Goal: Transaction & Acquisition: Purchase product/service

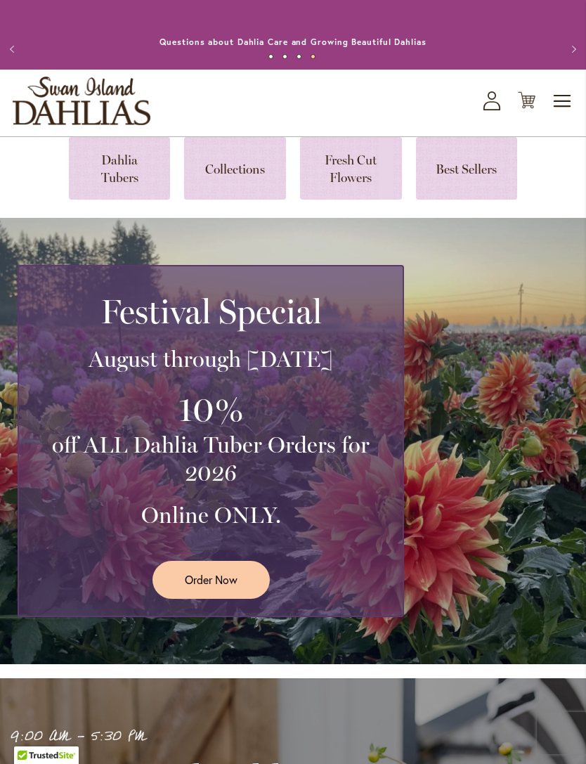
click at [223, 598] on link "Order Now" at bounding box center [210, 579] width 117 height 37
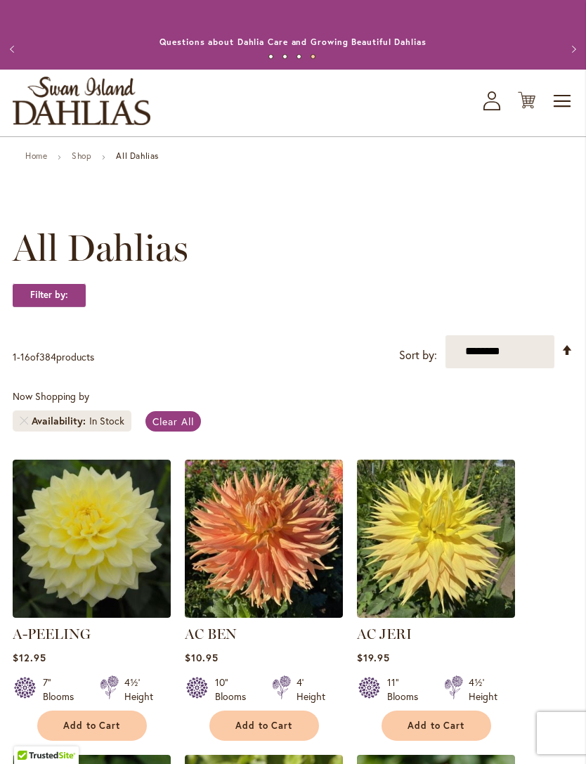
click at [568, 115] on span "Toggle Nav" at bounding box center [562, 101] width 21 height 28
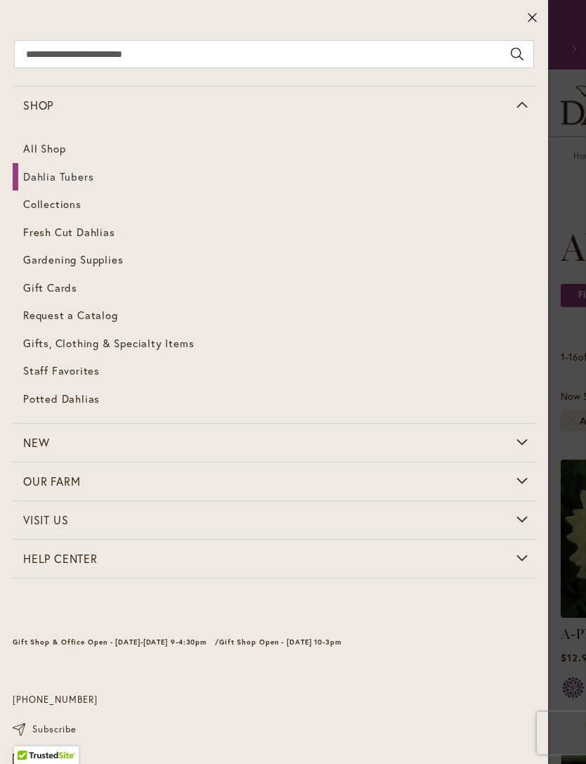
click at [88, 228] on span "Fresh Cut Dahlias" at bounding box center [69, 232] width 92 height 14
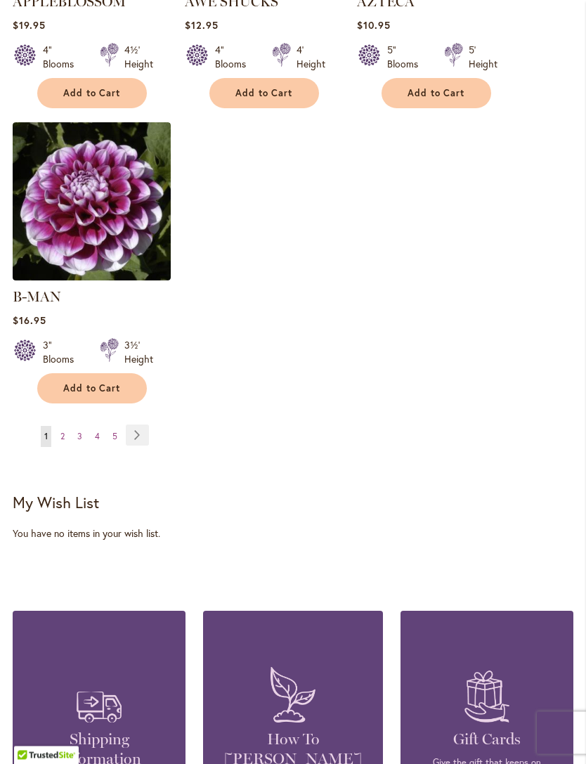
scroll to position [1833, 0]
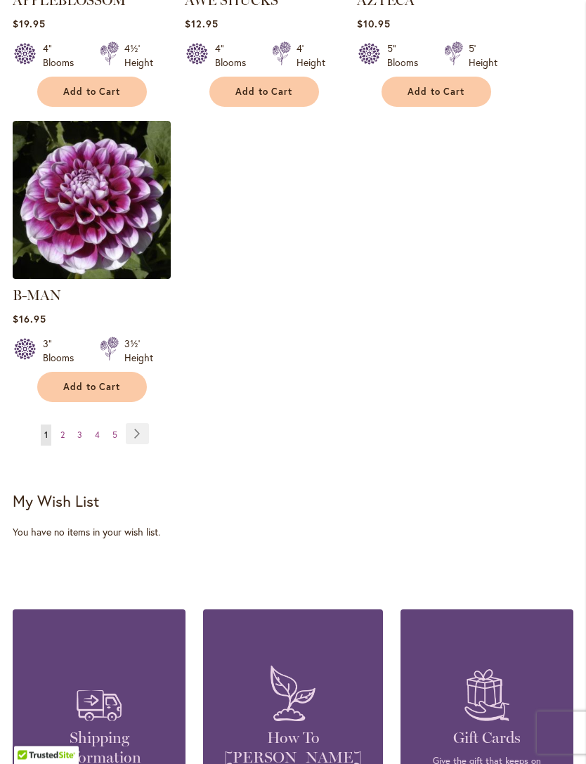
click at [112, 430] on span "5" at bounding box center [114, 435] width 5 height 11
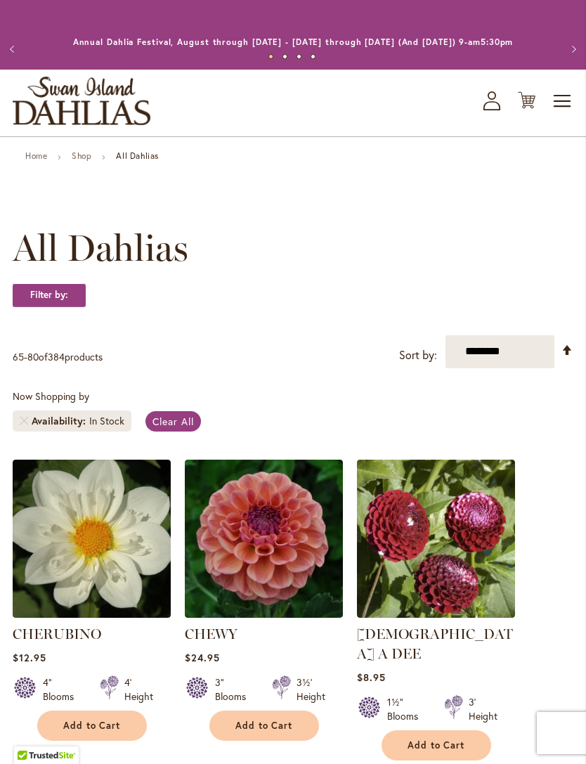
click at [571, 115] on span "Toggle Nav" at bounding box center [562, 101] width 21 height 28
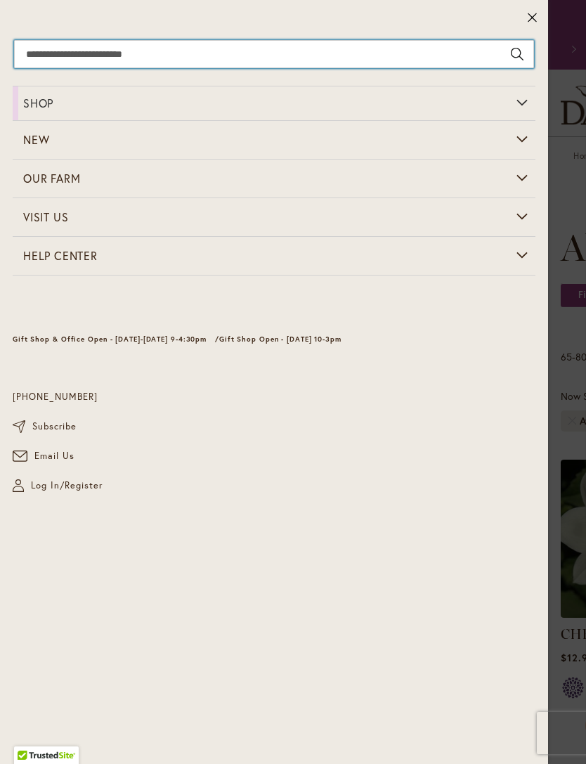
click at [80, 63] on input "Search" at bounding box center [274, 54] width 520 height 28
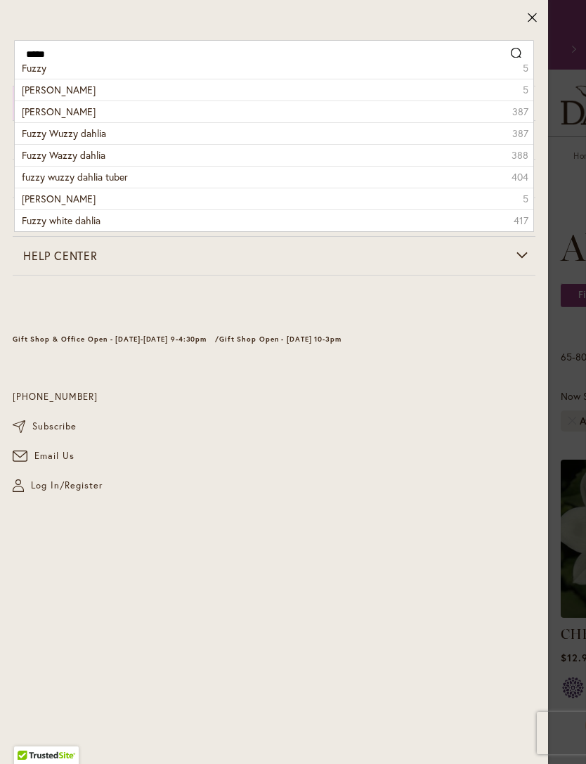
click at [68, 114] on span "[PERSON_NAME]" at bounding box center [59, 111] width 74 height 13
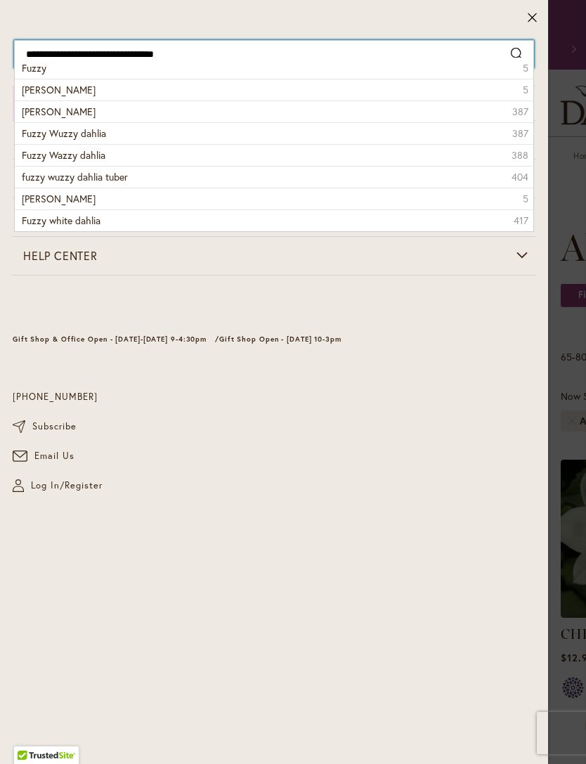
type input "**********"
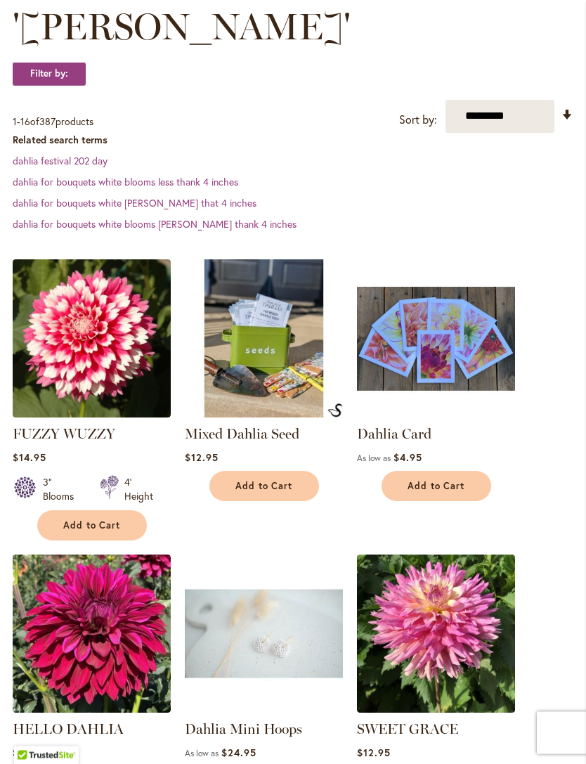
scroll to position [263, 0]
click at [96, 531] on span "Add to Cart" at bounding box center [92, 525] width 58 height 12
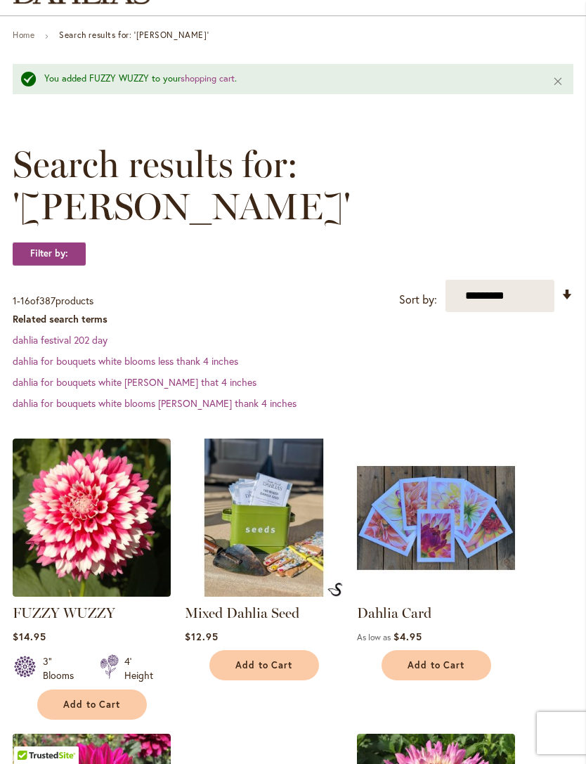
scroll to position [0, 0]
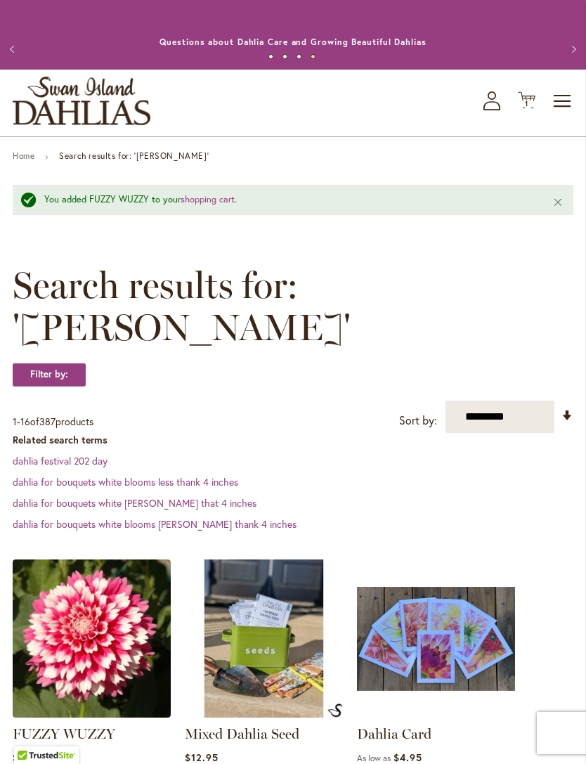
click at [561, 115] on span "Toggle Nav" at bounding box center [562, 101] width 21 height 28
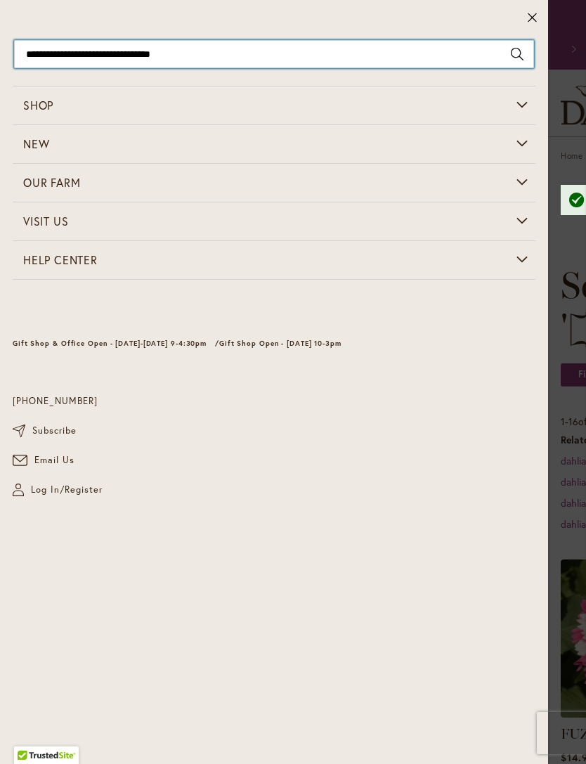
click at [197, 53] on input "**********" at bounding box center [274, 54] width 520 height 28
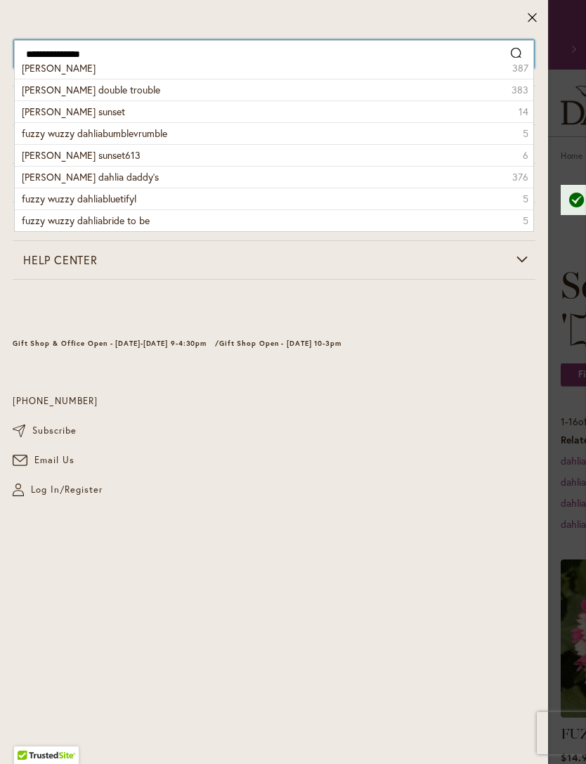
type input "**********"
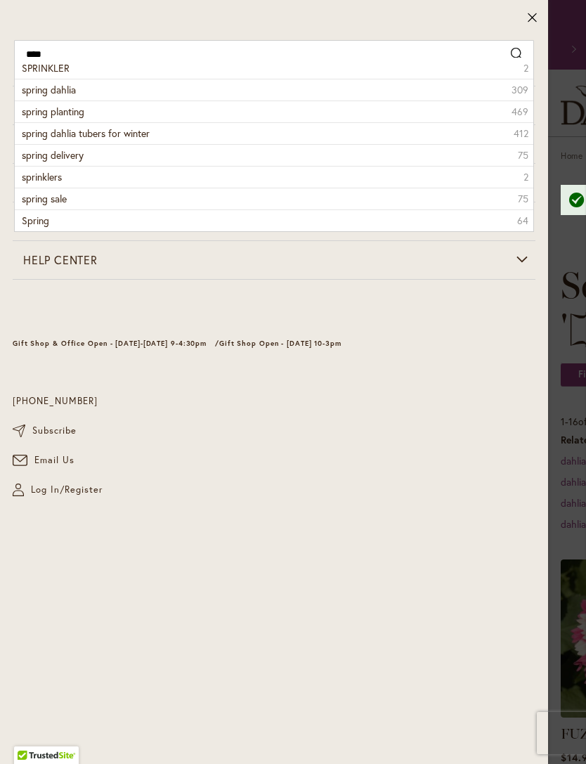
click at [72, 92] on span "spring dahlia" at bounding box center [49, 89] width 54 height 13
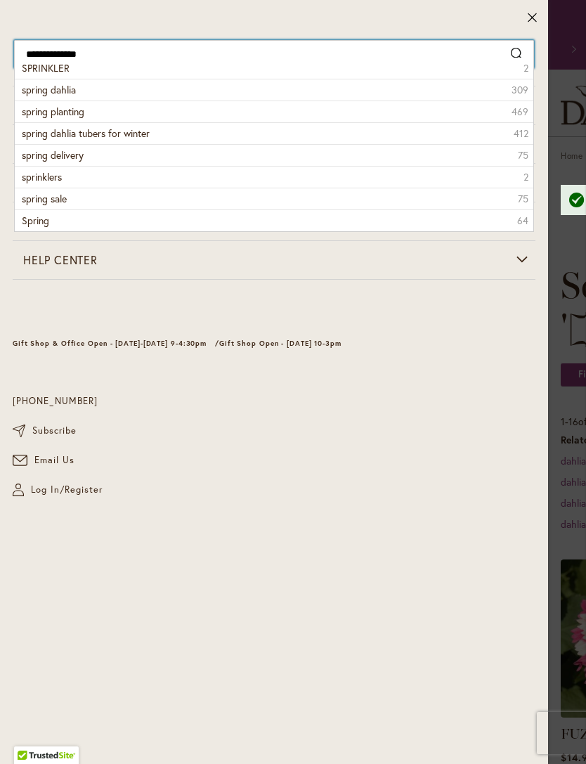
type input "**********"
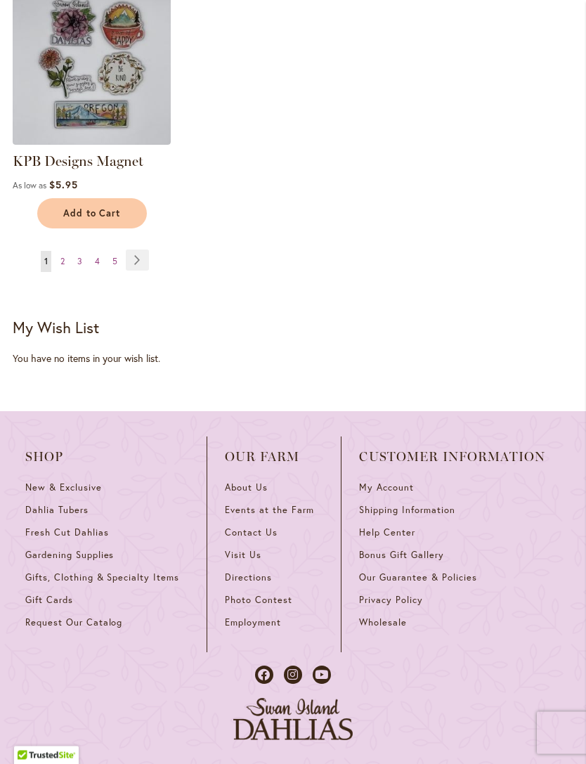
scroll to position [1891, 0]
click at [142, 270] on link "Page Next" at bounding box center [137, 259] width 23 height 21
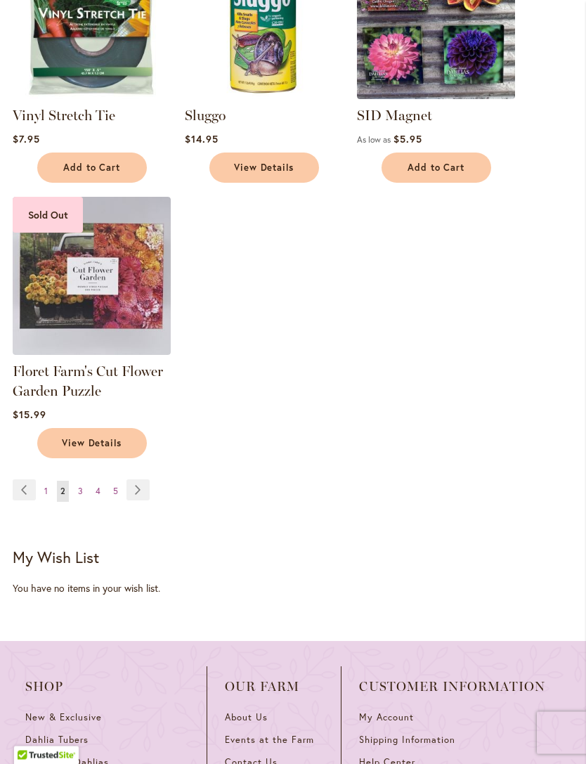
scroll to position [1701, 0]
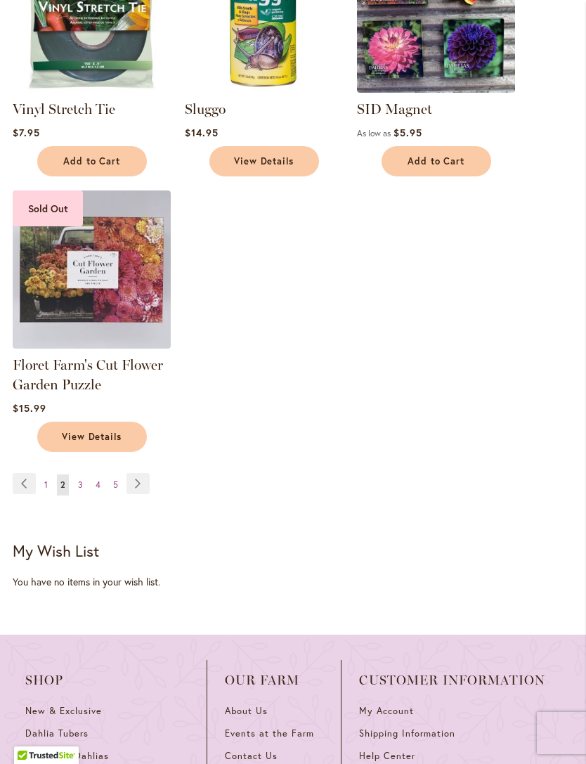
click at [132, 491] on link "Page Next" at bounding box center [137, 483] width 23 height 21
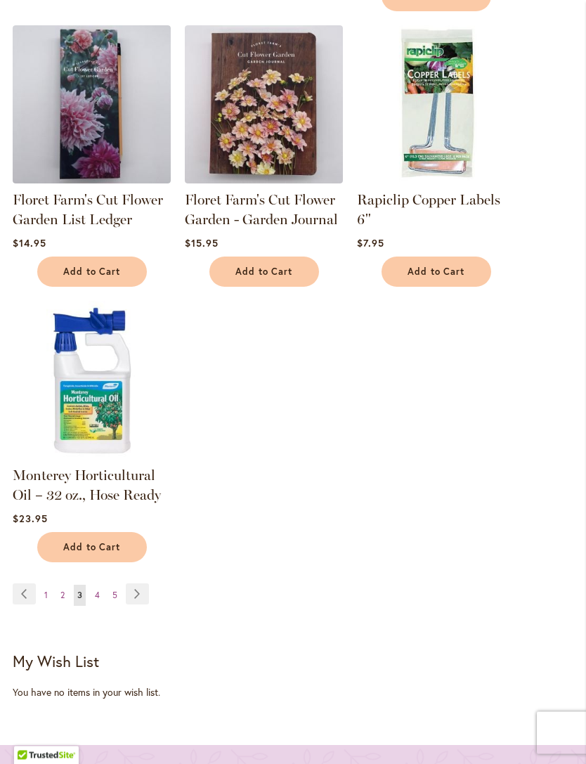
scroll to position [1557, 0]
click at [136, 586] on link "Page Next" at bounding box center [137, 593] width 23 height 21
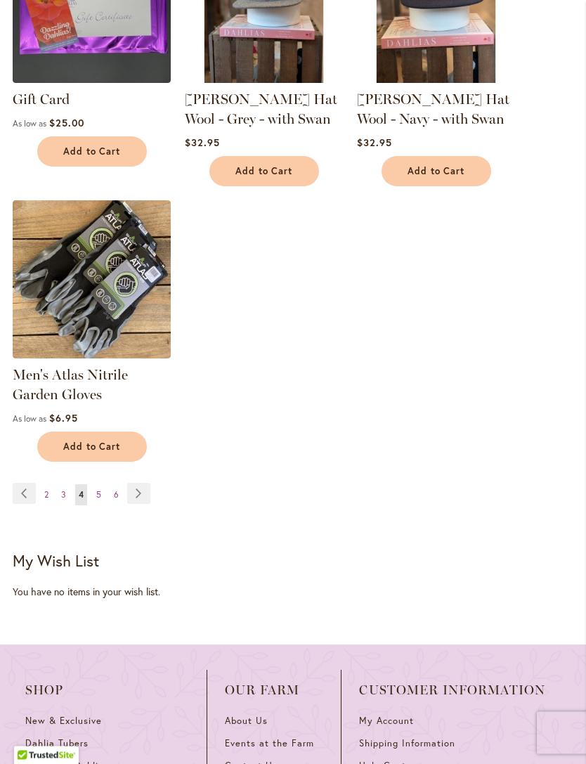
scroll to position [1676, 0]
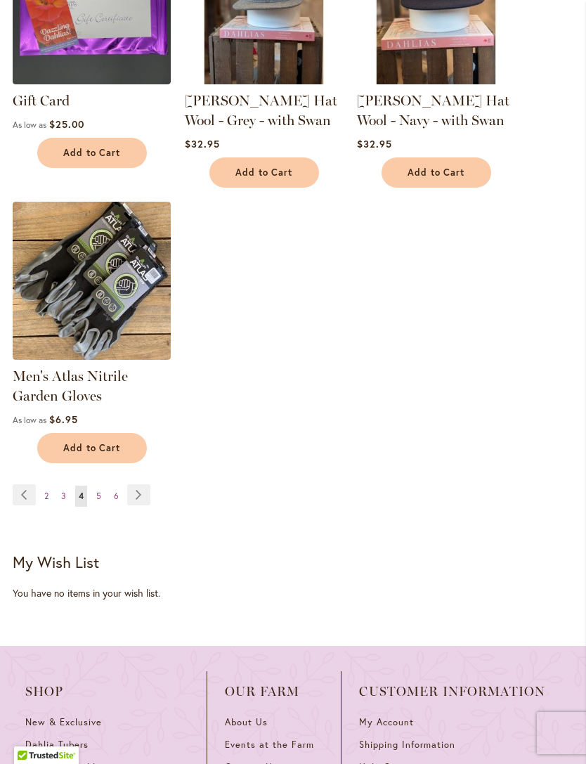
click at [143, 505] on link "Page Next" at bounding box center [138, 494] width 23 height 21
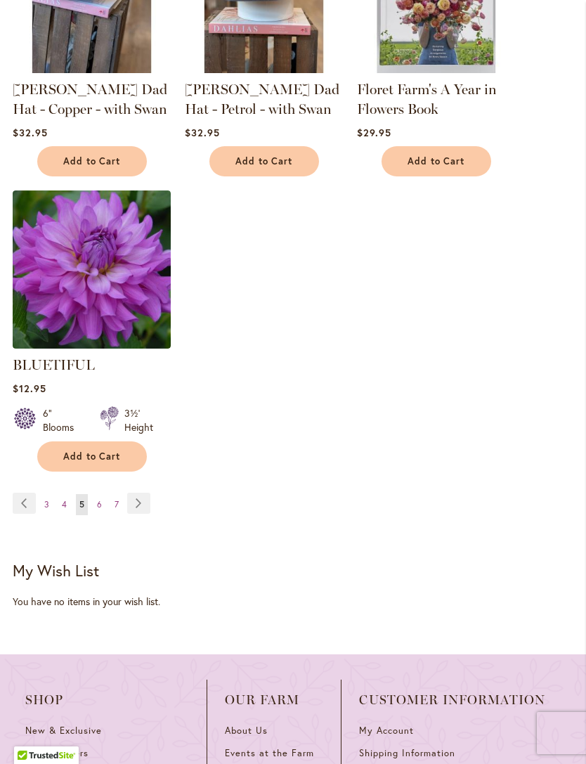
scroll to position [1730, 0]
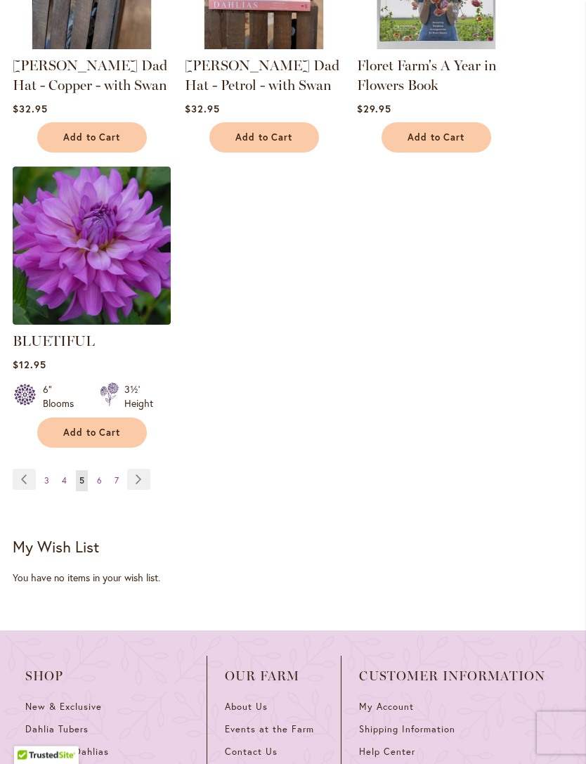
click at [141, 490] on link "Page Next" at bounding box center [138, 479] width 23 height 21
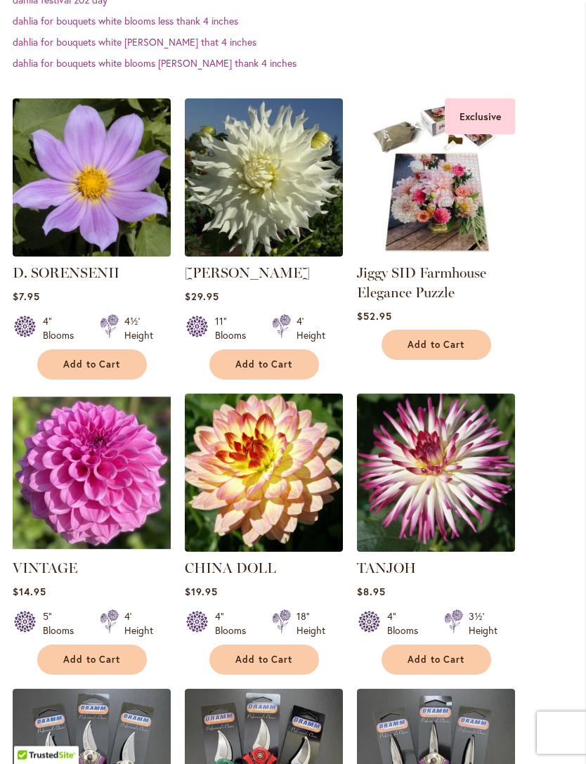
scroll to position [369, 0]
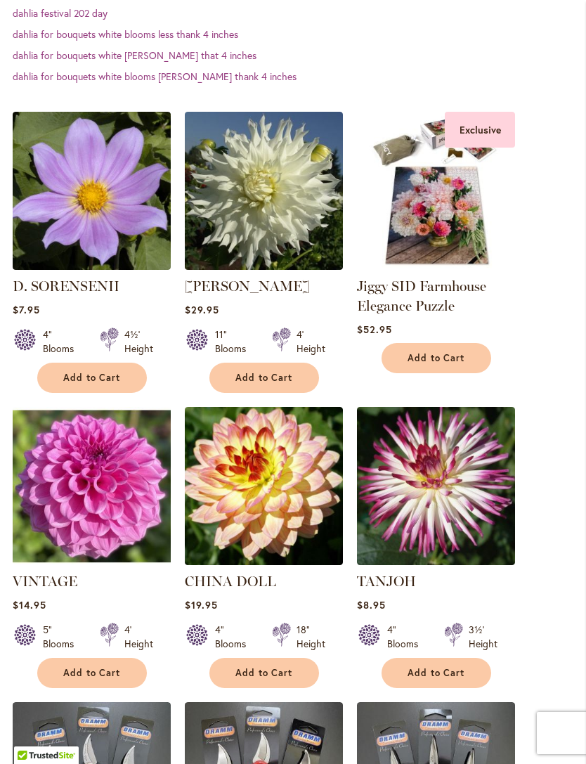
click at [445, 237] on img at bounding box center [436, 191] width 158 height 158
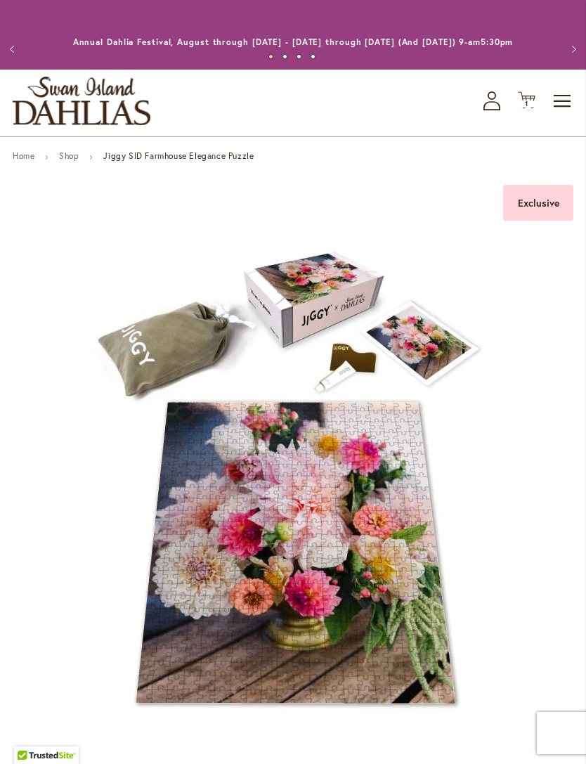
click at [20, 53] on button "Previous" at bounding box center [14, 49] width 28 height 28
click at [21, 56] on button "Previous" at bounding box center [14, 49] width 28 height 28
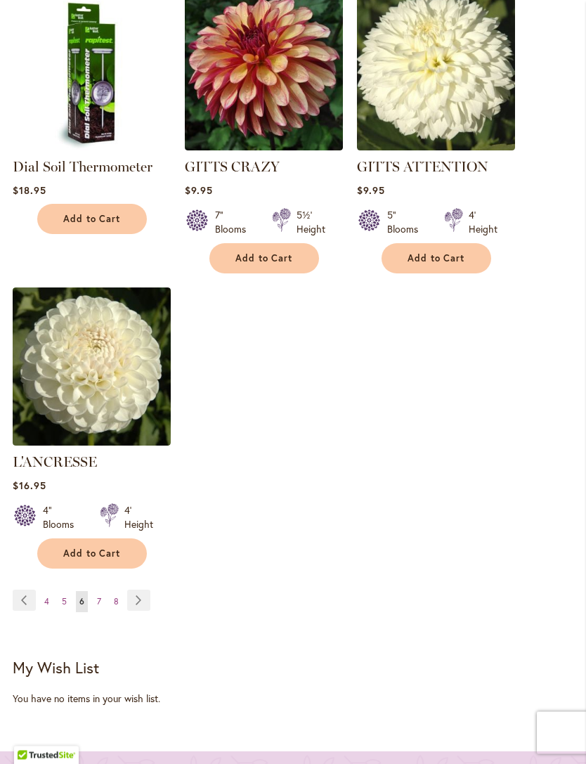
scroll to position [1669, 0]
click at [99, 601] on span "7" at bounding box center [99, 601] width 4 height 11
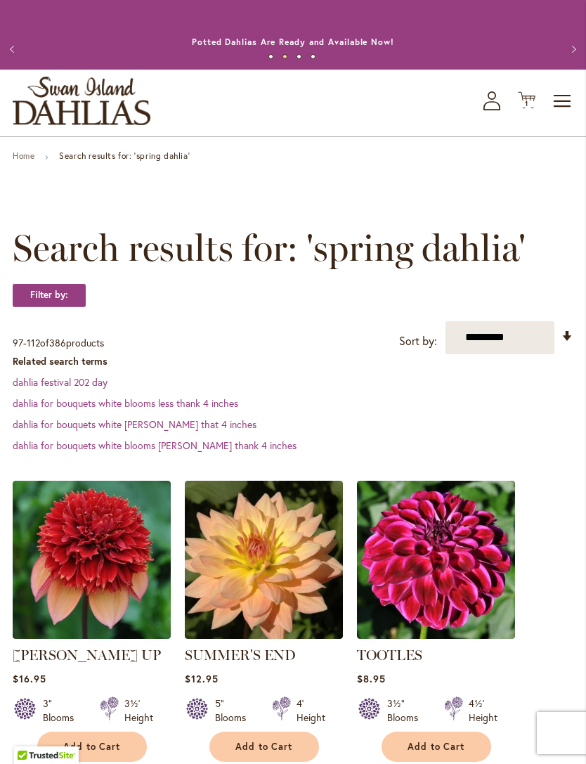
click at [564, 115] on span "Toggle Nav" at bounding box center [562, 101] width 21 height 28
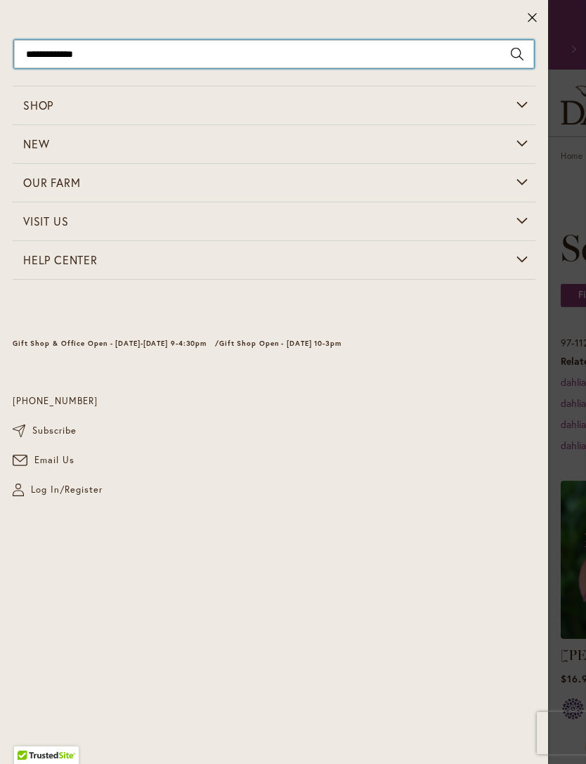
click at [103, 61] on input "**********" at bounding box center [274, 54] width 520 height 28
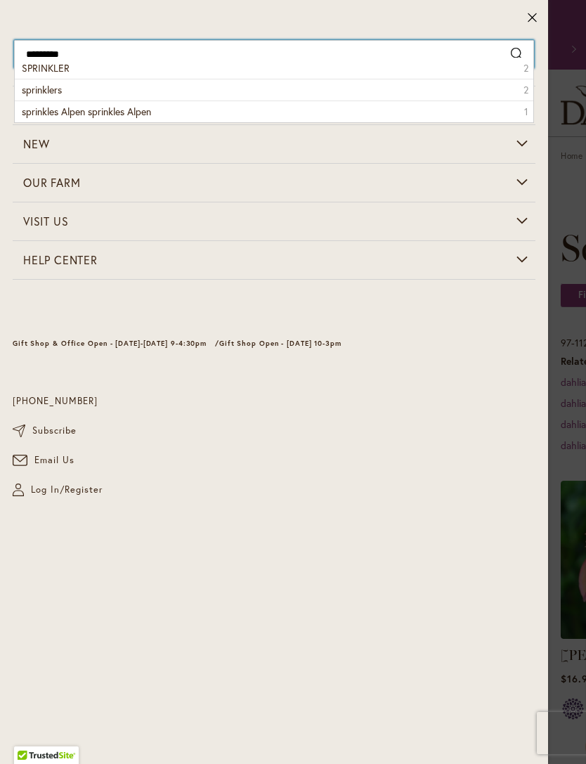
type input "*********"
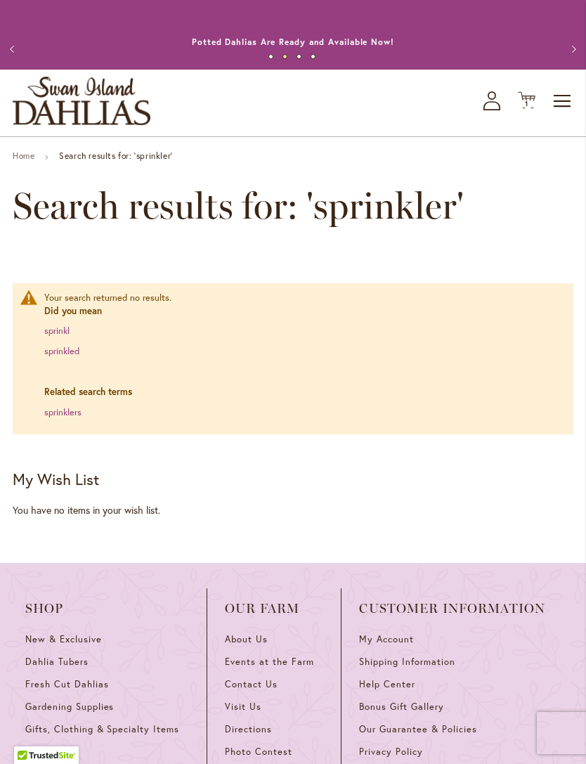
click at [65, 418] on link "sprinklers" at bounding box center [62, 412] width 37 height 12
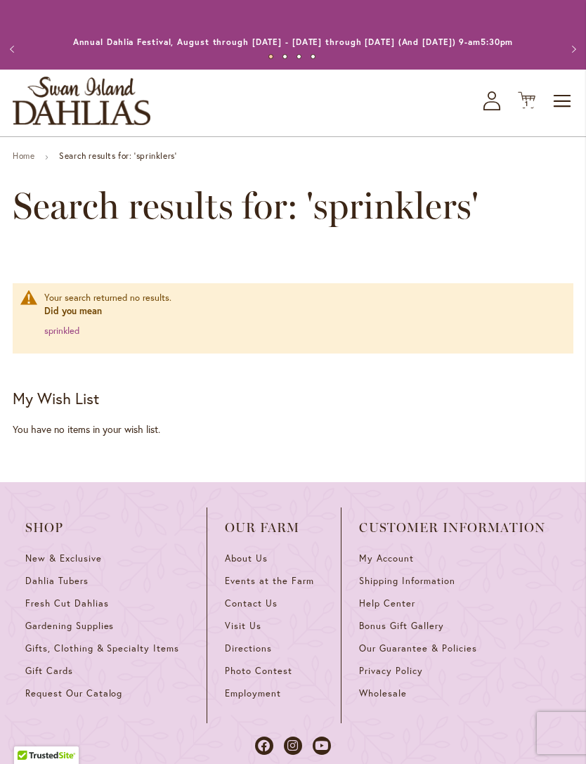
click at [566, 111] on span "Toggle Nav" at bounding box center [562, 101] width 21 height 28
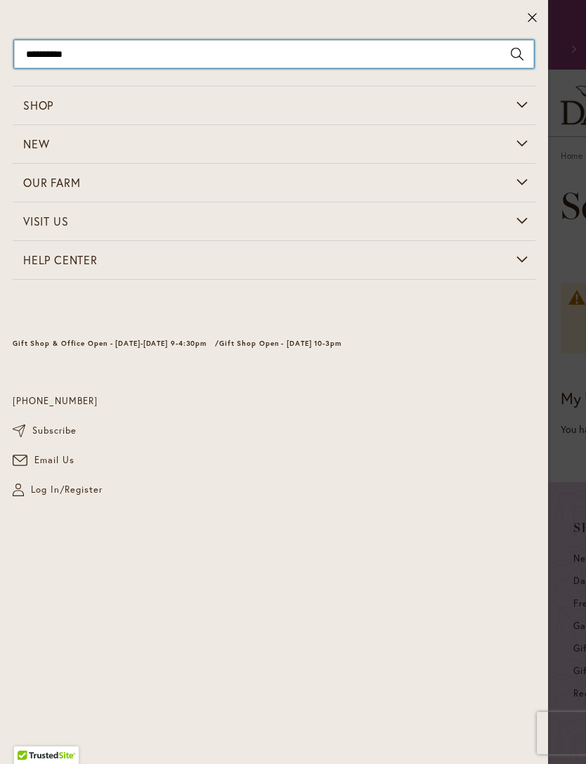
click at [80, 51] on input "**********" at bounding box center [274, 54] width 520 height 28
type input "*"
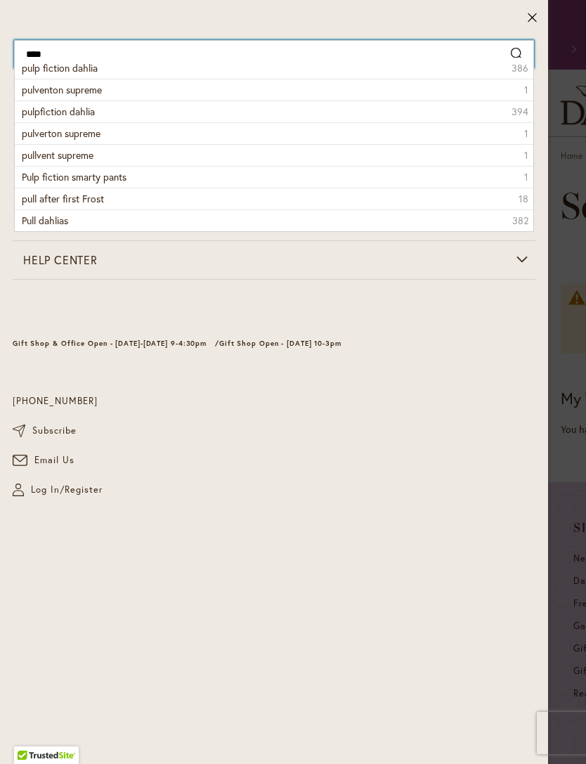
type input "*****"
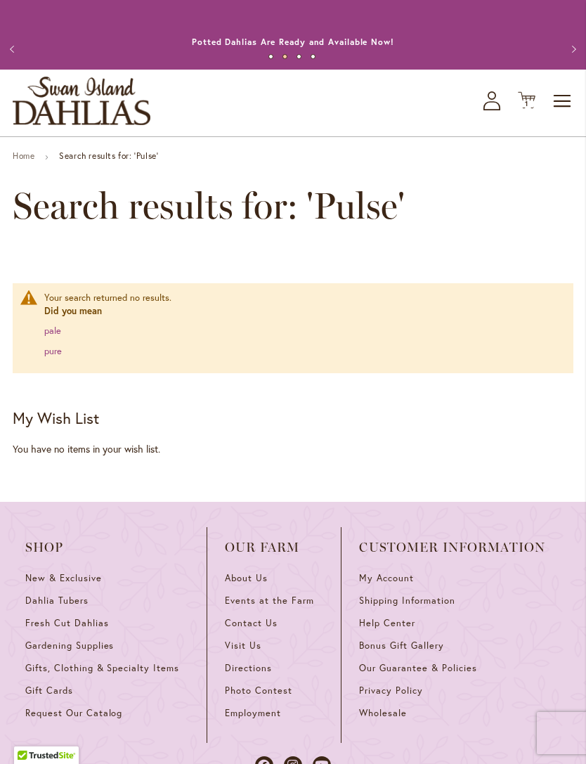
click at [565, 113] on span "Toggle Nav" at bounding box center [562, 101] width 21 height 28
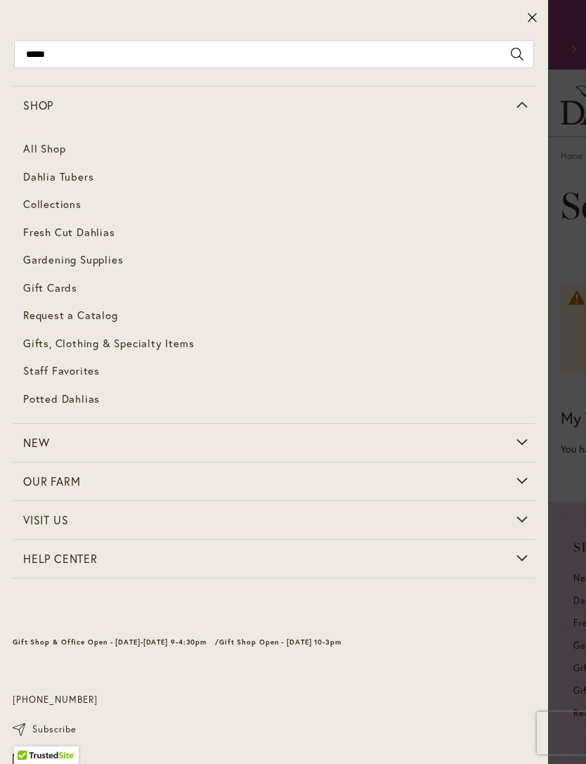
click at [83, 259] on span "Gardening Supplies" at bounding box center [73, 259] width 100 height 14
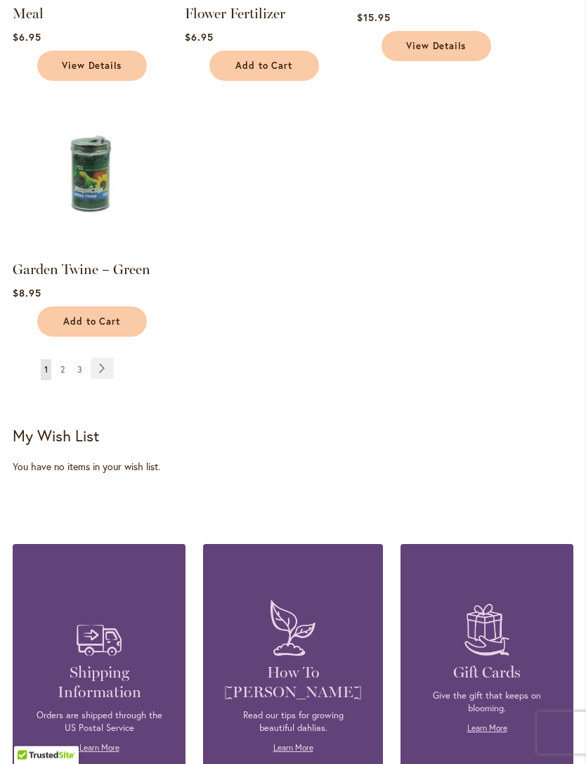
scroll to position [1657, 0]
click at [100, 379] on link "Page Next" at bounding box center [102, 368] width 23 height 21
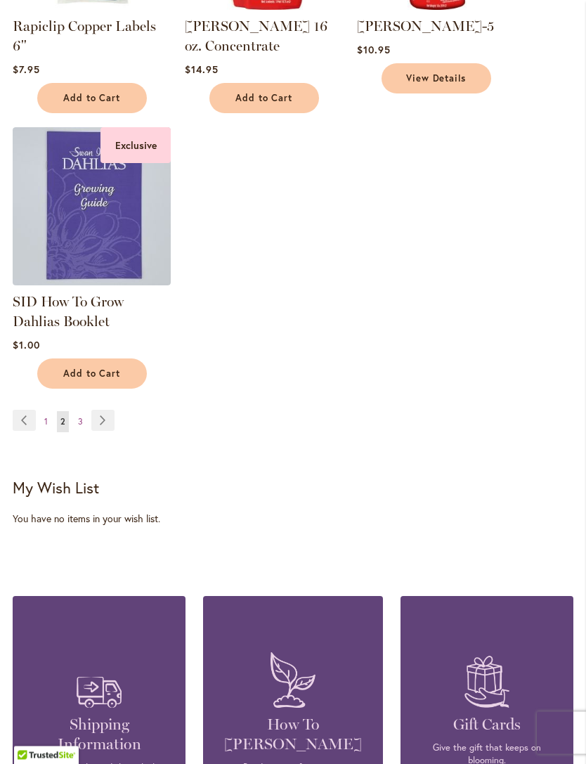
scroll to position [1675, 0]
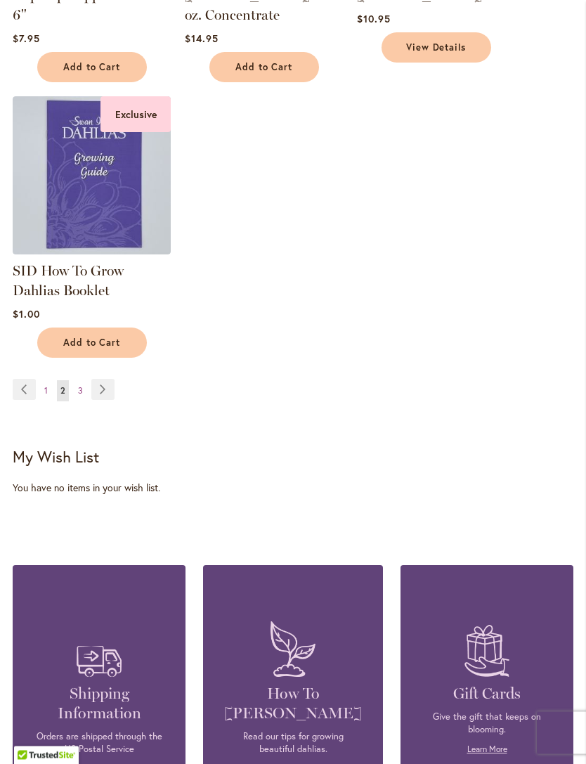
click at [97, 391] on link "Page Next" at bounding box center [102, 389] width 23 height 21
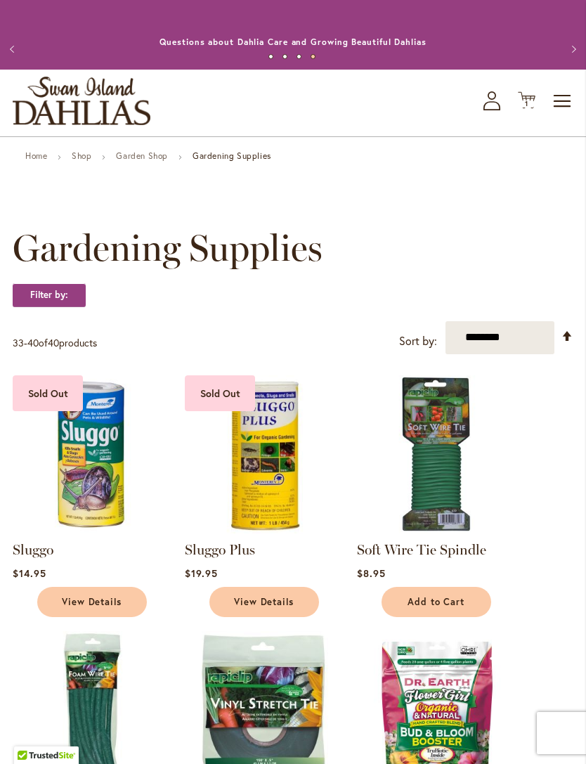
click at [143, 161] on link "Garden Shop" at bounding box center [142, 155] width 52 height 11
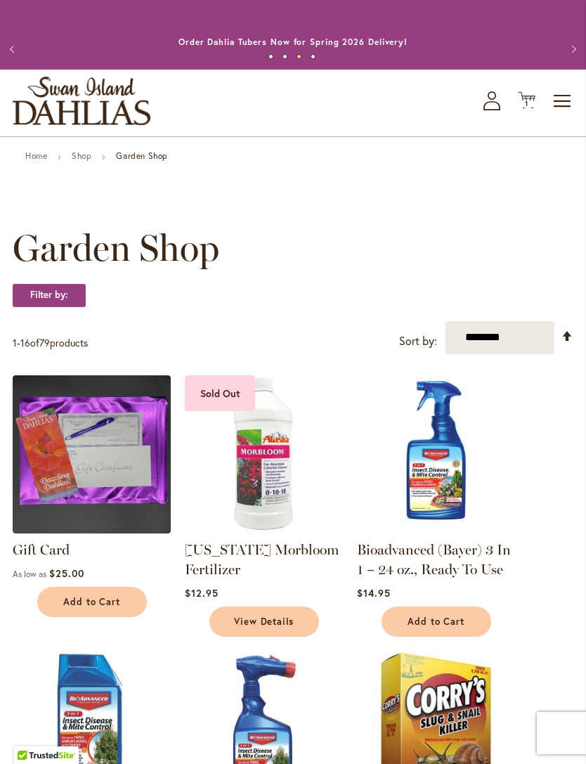
click at [77, 161] on link "Shop" at bounding box center [82, 155] width 20 height 11
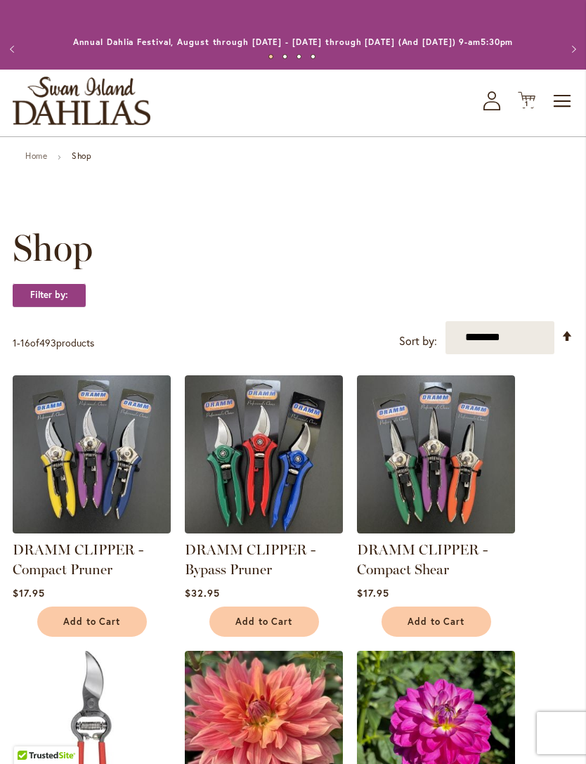
click at [558, 114] on span "Toggle Nav" at bounding box center [562, 101] width 21 height 28
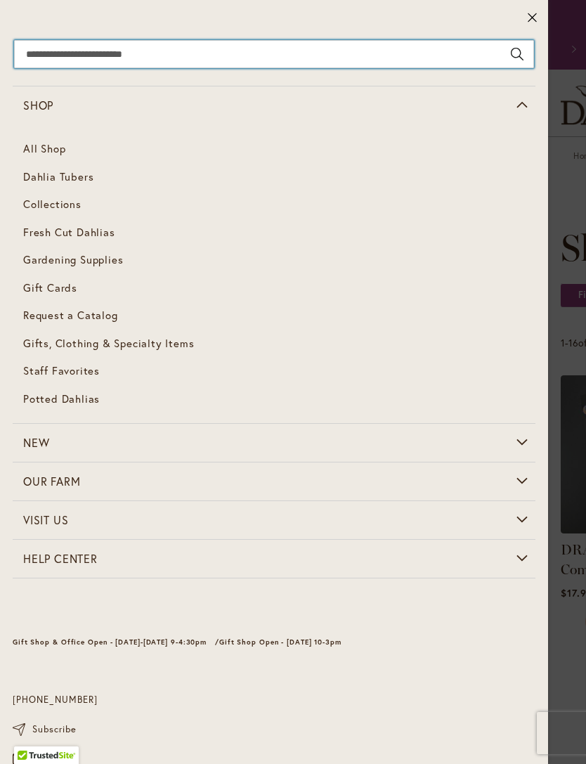
click at [39, 52] on input "Search" at bounding box center [274, 54] width 520 height 28
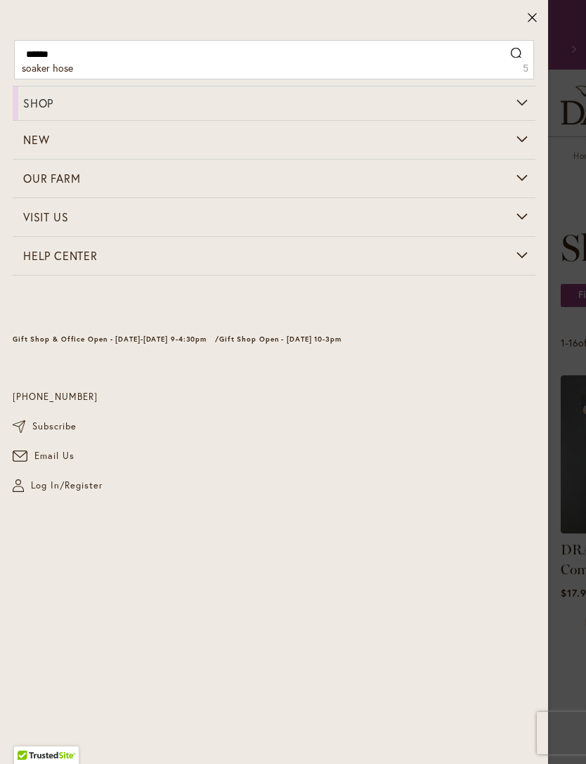
click at [64, 70] on span "soaker hose" at bounding box center [47, 67] width 51 height 13
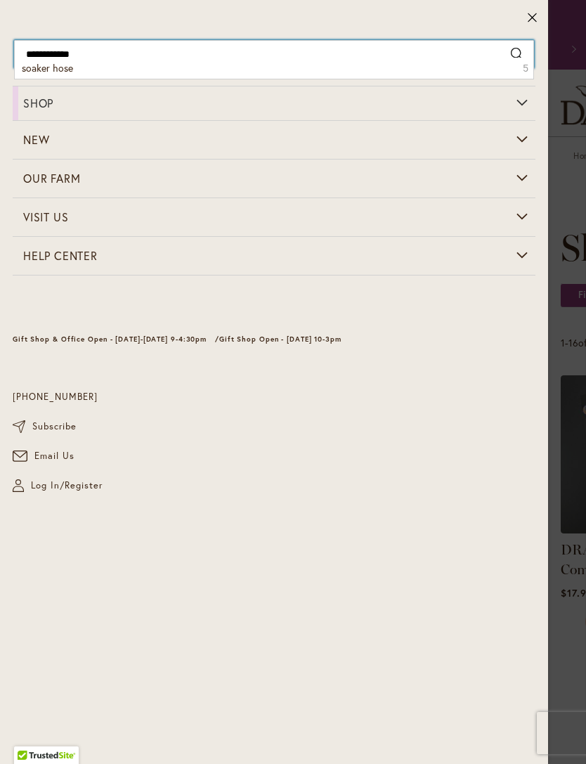
type input "**********"
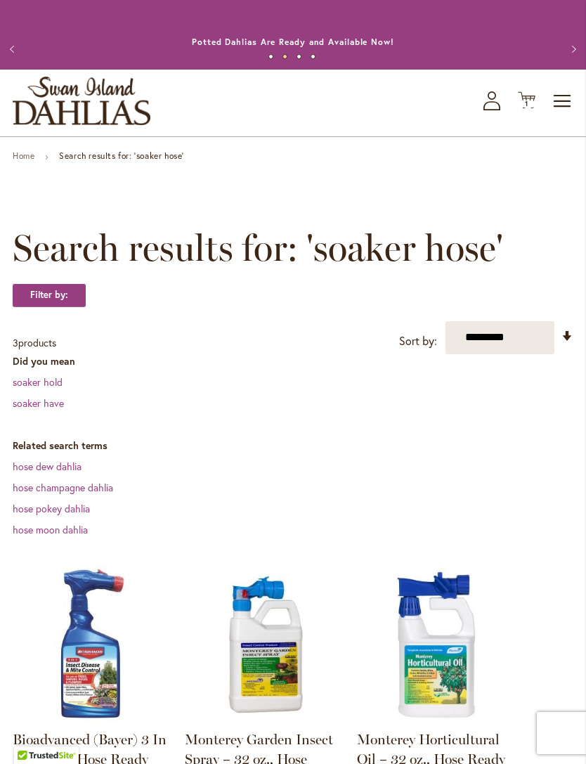
click at [566, 115] on span "Toggle Nav" at bounding box center [562, 101] width 21 height 28
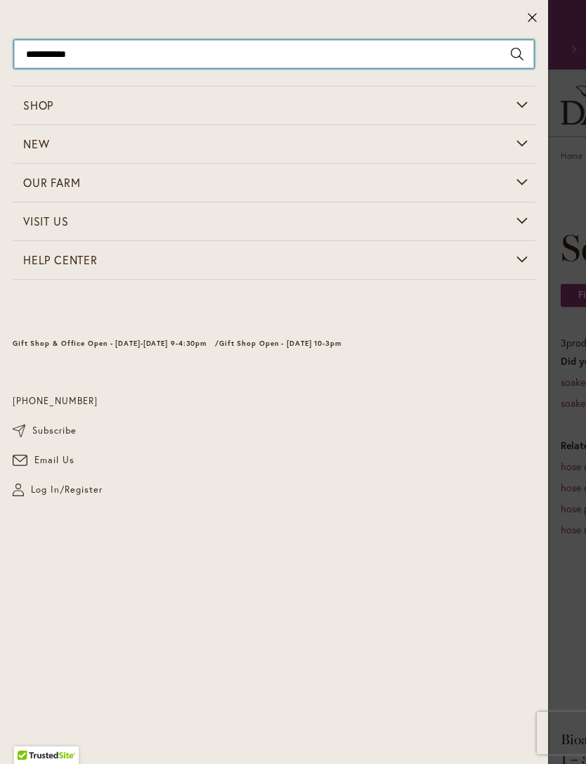
click at [96, 58] on input "**********" at bounding box center [274, 54] width 520 height 28
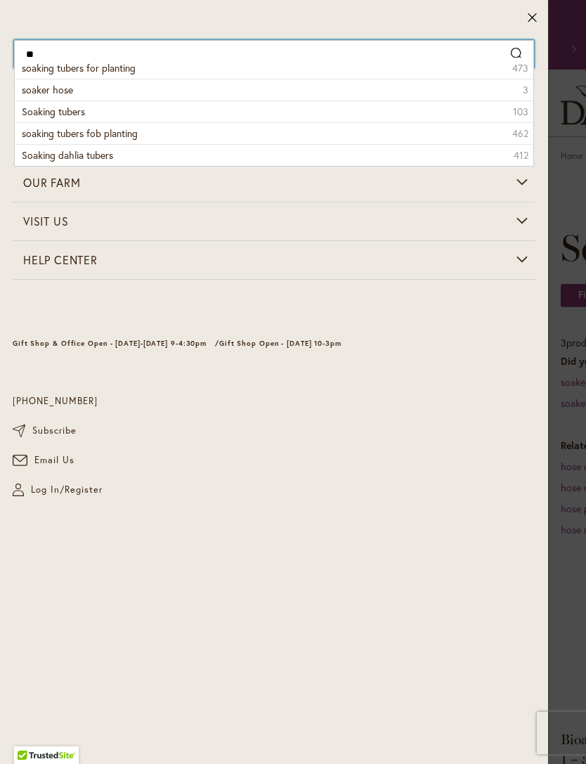
type input "*"
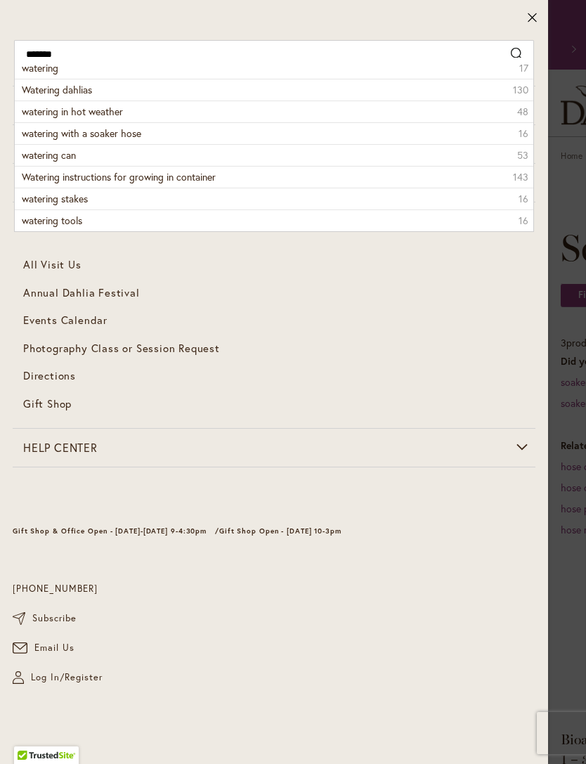
click at [60, 227] on li "watering tools 16" at bounding box center [274, 220] width 519 height 22
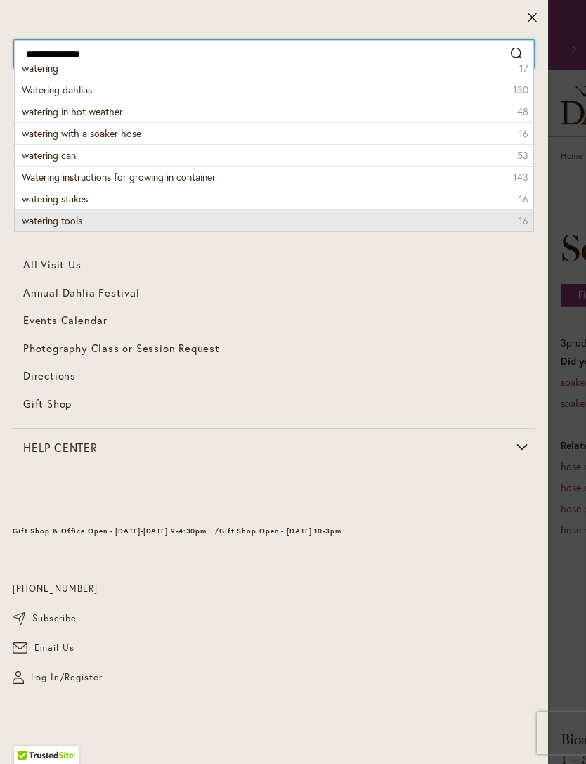
type input "**********"
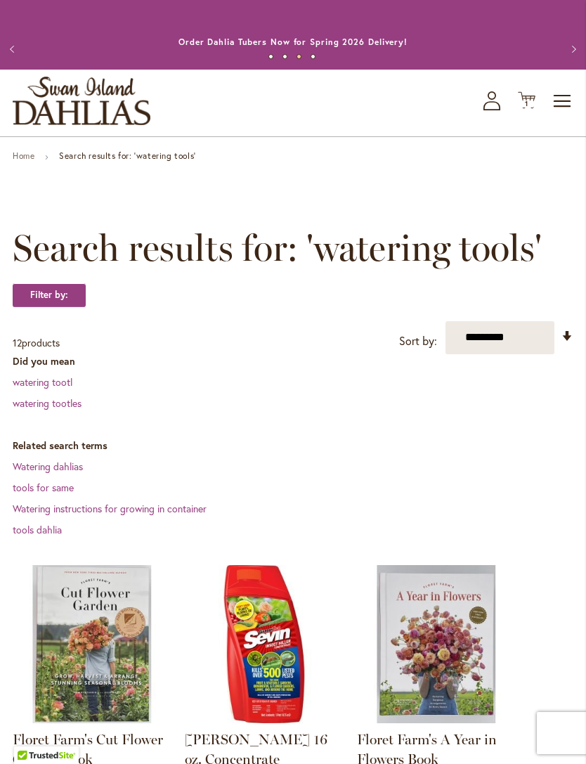
click at [569, 115] on span "Toggle Nav" at bounding box center [562, 101] width 21 height 28
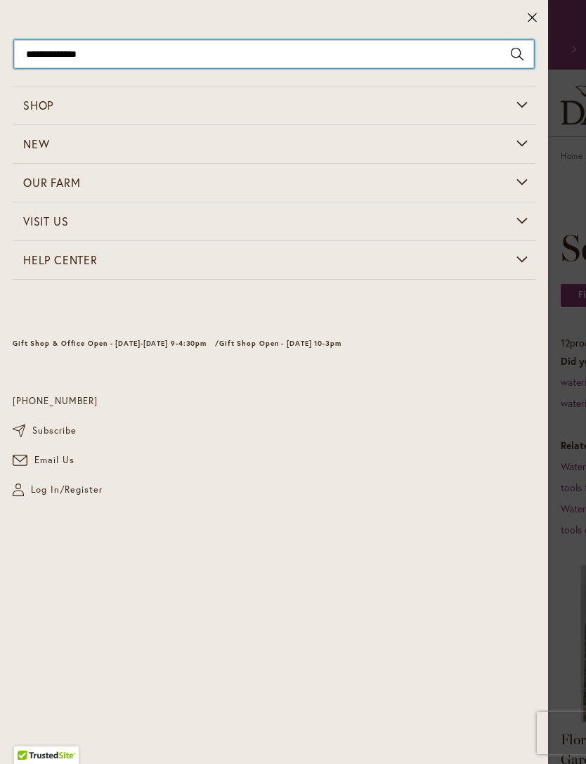
click at [69, 51] on input "**********" at bounding box center [274, 54] width 520 height 28
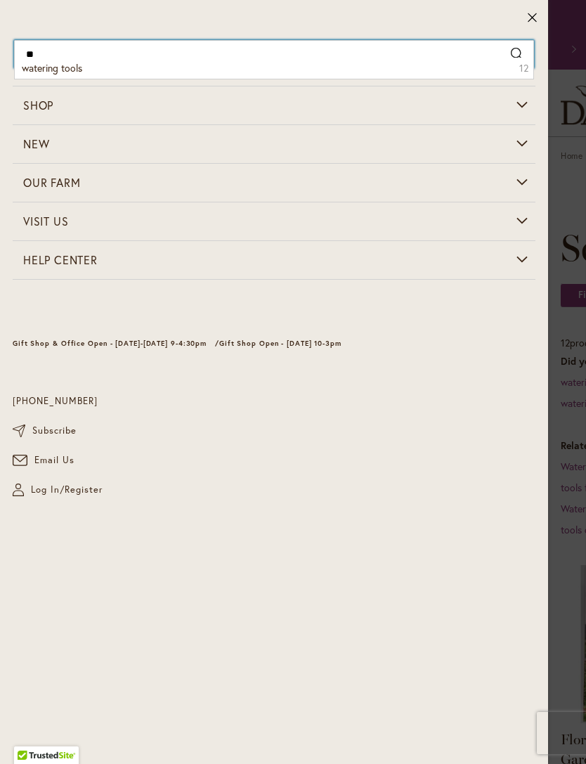
type input "*"
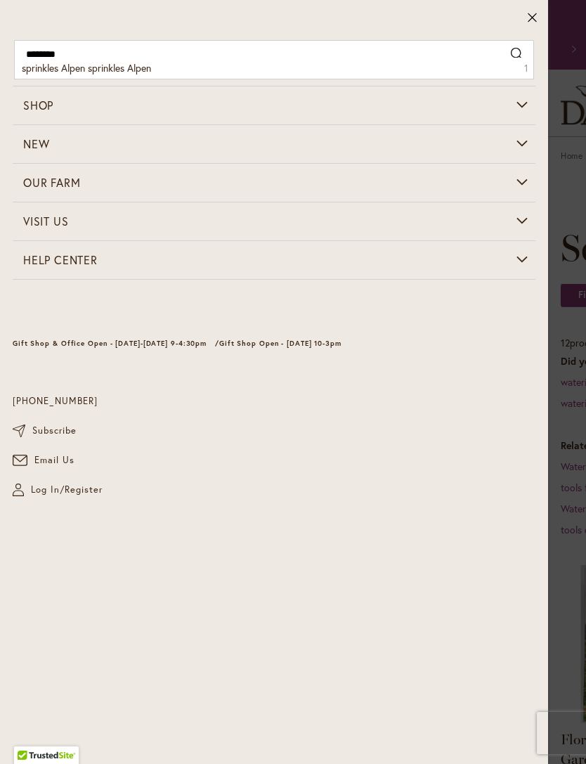
click at [122, 70] on span "sprinkles Alpen sprinkles Alpen" at bounding box center [86, 67] width 129 height 13
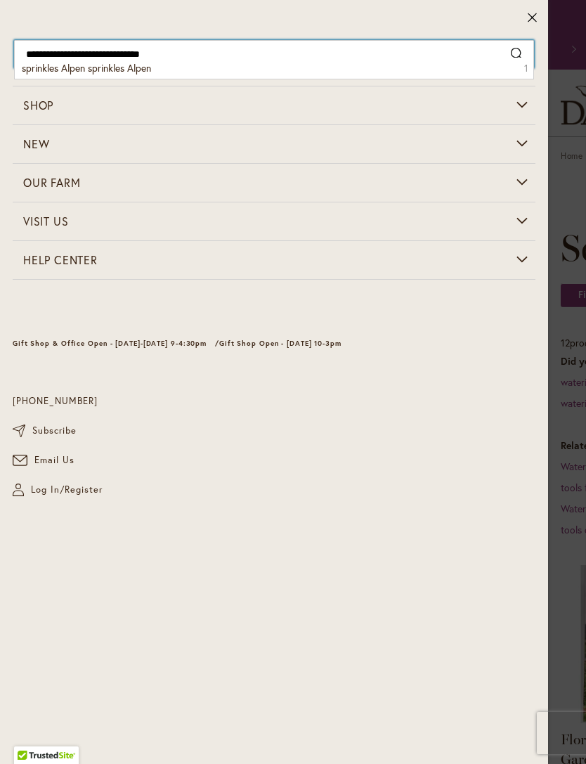
type input "**********"
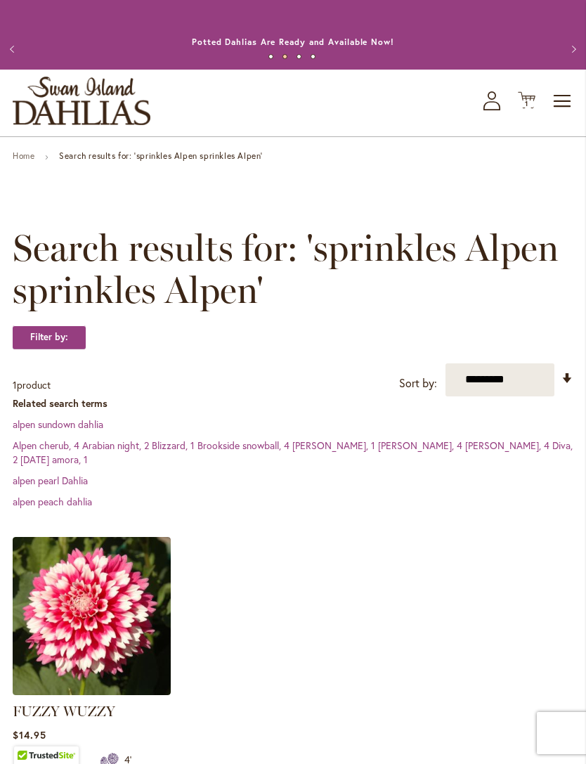
click at [490, 110] on icon "My Account" at bounding box center [491, 100] width 17 height 19
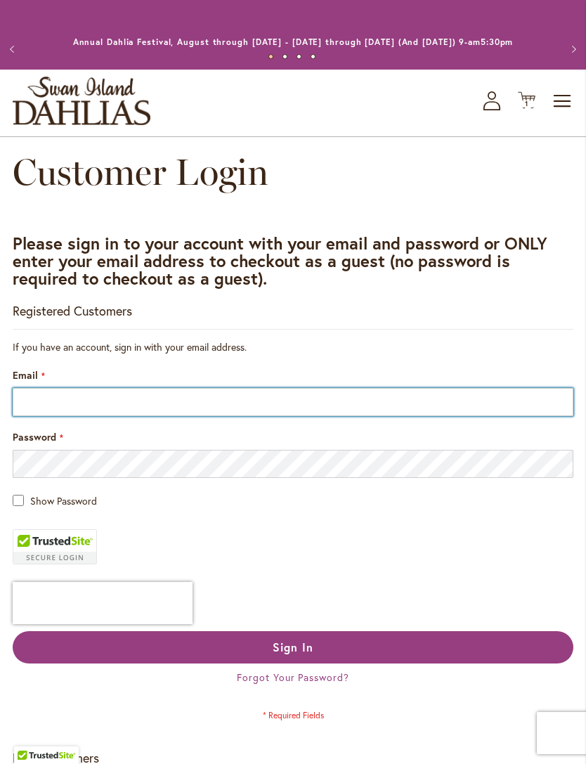
click at [75, 416] on input "Email" at bounding box center [293, 402] width 561 height 28
type input "**********"
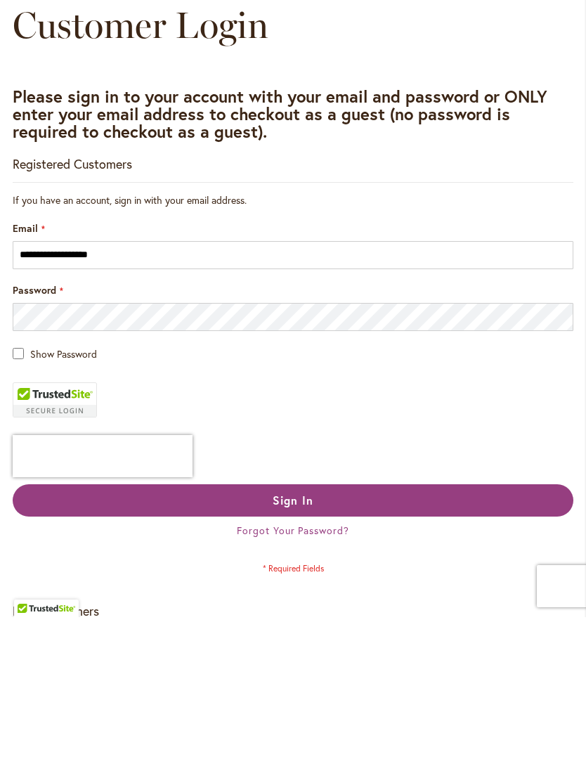
click at [399, 631] on button "Sign In" at bounding box center [293, 647] width 561 height 32
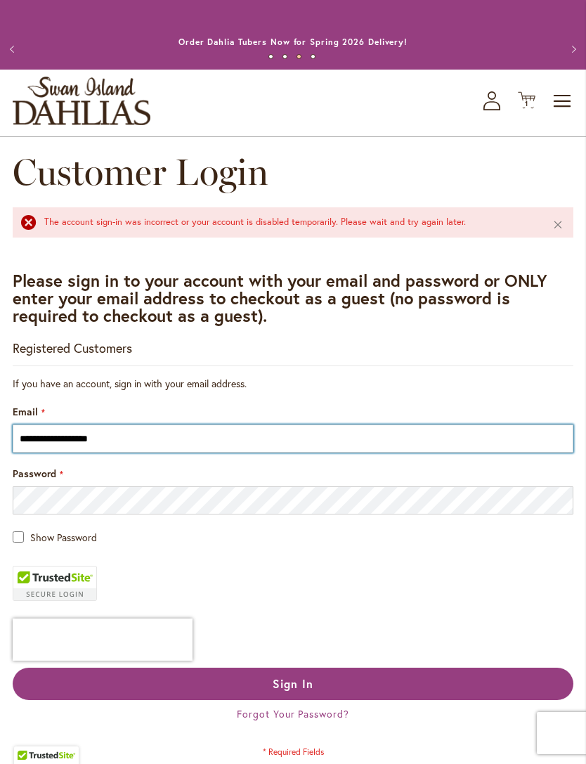
click at [35, 452] on input "**********" at bounding box center [293, 438] width 561 height 28
type input "**********"
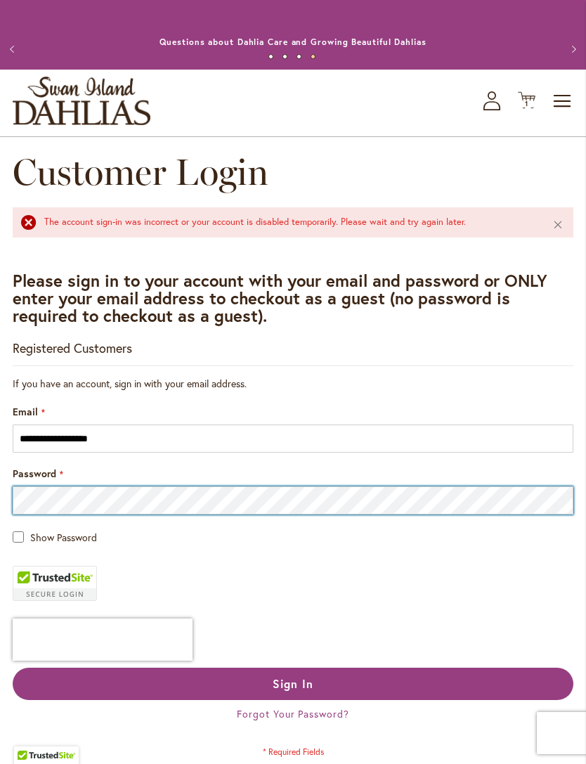
scroll to position [15, 0]
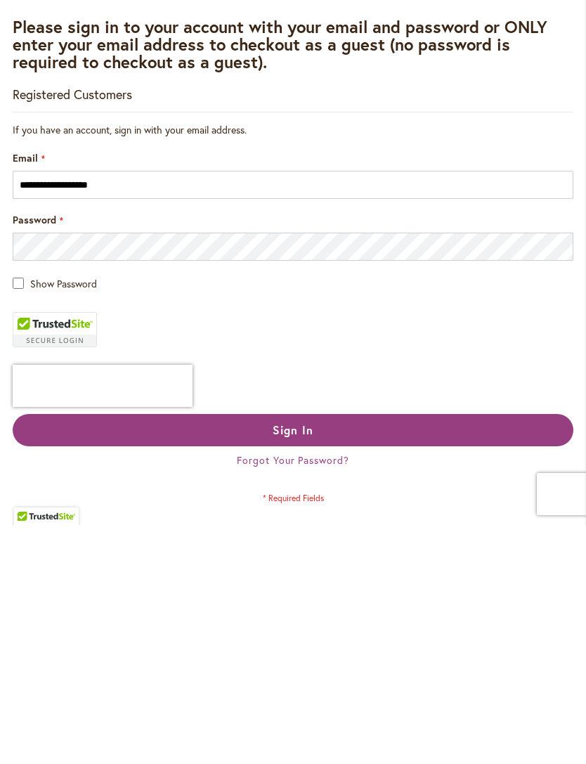
click at [330, 653] on button "Sign In" at bounding box center [293, 669] width 561 height 32
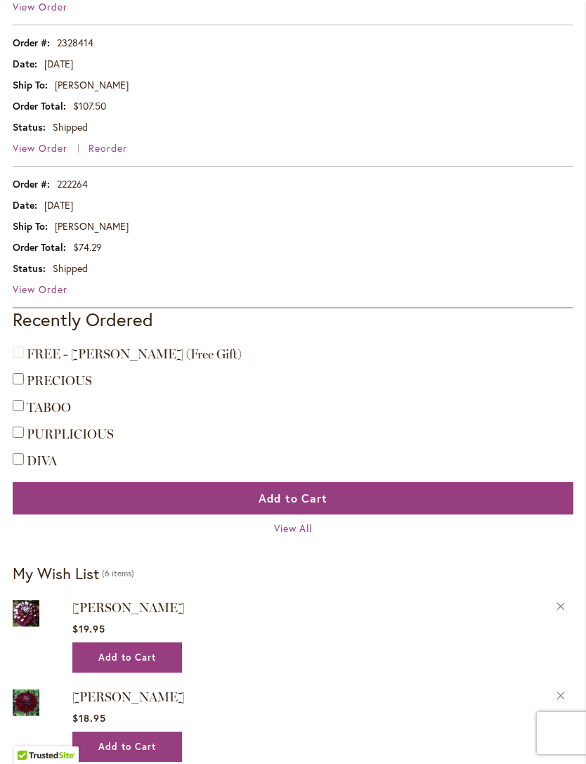
scroll to position [948, 0]
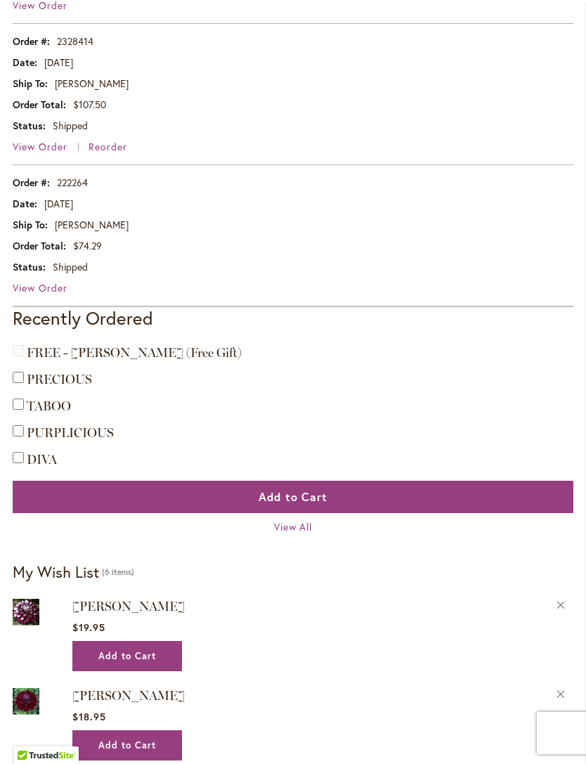
click at [43, 294] on span "View Order" at bounding box center [40, 287] width 55 height 13
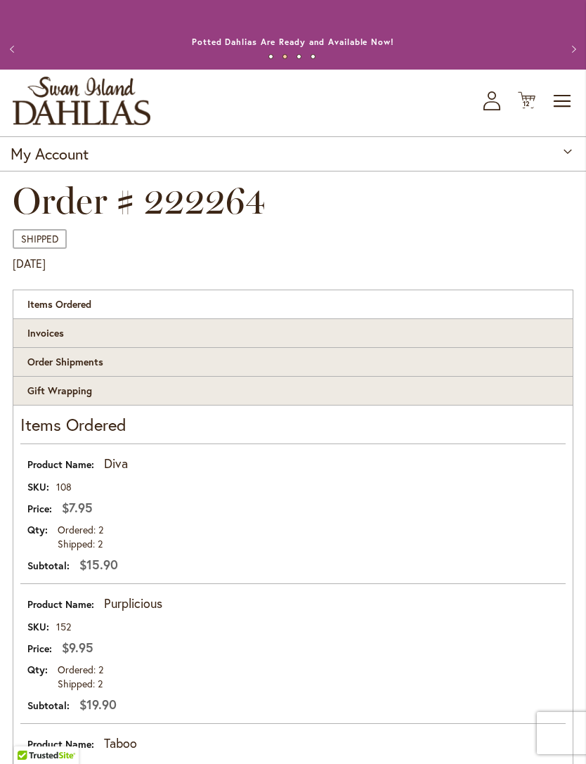
click at [527, 108] on span "12" at bounding box center [527, 103] width 8 height 9
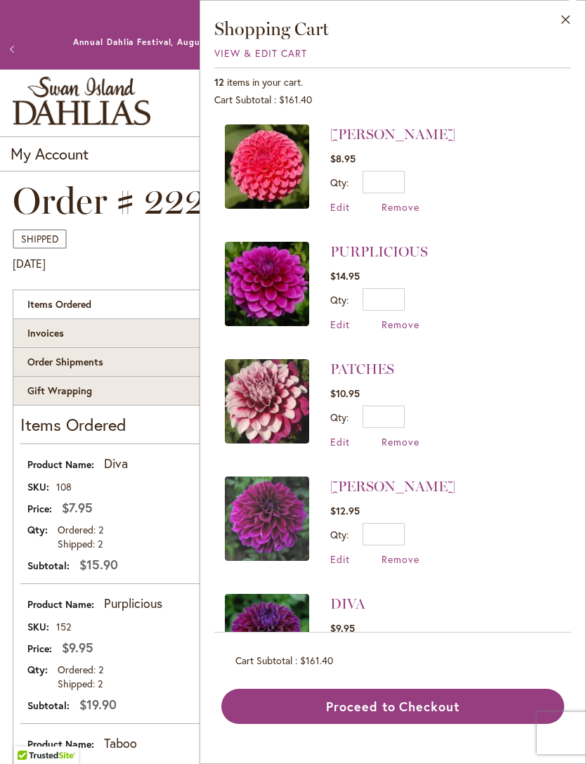
click at [566, 19] on button "Close" at bounding box center [566, 23] width 39 height 44
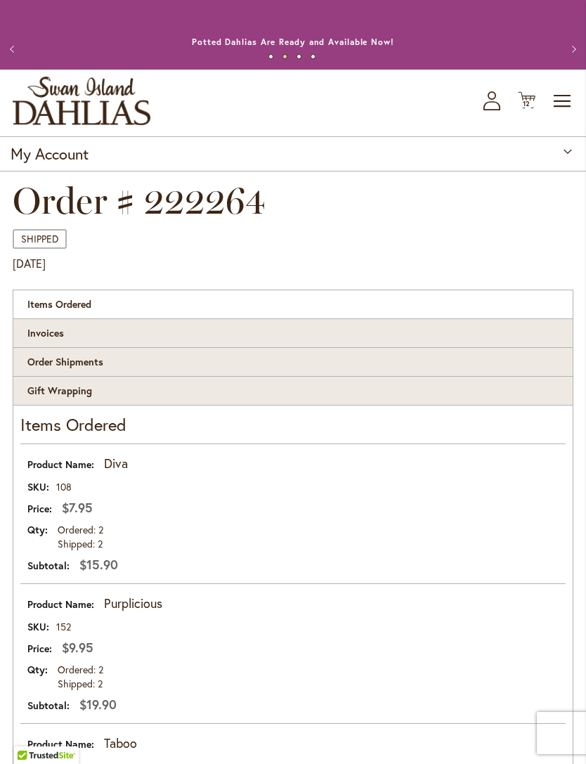
click at [486, 110] on icon "My Account" at bounding box center [491, 100] width 17 height 19
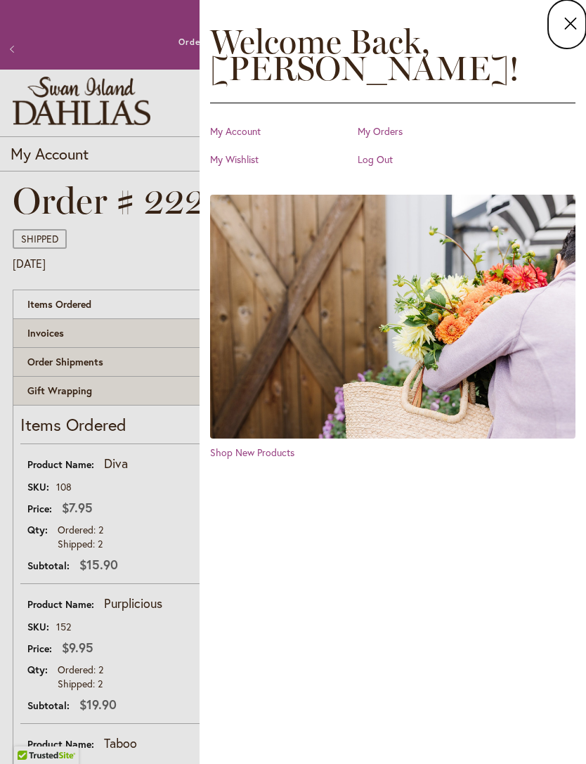
click at [250, 164] on link "My Wishlist" at bounding box center [280, 159] width 141 height 14
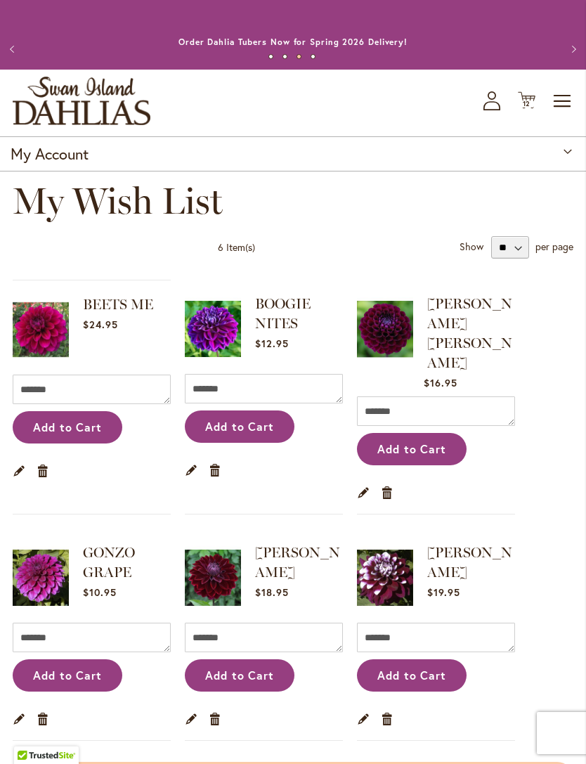
click at [564, 115] on span "Toggle Nav" at bounding box center [562, 101] width 21 height 28
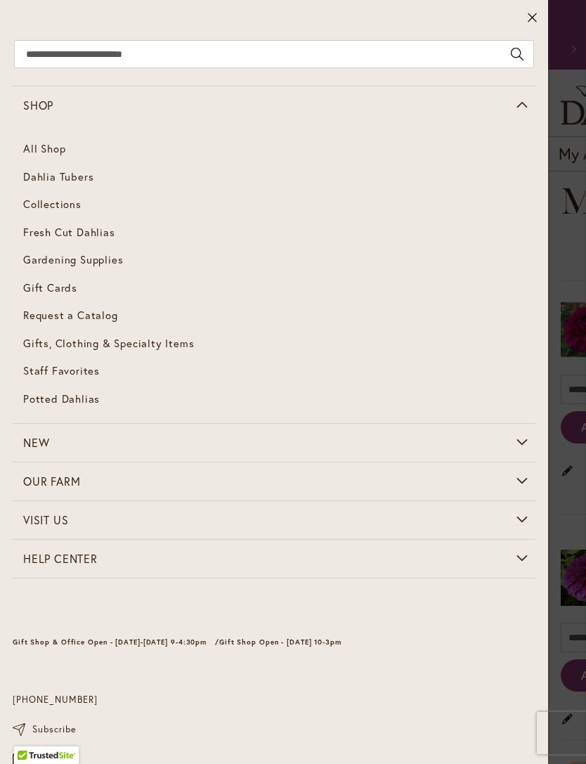
click at [93, 263] on span "Gardening Supplies" at bounding box center [73, 259] width 100 height 14
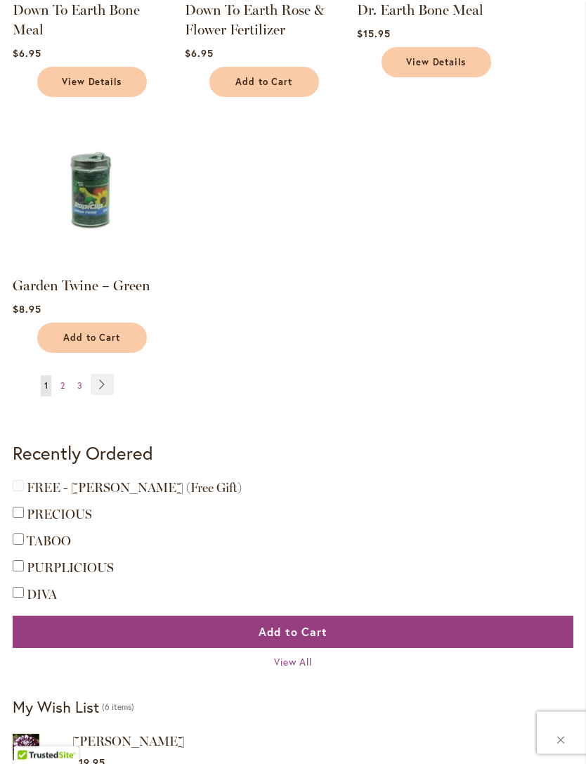
scroll to position [1642, 0]
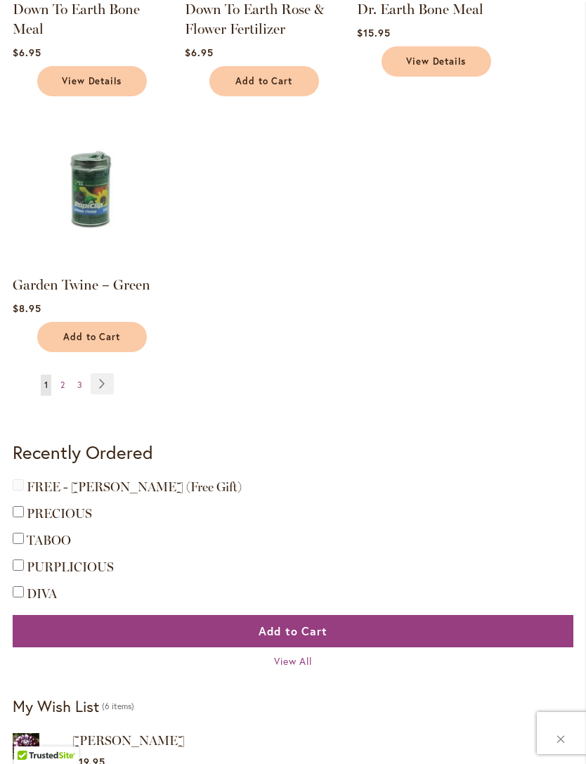
click at [99, 394] on link "Page Next" at bounding box center [102, 383] width 23 height 21
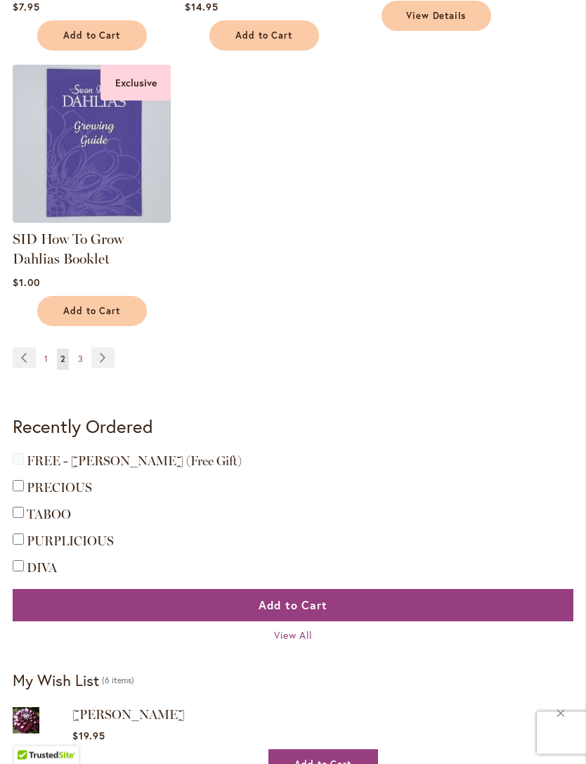
scroll to position [1707, 0]
click at [104, 353] on link "Page Next" at bounding box center [102, 357] width 23 height 21
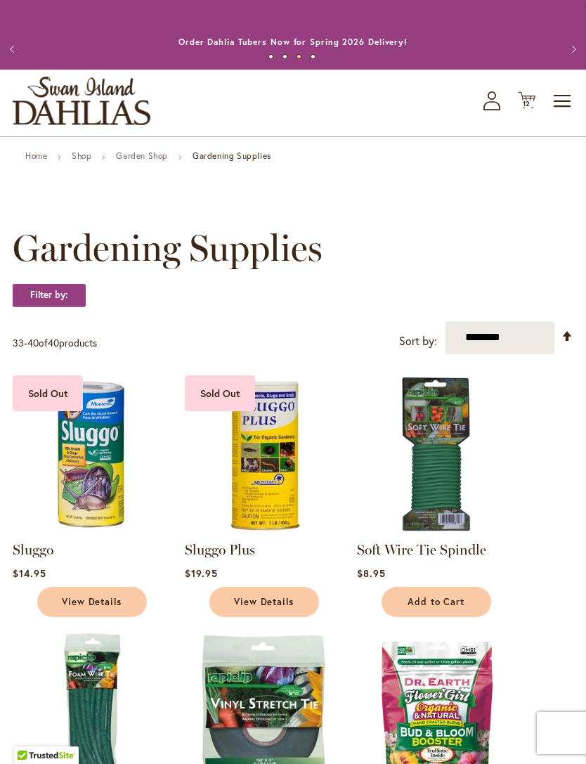
click at [565, 108] on span "Toggle Nav" at bounding box center [562, 101] width 21 height 28
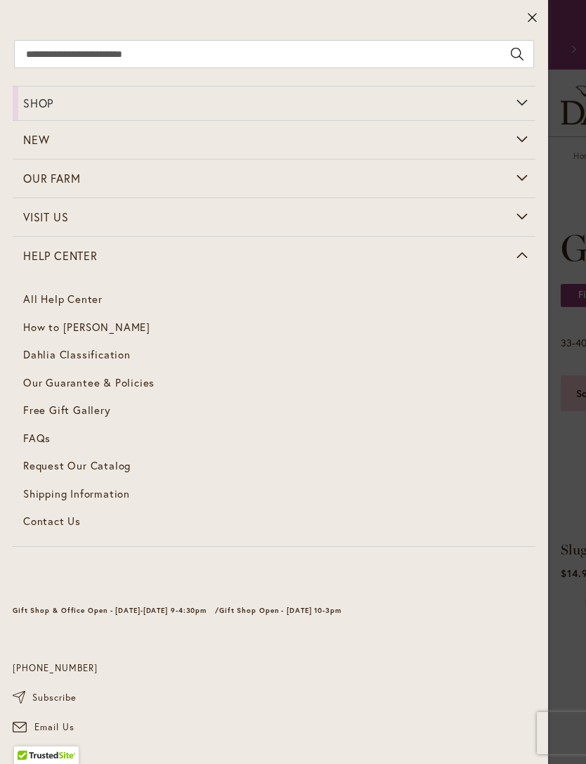
click at [115, 327] on span "How to [PERSON_NAME]" at bounding box center [86, 327] width 127 height 14
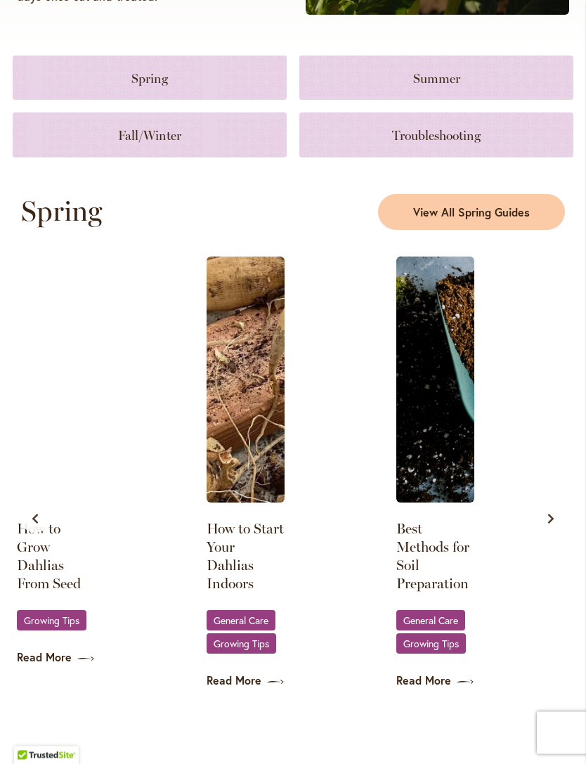
scroll to position [584, 0]
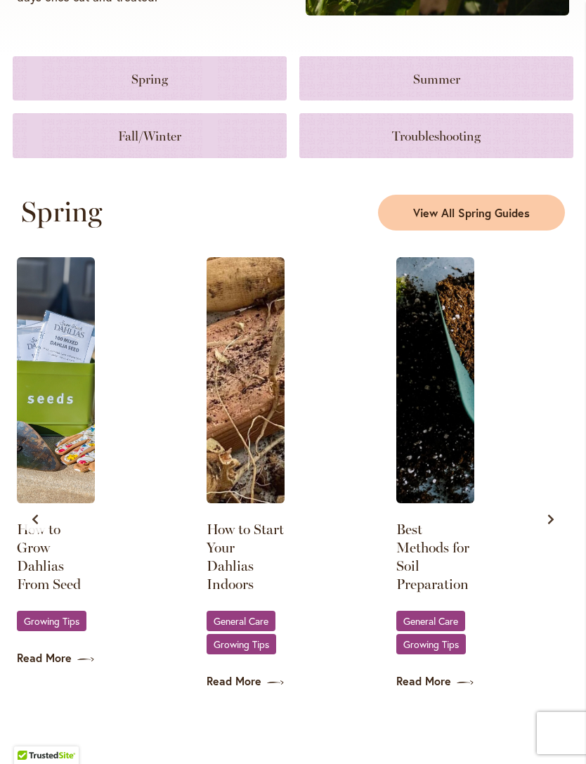
click at [551, 524] on icon "Next slide" at bounding box center [551, 519] width 6 height 10
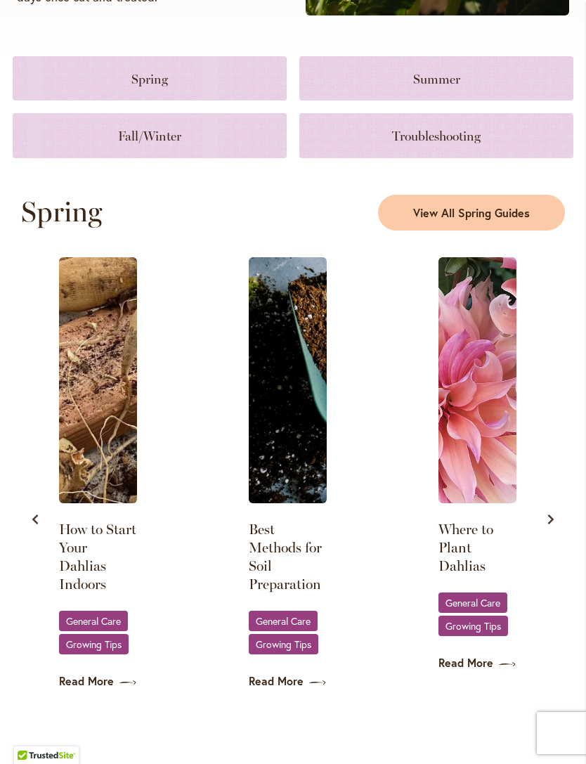
scroll to position [0, 190]
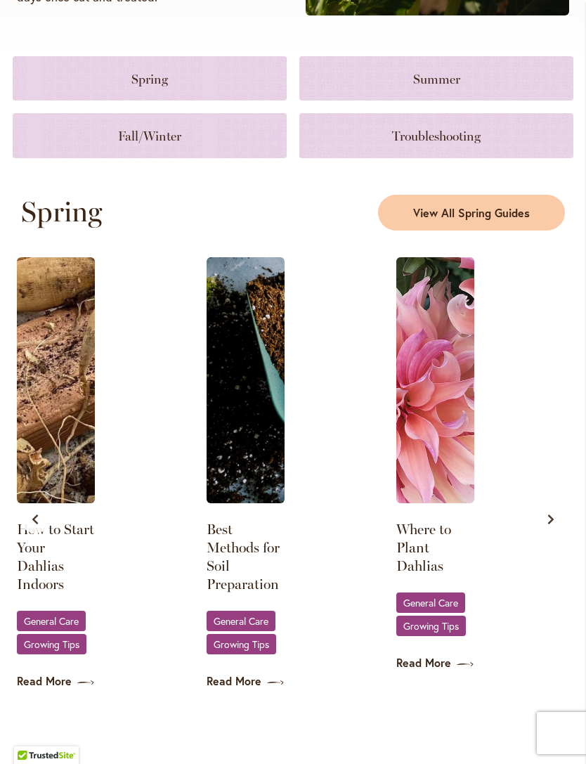
click at [551, 525] on icon "Next slide" at bounding box center [550, 519] width 11 height 11
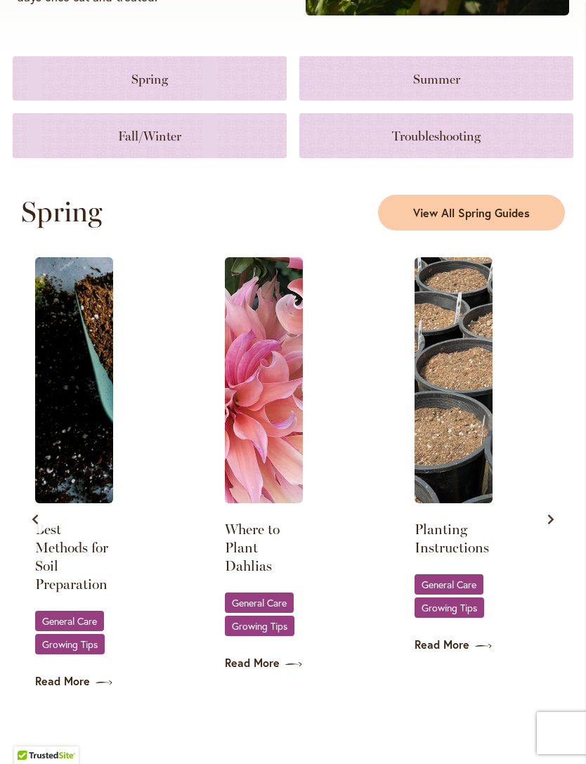
scroll to position [0, 379]
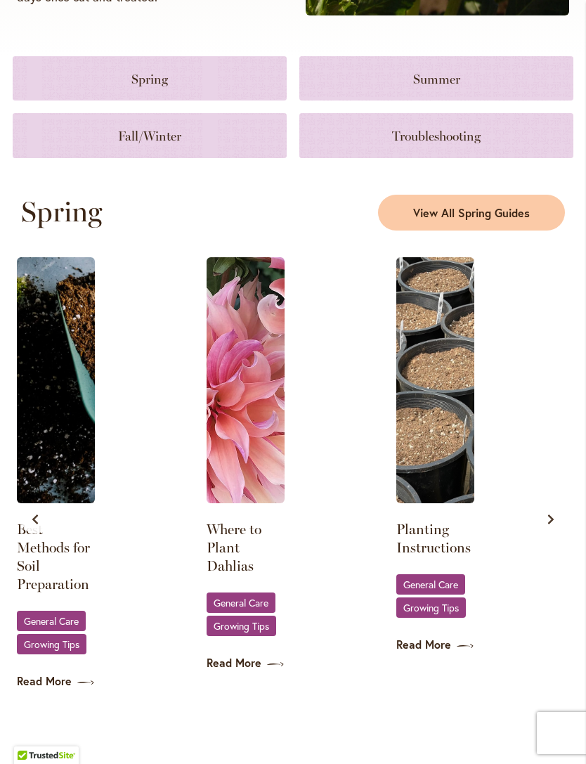
click at [553, 525] on icon "Next slide" at bounding box center [550, 519] width 11 height 11
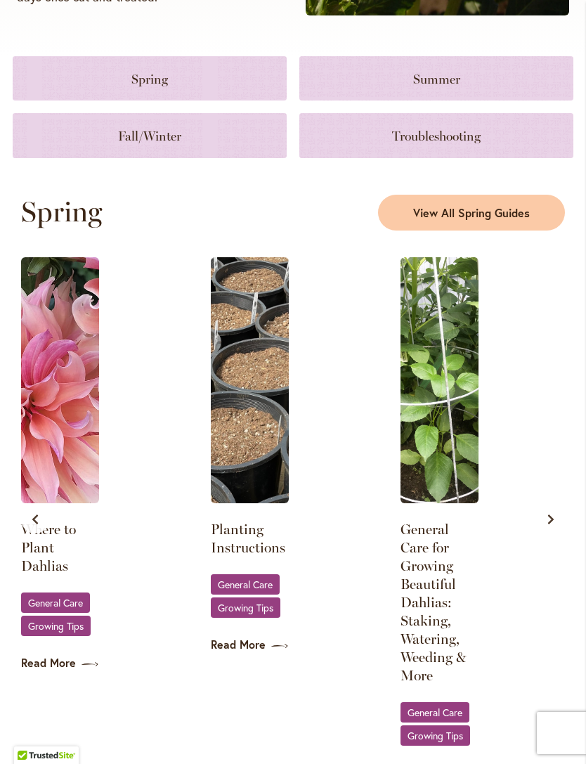
scroll to position [0, 569]
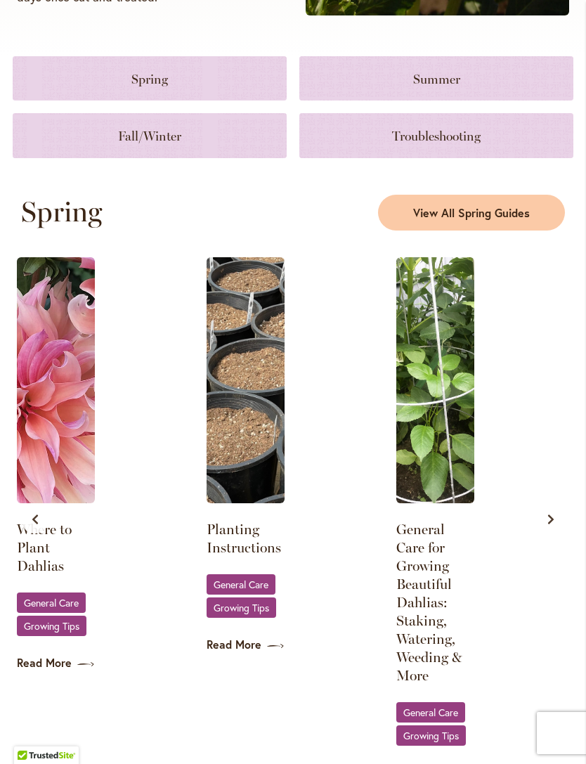
click at [443, 450] on img at bounding box center [435, 380] width 78 height 246
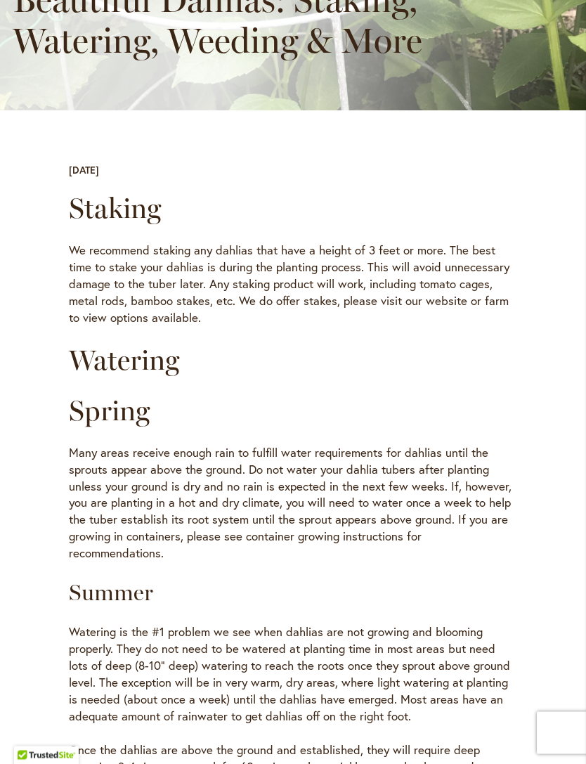
scroll to position [361, 0]
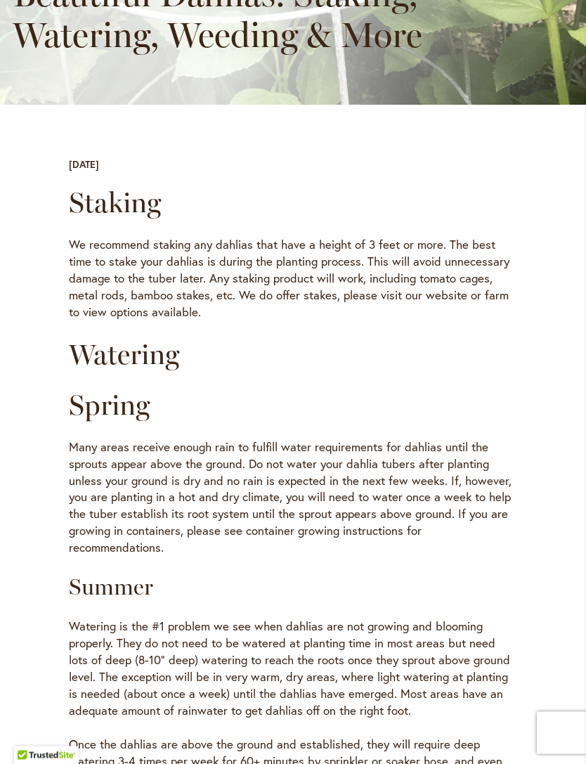
click at [132, 370] on h2 "Watering" at bounding box center [293, 355] width 448 height 34
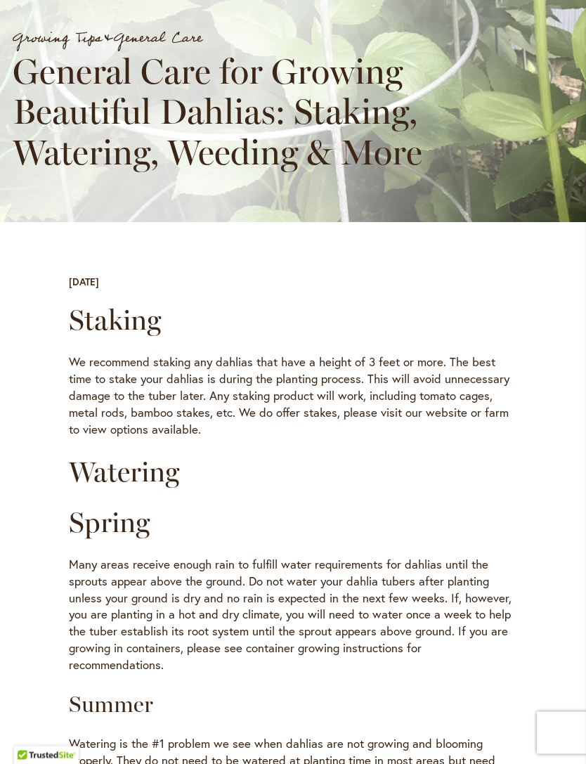
scroll to position [0, 0]
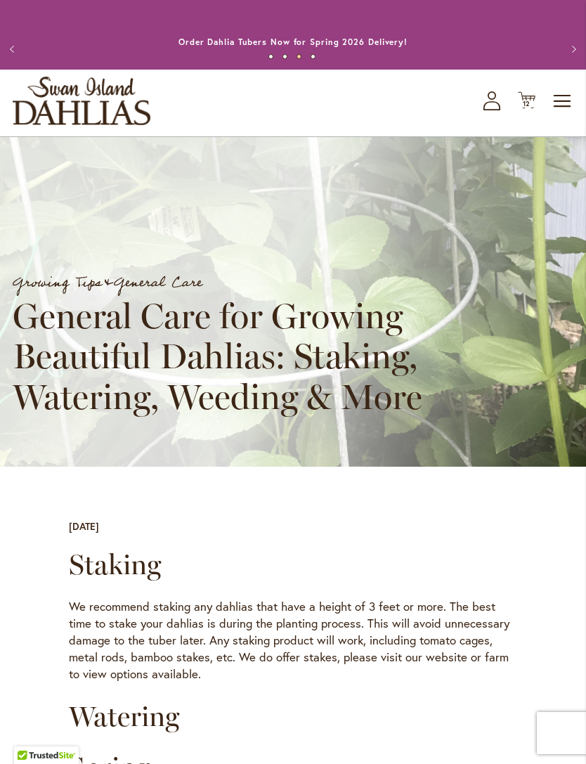
click at [569, 115] on span "Toggle Nav" at bounding box center [562, 101] width 21 height 28
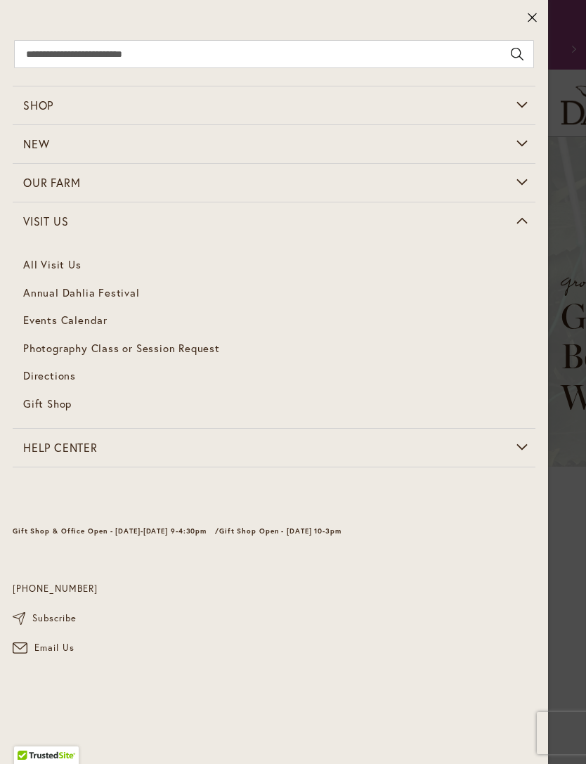
click at [49, 403] on span "Gift Shop" at bounding box center [47, 403] width 48 height 14
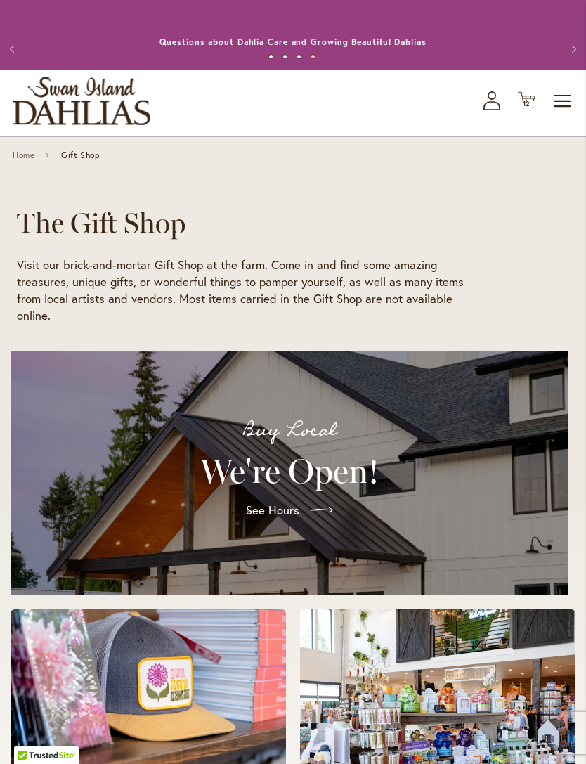
click at [28, 160] on link "Home" at bounding box center [24, 155] width 22 height 10
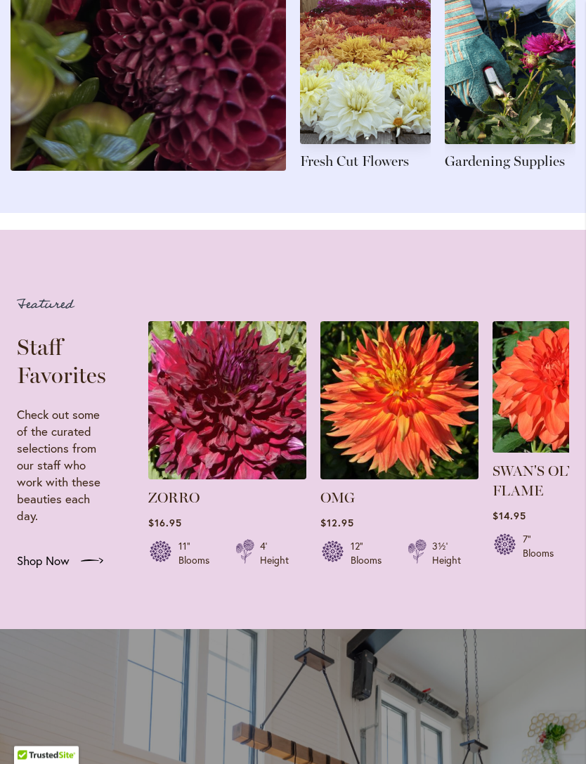
scroll to position [1906, 0]
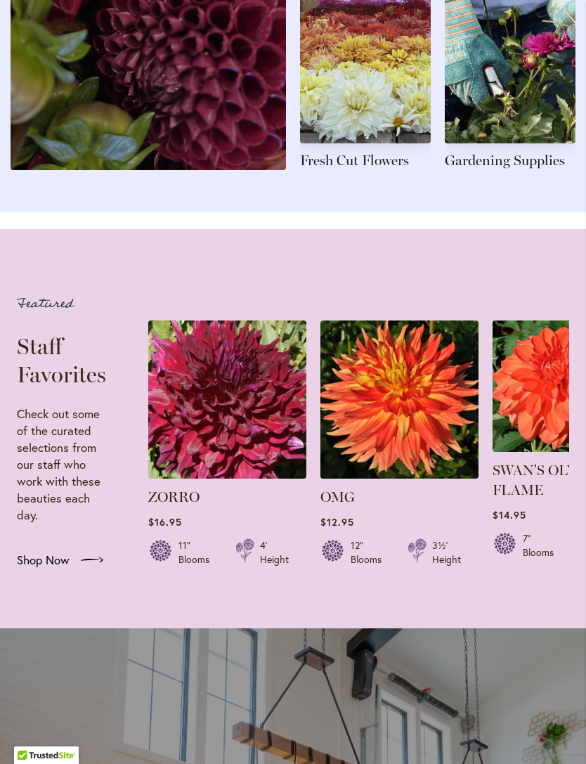
click at [493, 108] on link at bounding box center [510, 51] width 131 height 237
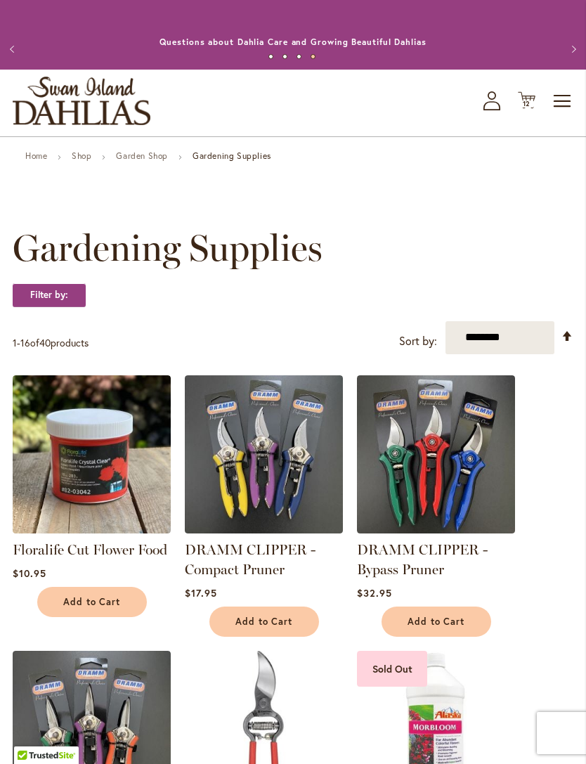
click at [30, 161] on link "Home" at bounding box center [36, 155] width 22 height 11
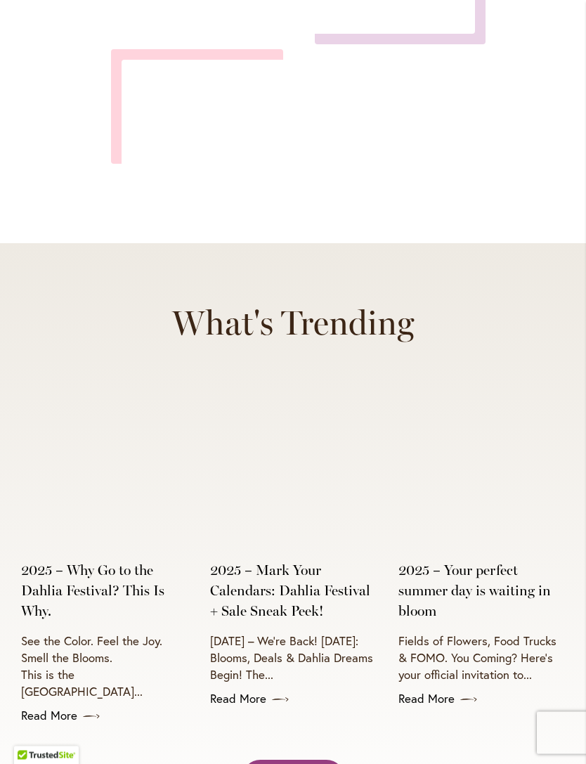
scroll to position [4853, 0]
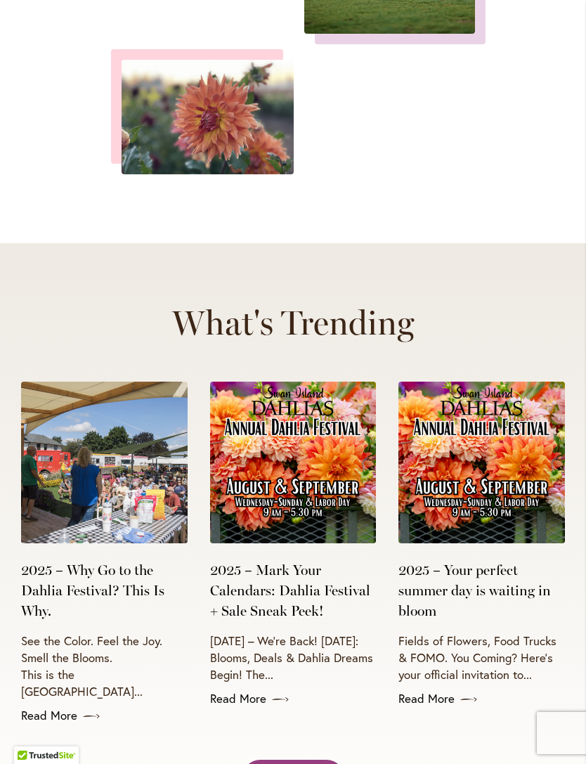
click at [486, 382] on img at bounding box center [481, 463] width 167 height 162
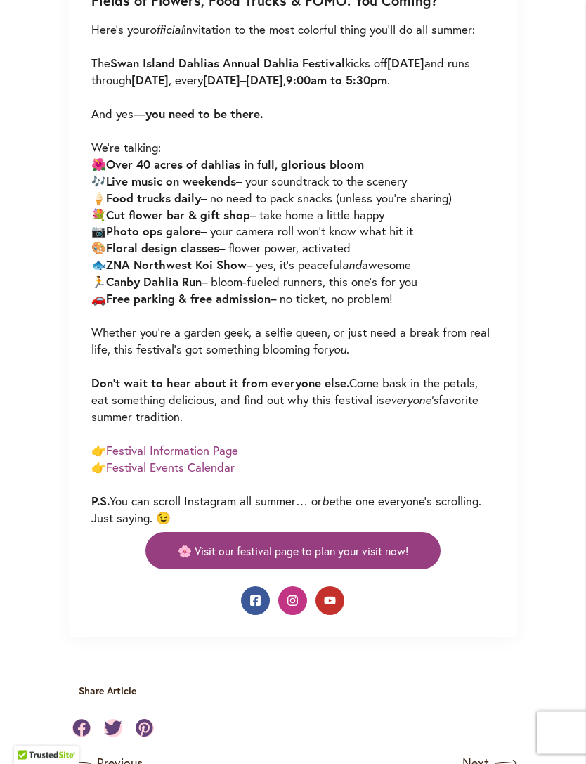
scroll to position [854, 0]
click at [200, 475] on link "Festival Events Calendar" at bounding box center [170, 467] width 129 height 16
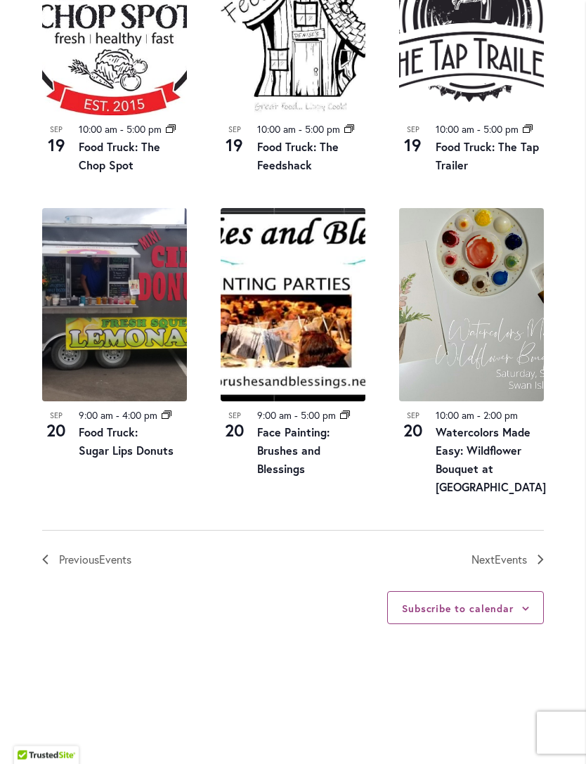
scroll to position [1470, 0]
click at [523, 562] on span "Events" at bounding box center [511, 559] width 32 height 15
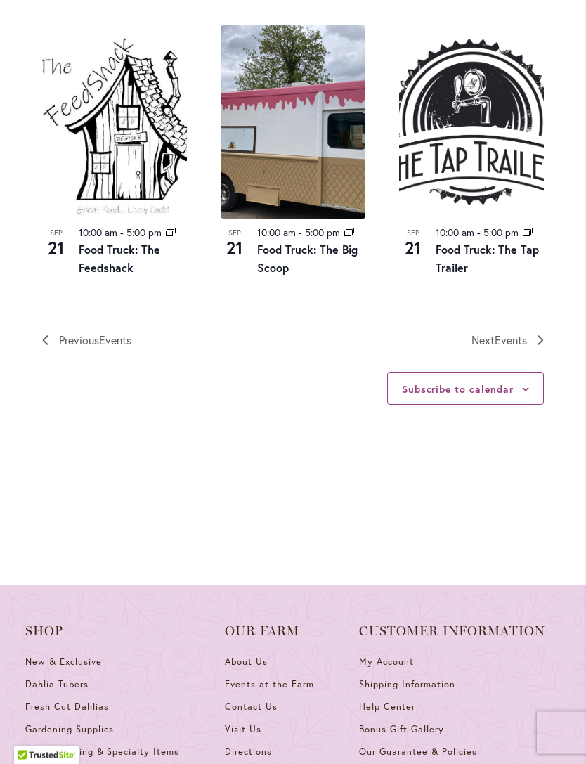
scroll to position [1689, 0]
click at [508, 345] on span "Events" at bounding box center [511, 339] width 32 height 15
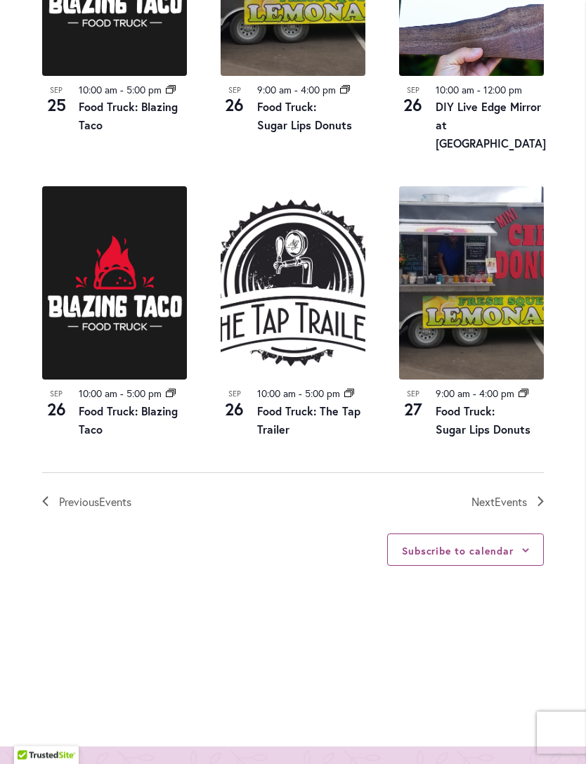
scroll to position [1620, 0]
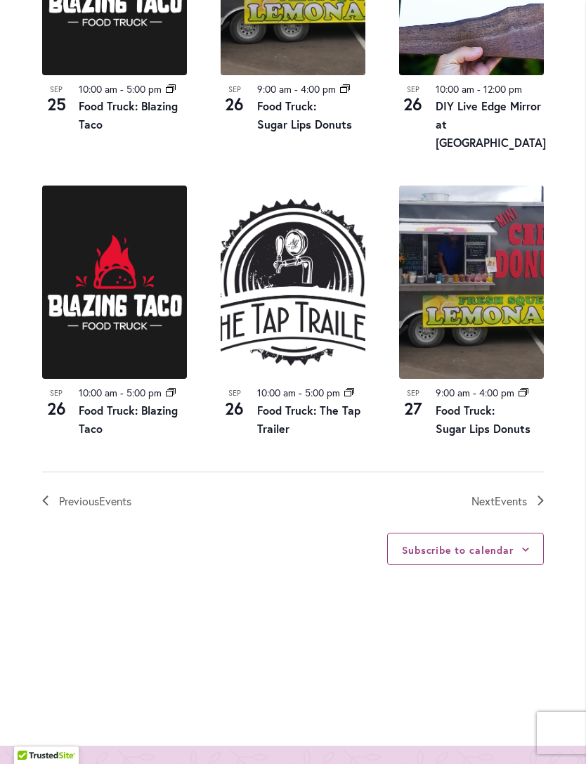
click at [507, 505] on span "Events" at bounding box center [511, 500] width 32 height 15
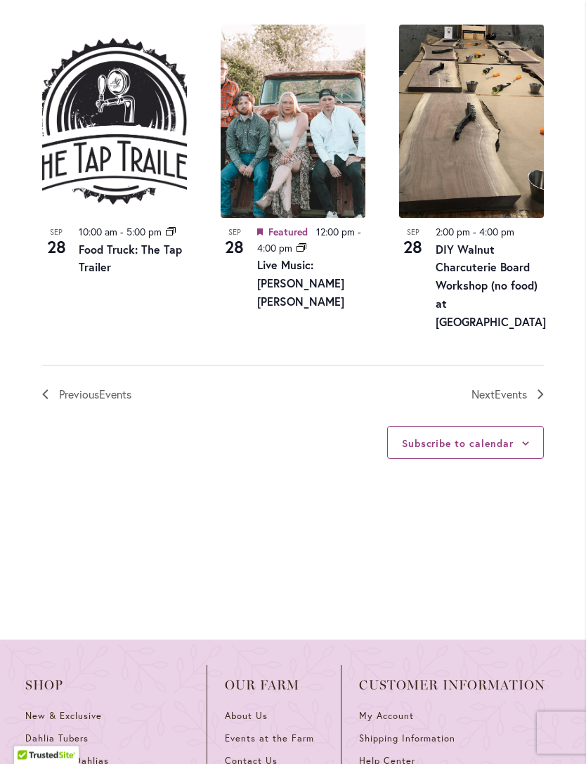
scroll to position [1797, 0]
click at [521, 386] on span "Events" at bounding box center [511, 393] width 32 height 15
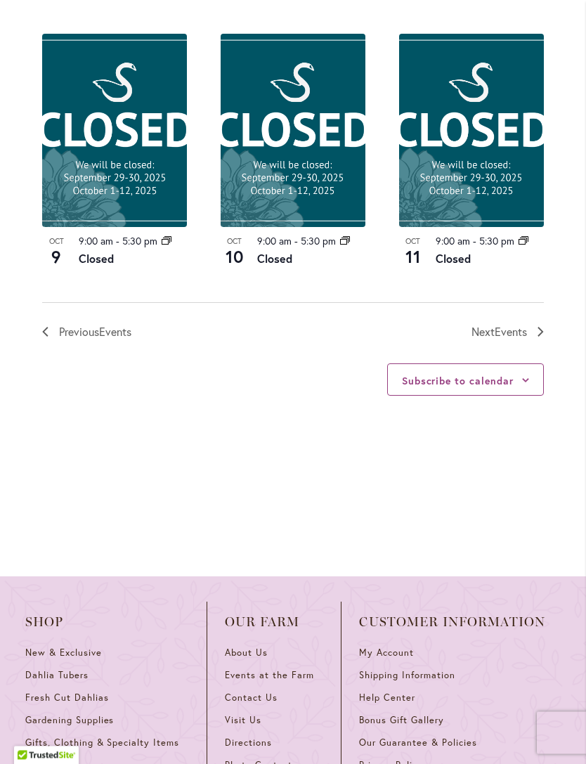
scroll to position [1595, 0]
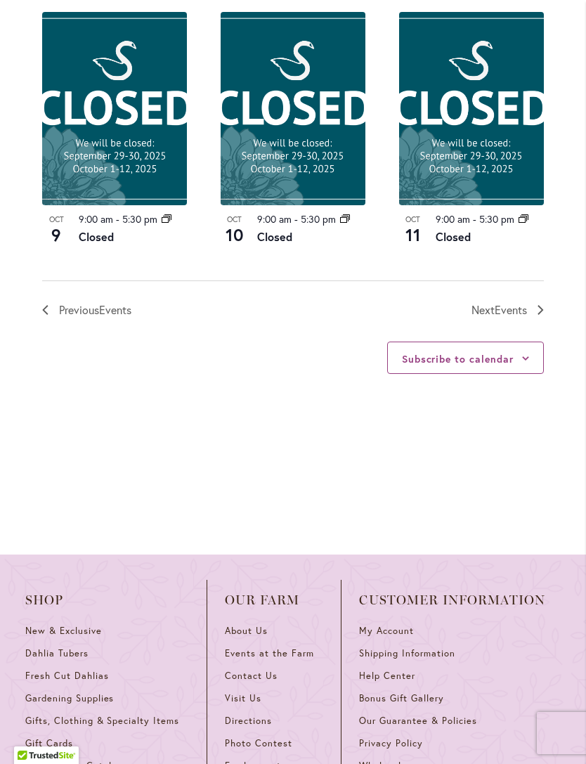
click at [518, 317] on span "Events" at bounding box center [511, 309] width 32 height 15
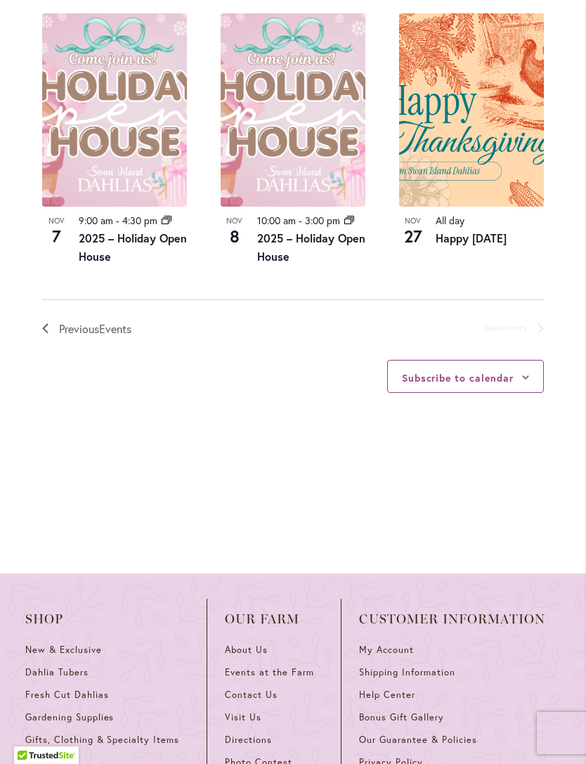
scroll to position [1057, 0]
click at [276, 263] on link "2025 – Holiday Open House" at bounding box center [311, 246] width 108 height 33
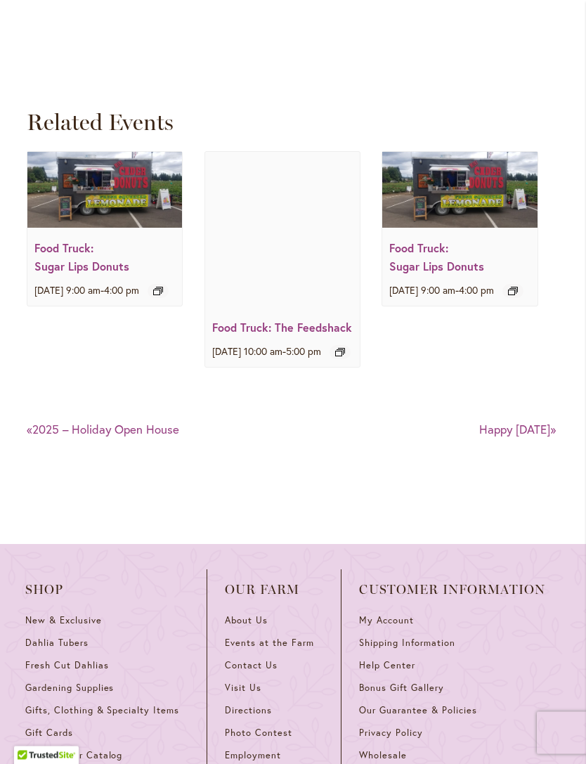
scroll to position [1912, 0]
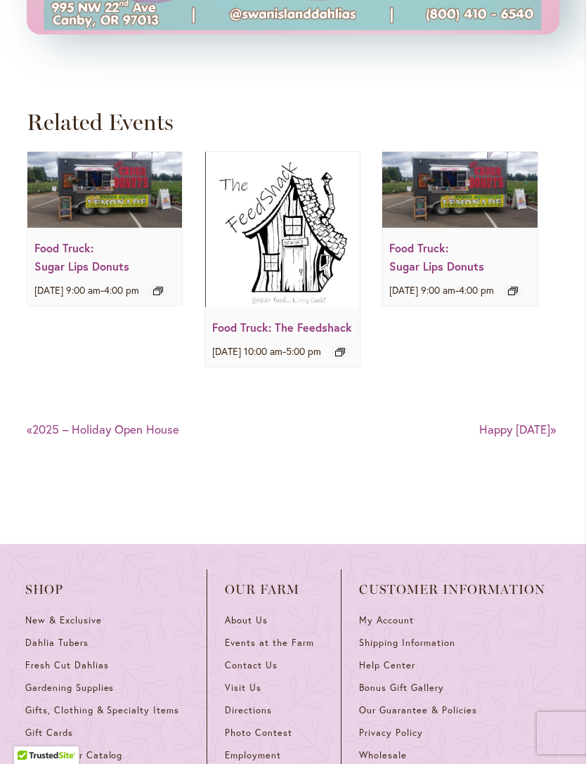
click at [282, 358] on span "[DATE] 10:00 am" at bounding box center [247, 350] width 70 height 13
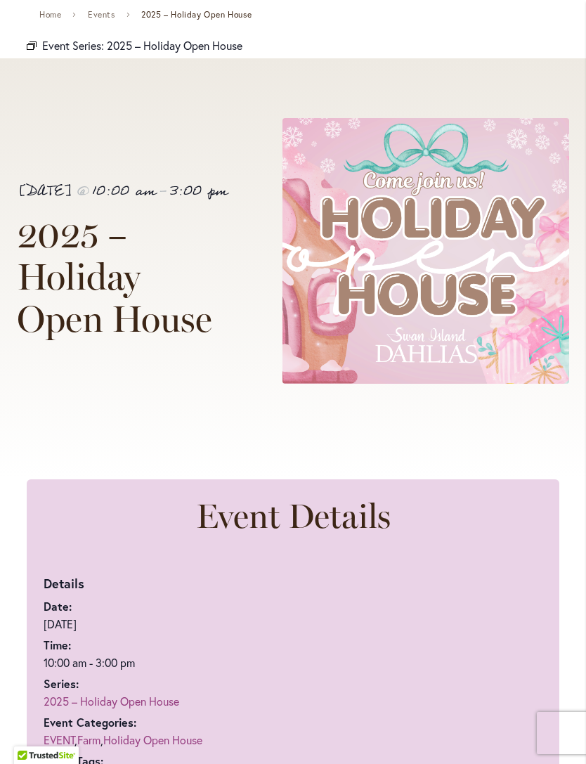
scroll to position [0, 0]
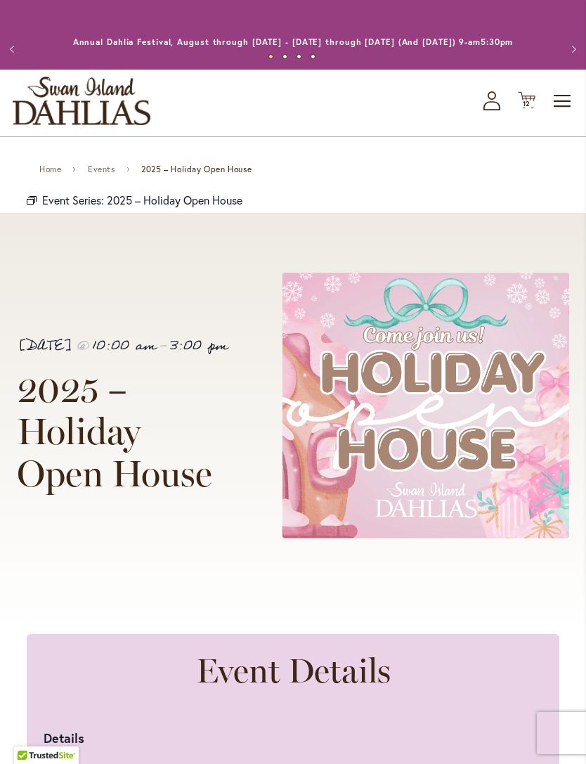
click at [43, 187] on div "Home Events 2025 – Holiday Open House" at bounding box center [145, 169] width 237 height 36
click at [53, 174] on link "Home" at bounding box center [50, 169] width 22 height 10
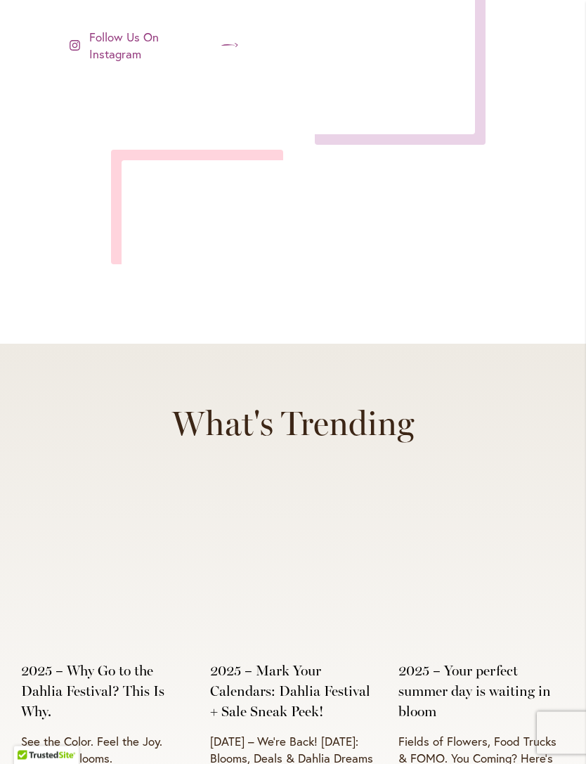
scroll to position [4753, 0]
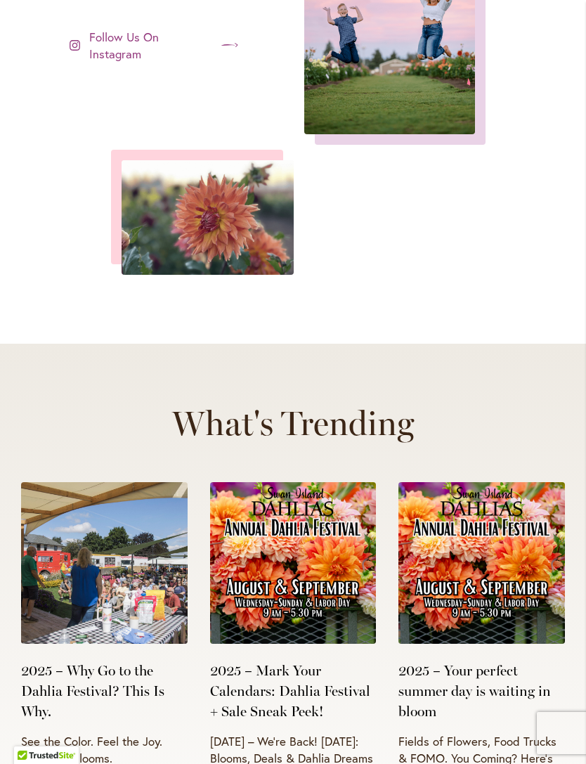
click at [105, 660] on link "2025 – Why Go to the Dahlia Festival? This Is Why." at bounding box center [104, 690] width 167 height 60
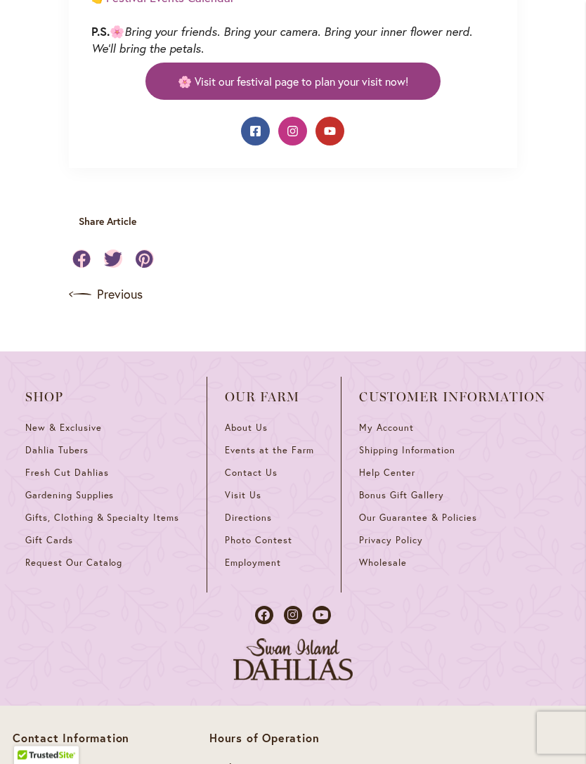
scroll to position [1168, 0]
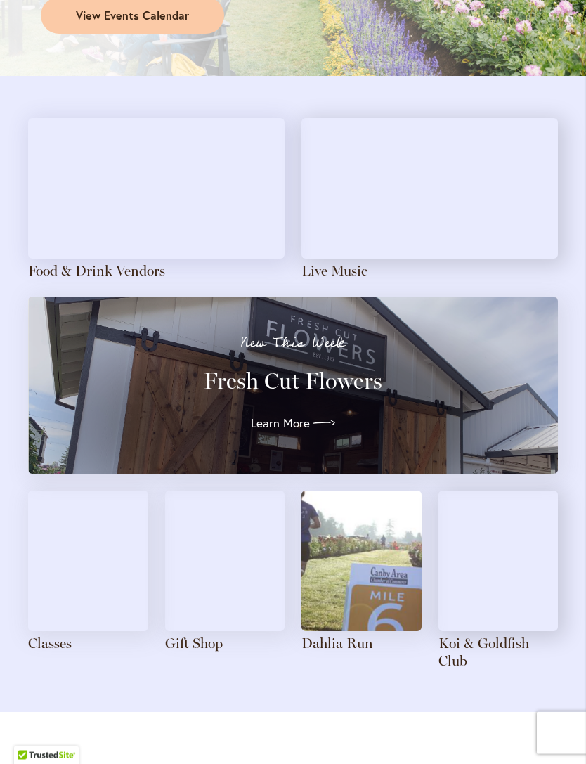
scroll to position [1314, 0]
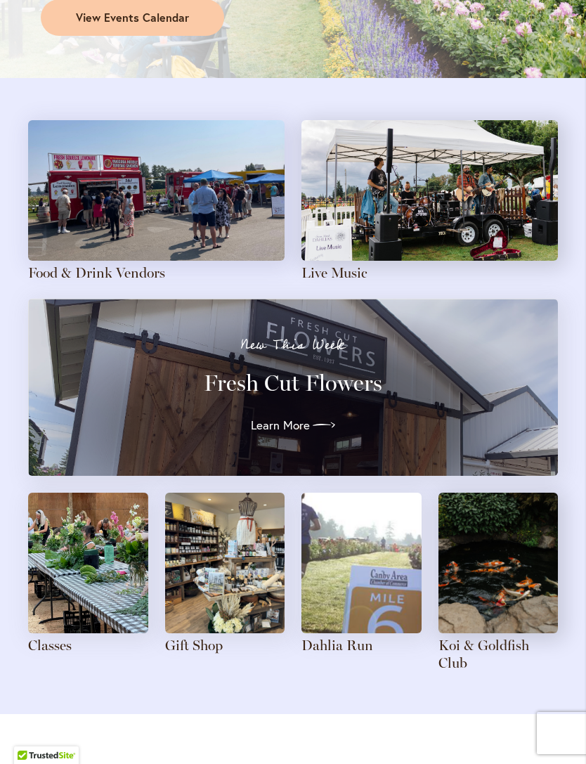
click at [313, 415] on div at bounding box center [322, 425] width 25 height 22
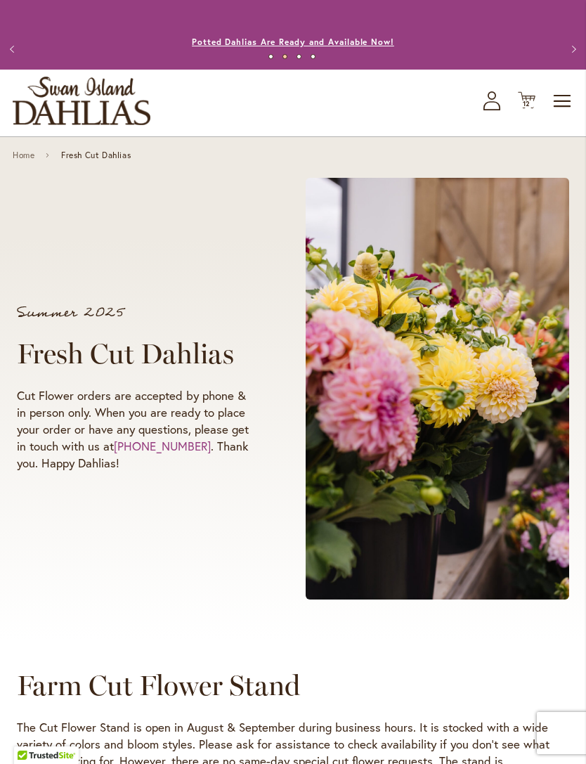
click at [331, 47] on link "Potted Dahlias Are Ready and Available Now!" at bounding box center [293, 42] width 202 height 11
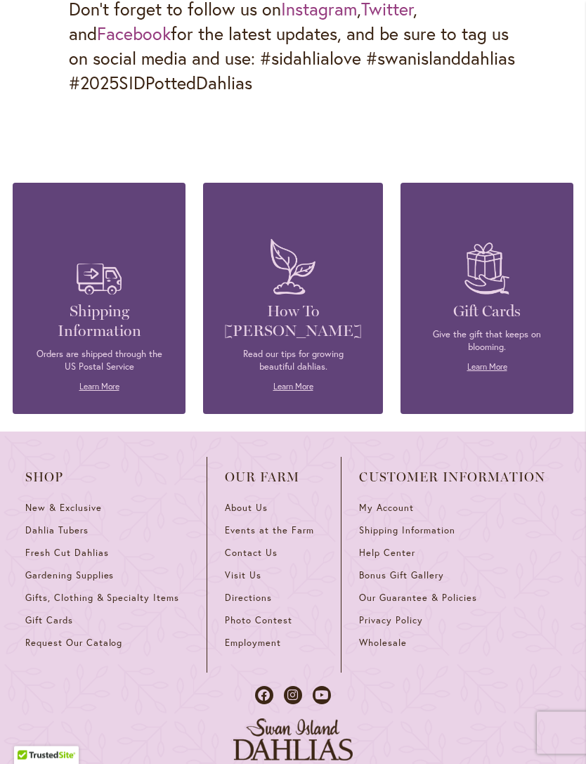
scroll to position [2458, 0]
click at [301, 524] on span "Events at the Farm" at bounding box center [269, 530] width 89 height 12
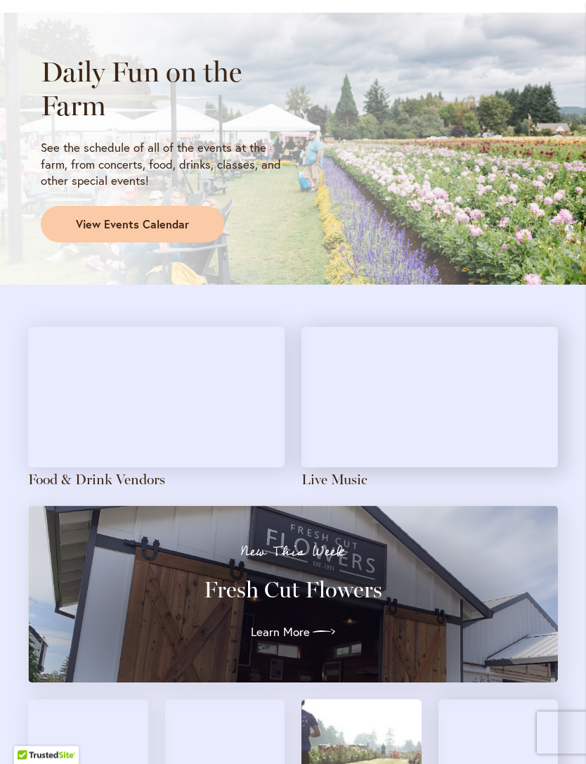
scroll to position [1108, 0]
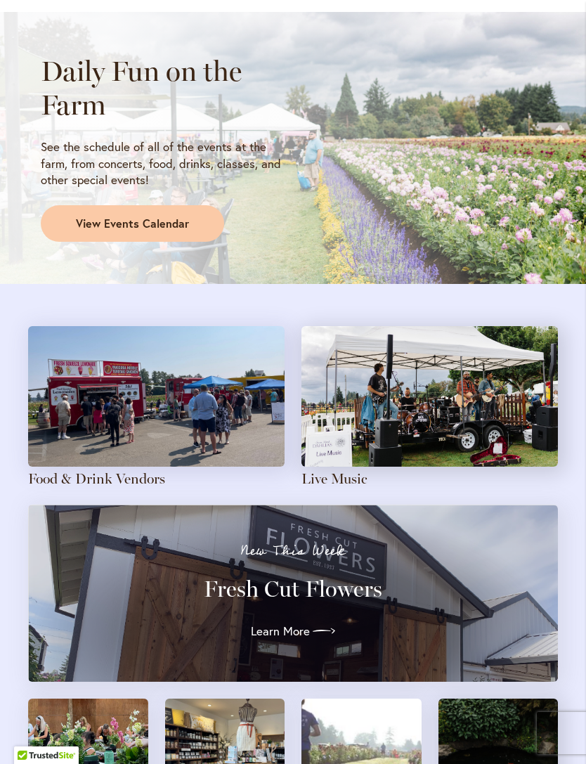
click at [301, 624] on span "Learn More" at bounding box center [280, 631] width 59 height 17
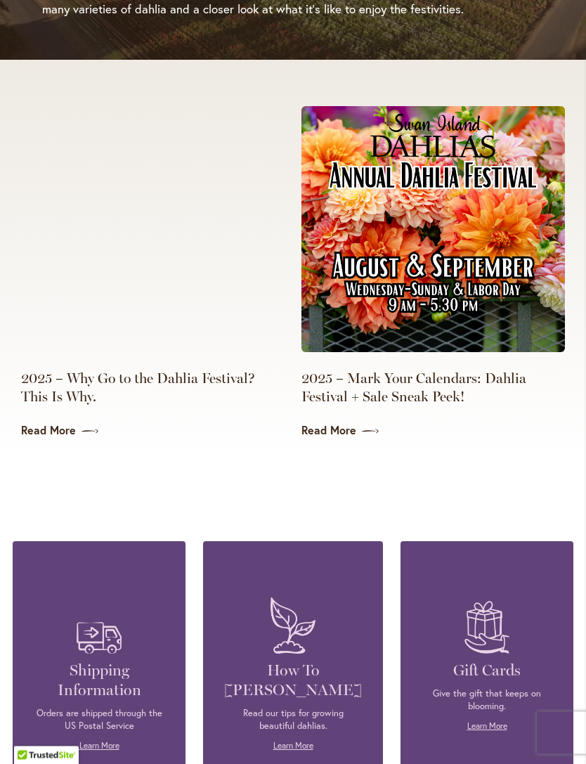
scroll to position [3022, 0]
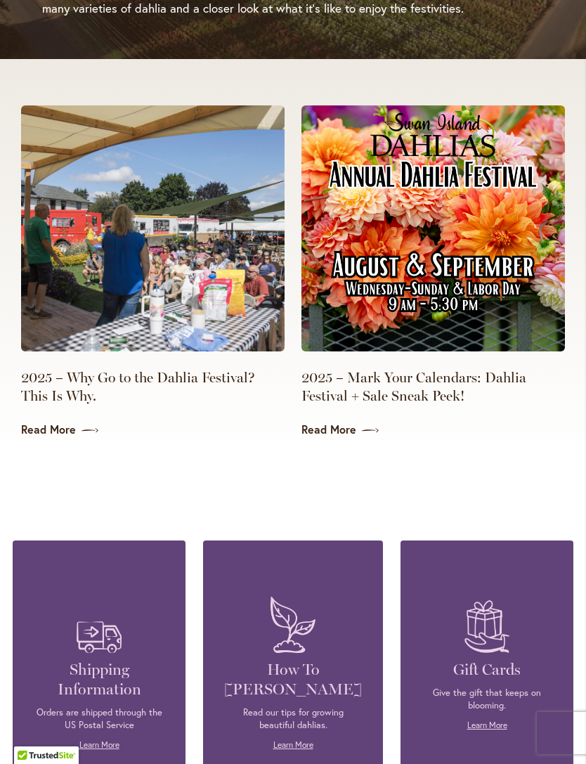
click at [377, 424] on icon at bounding box center [370, 431] width 17 height 14
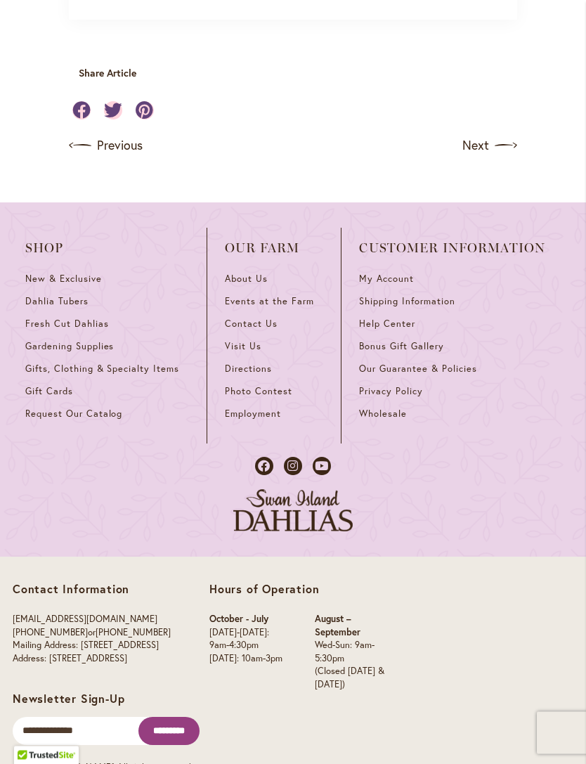
scroll to position [1287, 0]
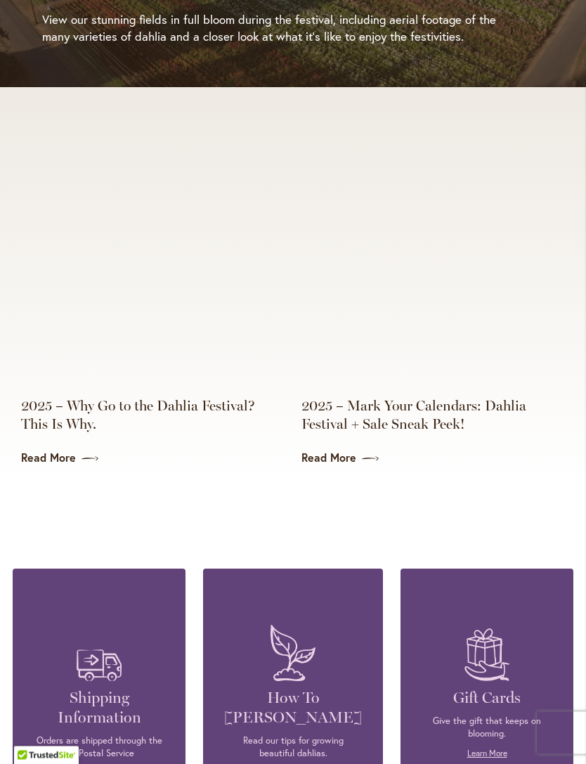
scroll to position [2994, 0]
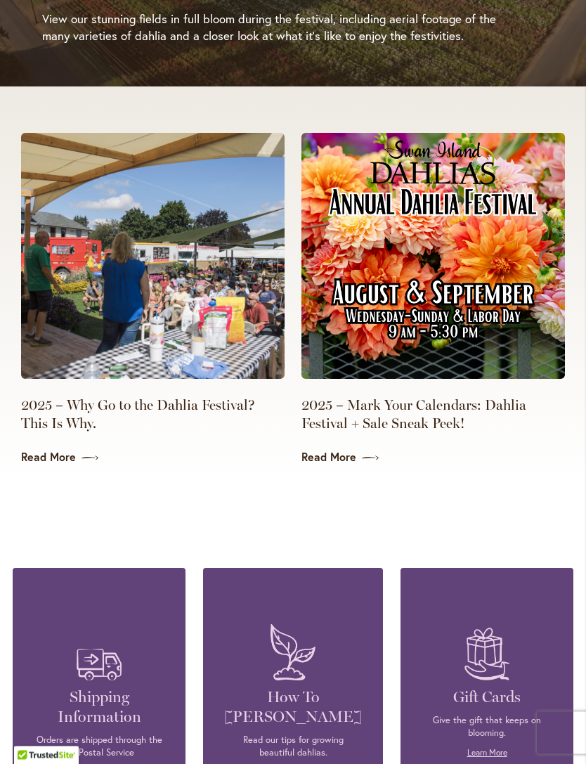
click at [451, 396] on link "2025 – Mark Your Calendars: Dahlia Festival + Sale Sneak Peek!" at bounding box center [432, 414] width 263 height 37
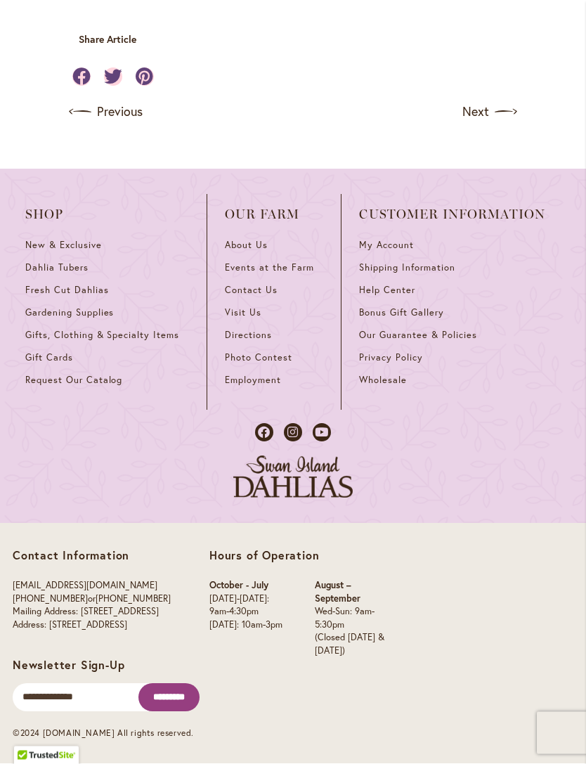
scroll to position [1439, 0]
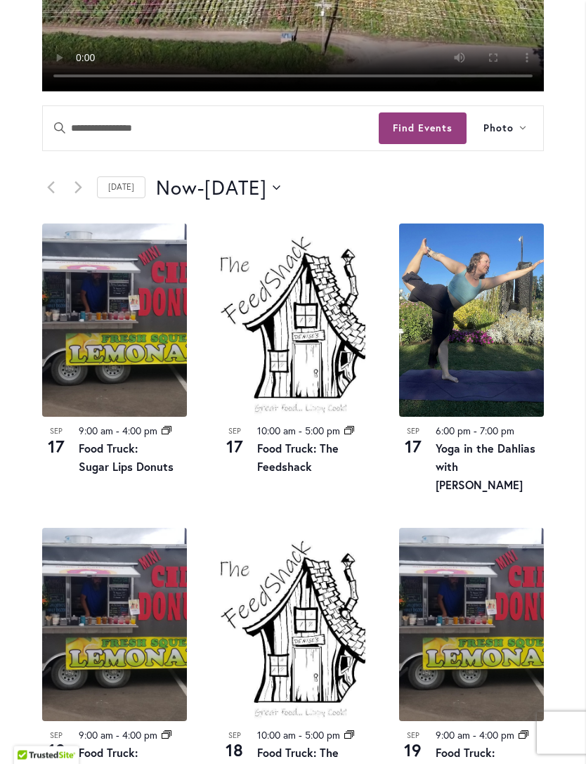
scroll to position [579, 0]
click at [412, 144] on button "Find Events" at bounding box center [423, 128] width 88 height 32
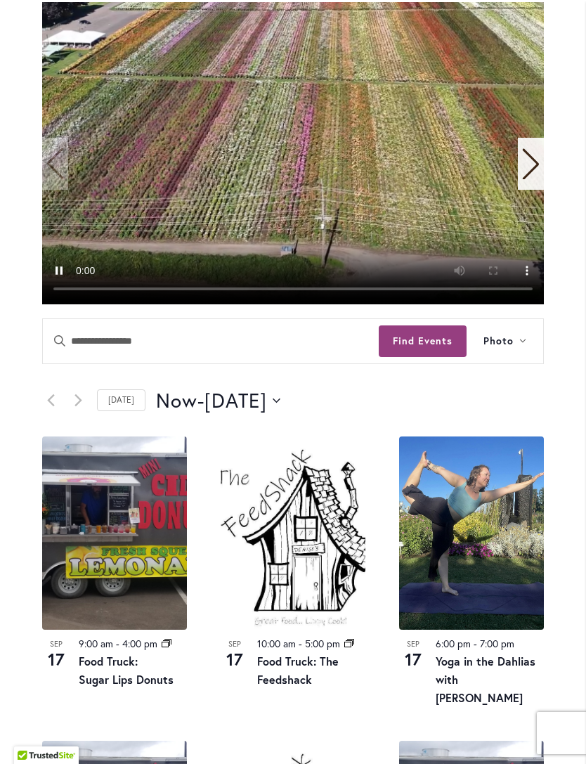
scroll to position [0, 0]
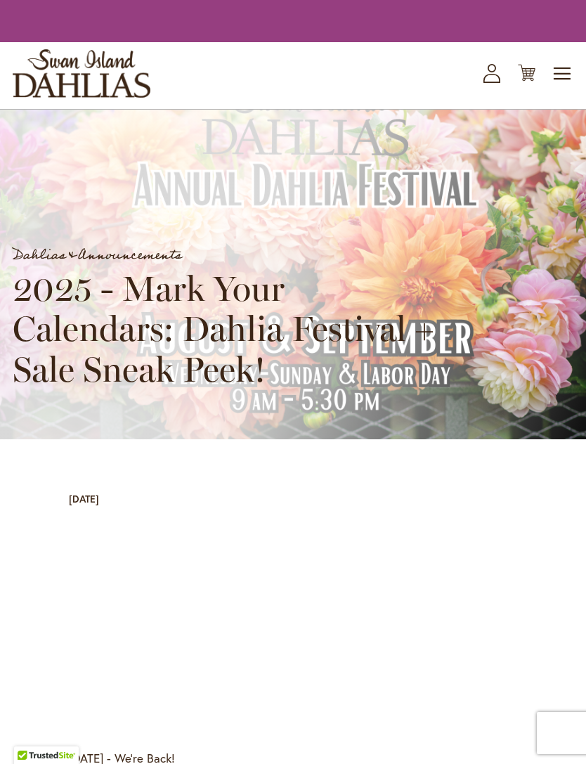
scroll to position [1301, 0]
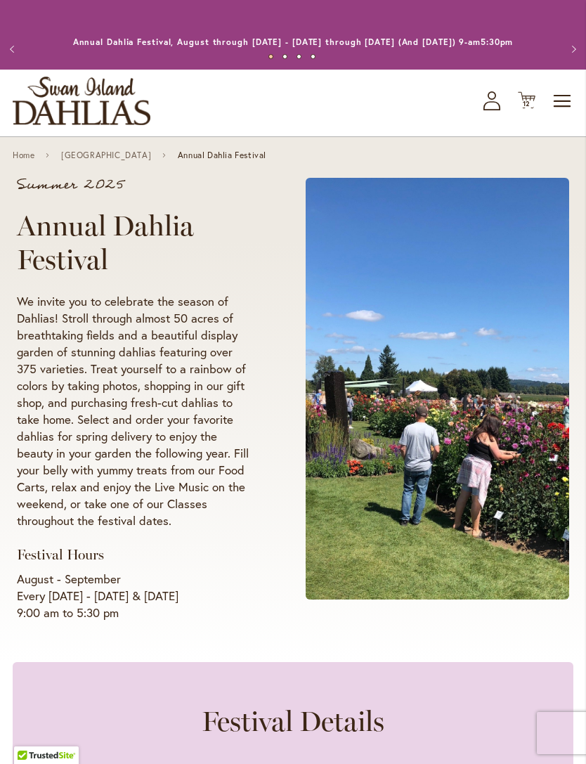
click at [571, 114] on span "Toggle Nav" at bounding box center [562, 101] width 21 height 28
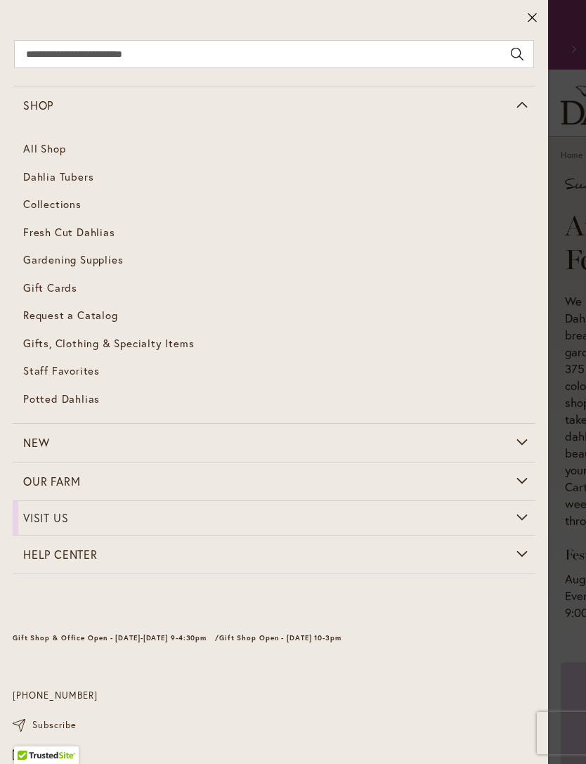
click at [65, 179] on span "Dahlia Tubers" at bounding box center [58, 176] width 70 height 14
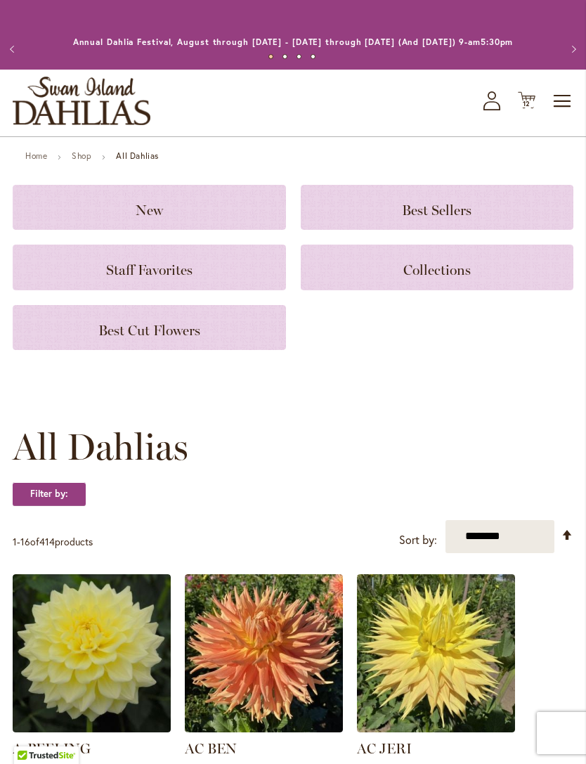
click at [518, 109] on icon "Cart .cls-1 { fill: #231f20; }" at bounding box center [527, 100] width 18 height 18
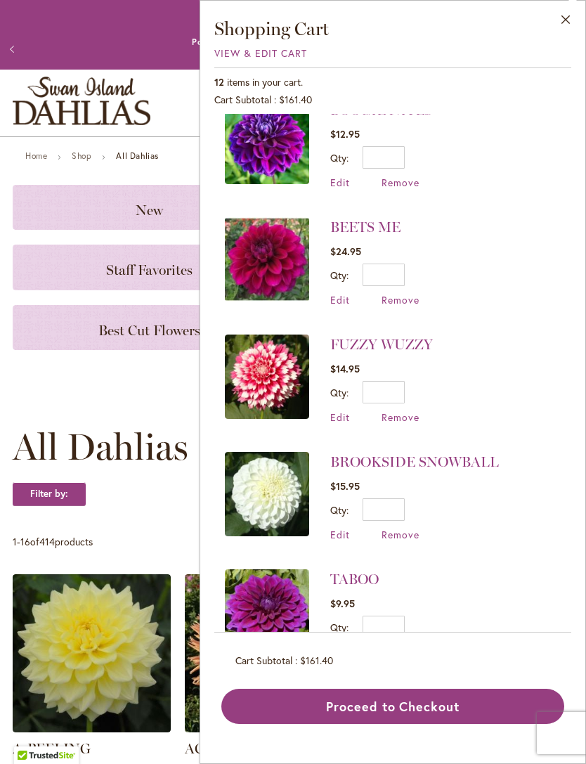
scroll to position [611, 0]
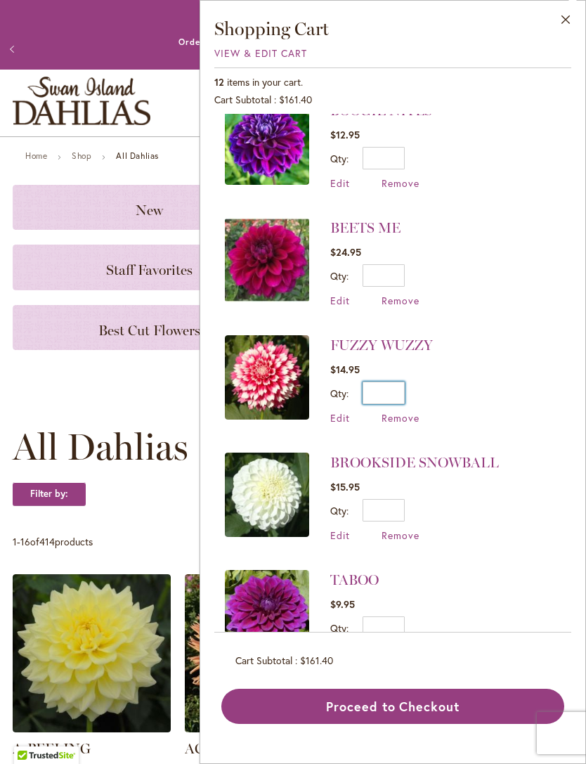
click at [399, 393] on input "*" at bounding box center [384, 393] width 42 height 22
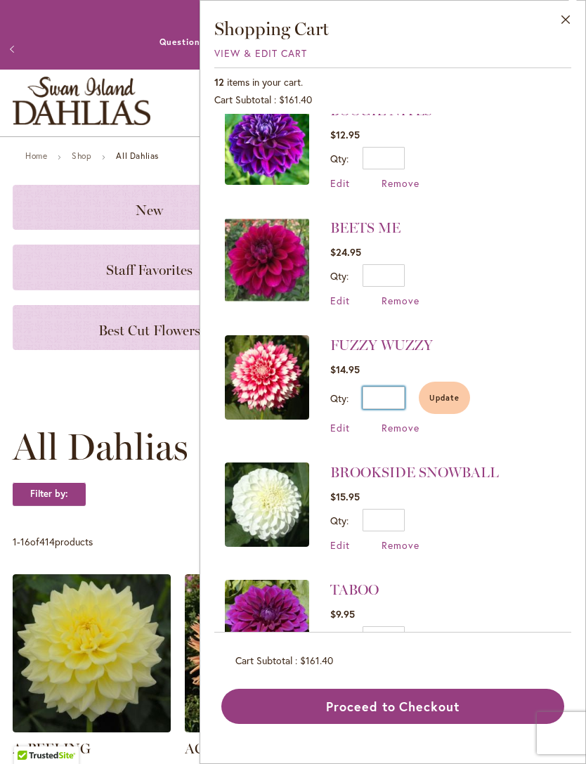
type input "*"
click at [445, 396] on span "Update" at bounding box center [444, 398] width 30 height 10
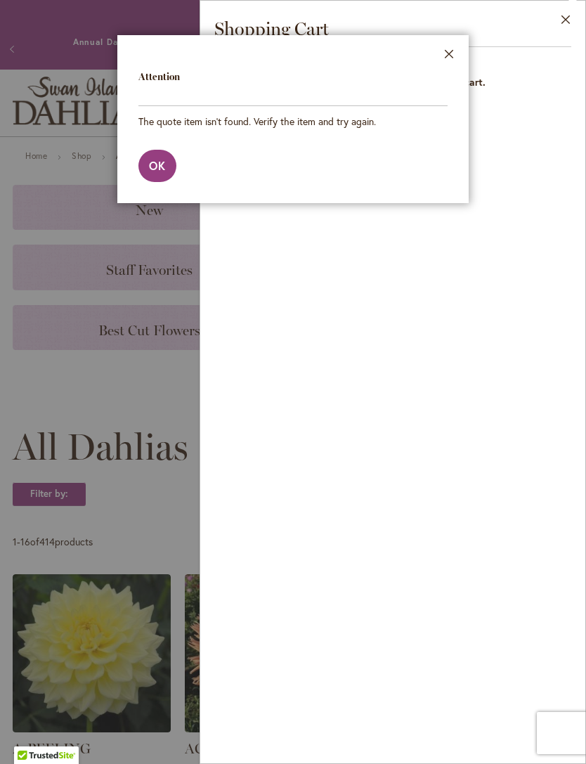
click at [159, 164] on span "OK" at bounding box center [157, 165] width 17 height 15
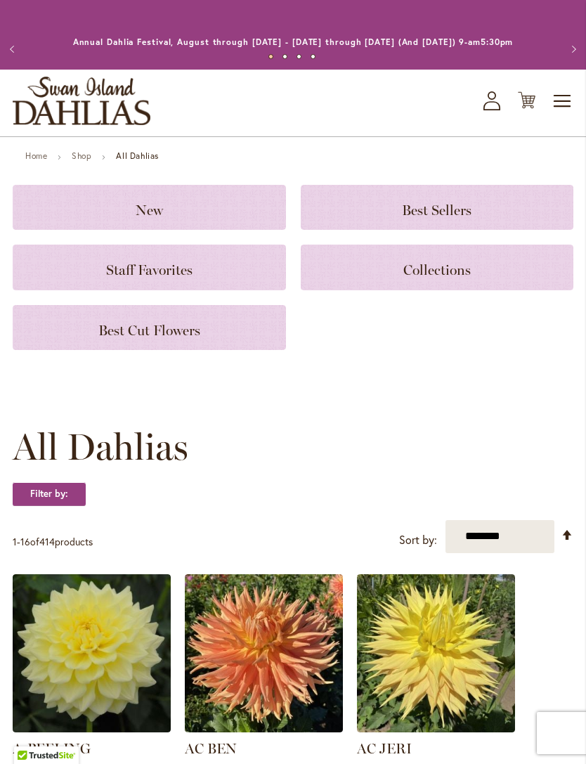
click at [524, 109] on icon "Cart .cls-1 { fill: #231f20; }" at bounding box center [527, 100] width 18 height 18
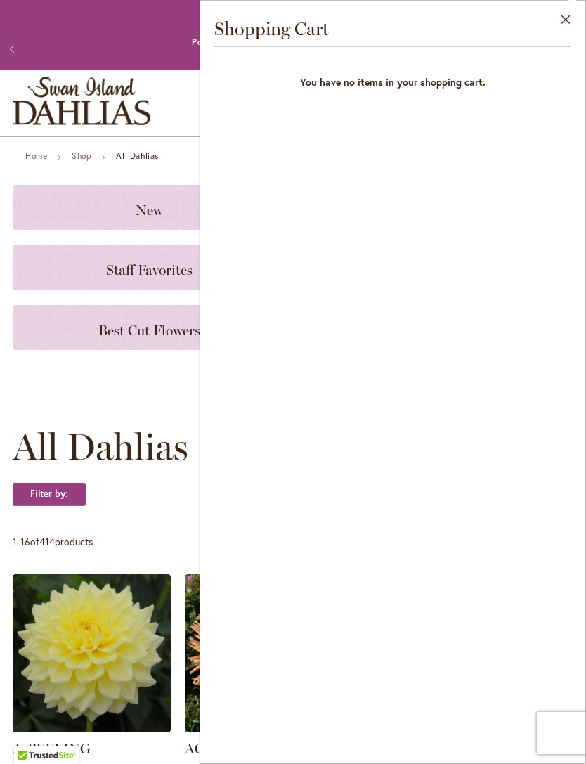
click at [332, 262] on div "Close Shopping Cart You have no items in your shopping cart." at bounding box center [393, 382] width 386 height 764
click at [176, 115] on div "Toggle Nav Shop All Shop Dahlia Tubers Collections Fresh Cut Dahlias Gardening …" at bounding box center [293, 103] width 586 height 67
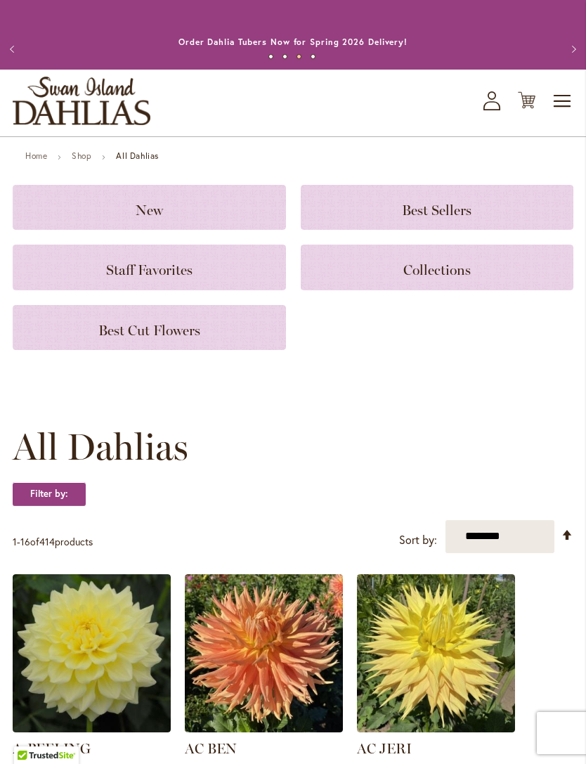
click at [555, 115] on span "Toggle Nav" at bounding box center [562, 101] width 21 height 28
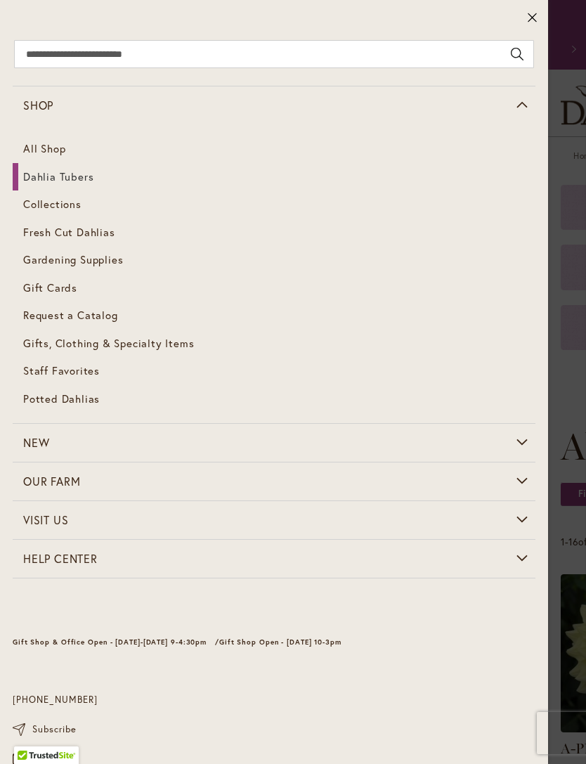
click at [52, 178] on span "Dahlia Tubers" at bounding box center [58, 176] width 70 height 14
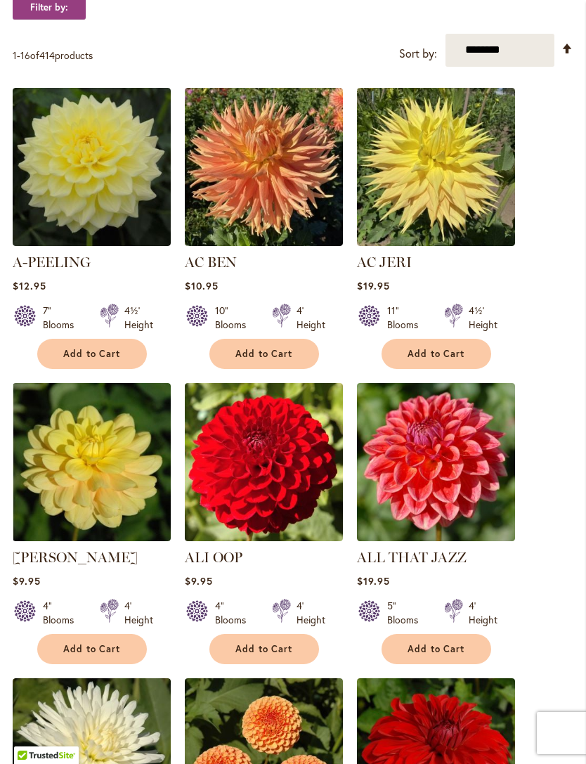
scroll to position [487, 0]
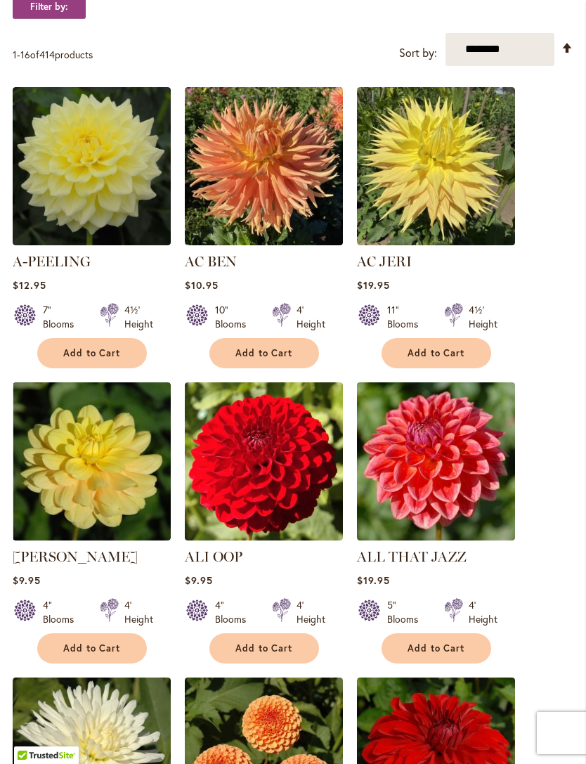
click at [564, 56] on link "Set Descending Direction" at bounding box center [567, 48] width 12 height 16
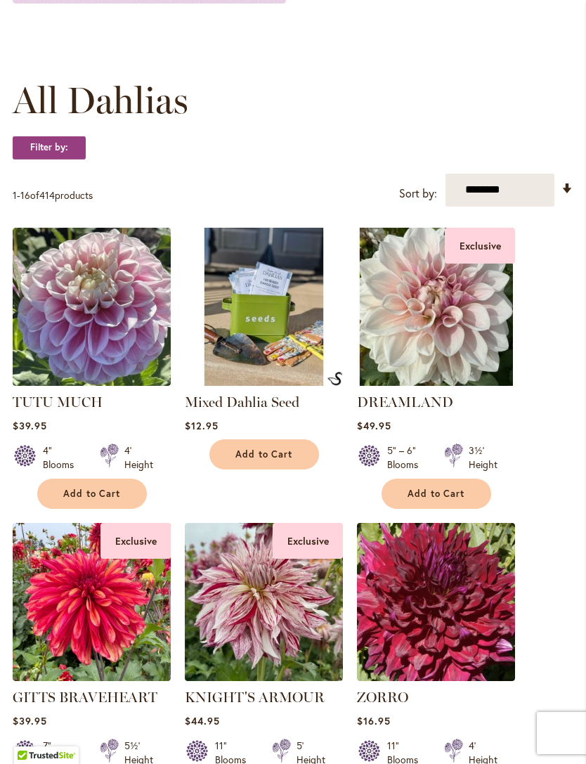
scroll to position [327, 0]
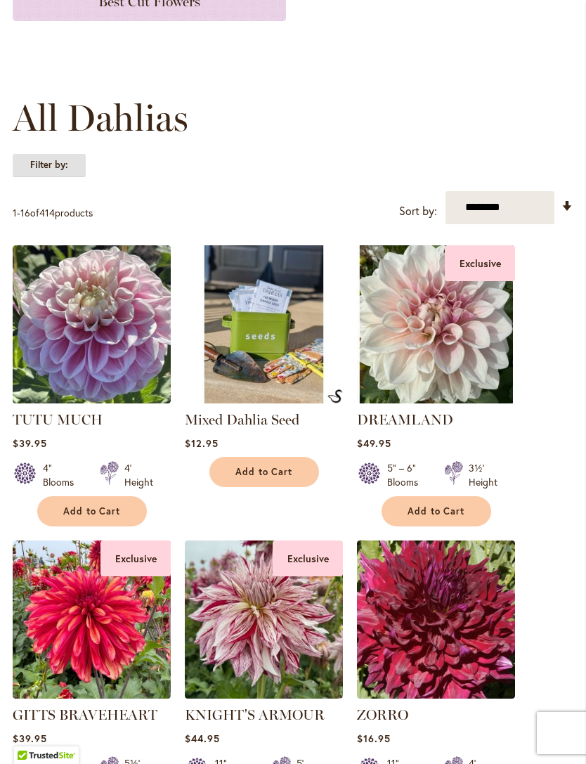
click at [55, 177] on strong "Filter by:" at bounding box center [49, 165] width 73 height 24
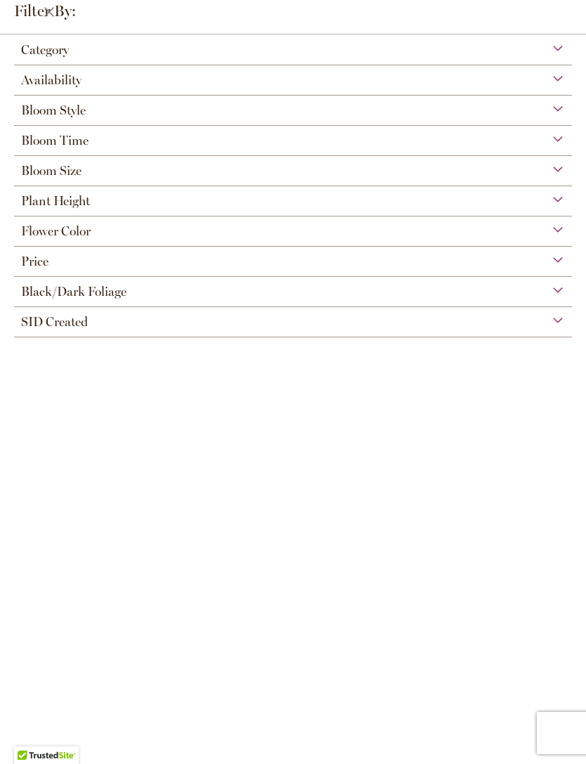
scroll to position [129, 0]
click at [77, 114] on span "Bloom Style" at bounding box center [53, 110] width 65 height 15
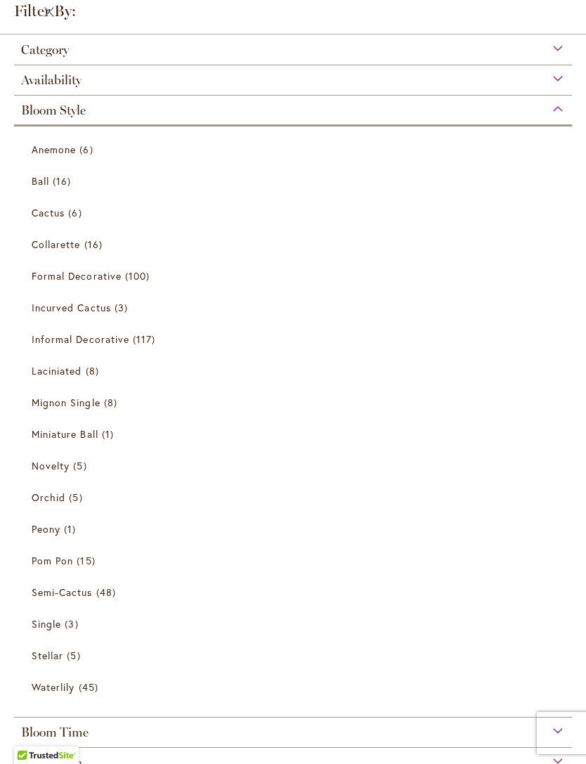
click at [40, 185] on span "Ball" at bounding box center [41, 180] width 18 height 13
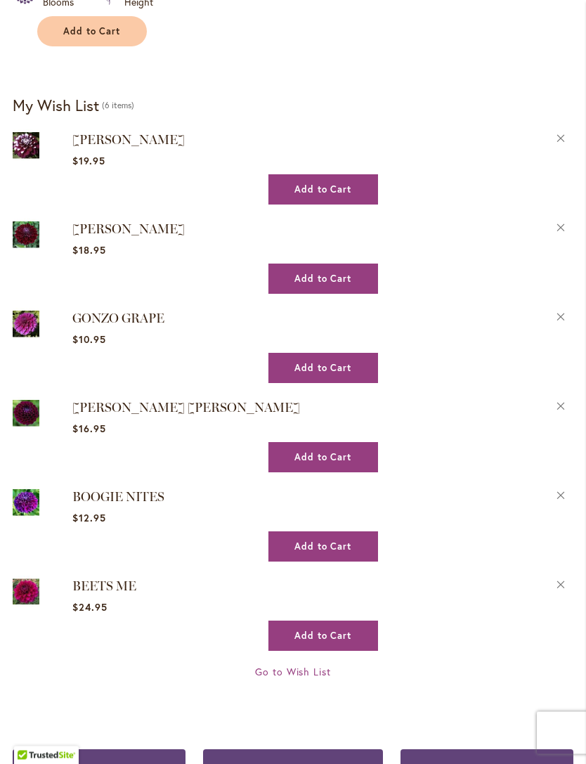
scroll to position [2208, 0]
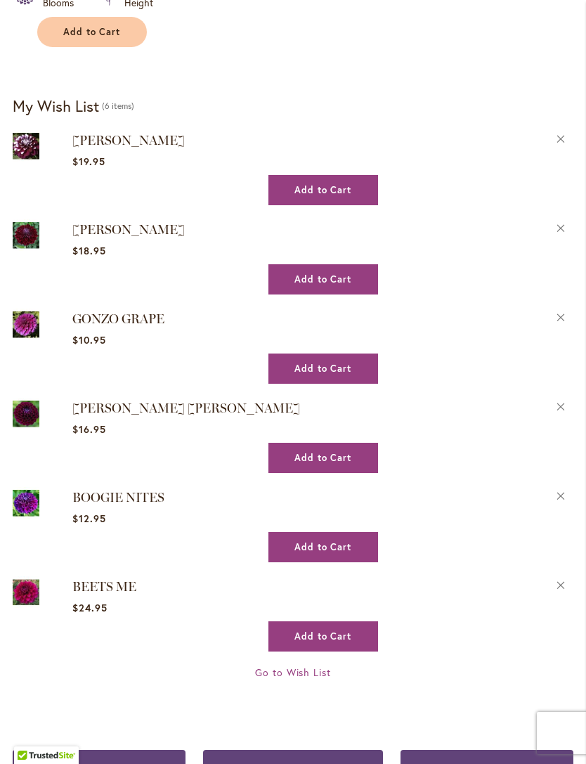
click at [25, 413] on img at bounding box center [26, 414] width 27 height 32
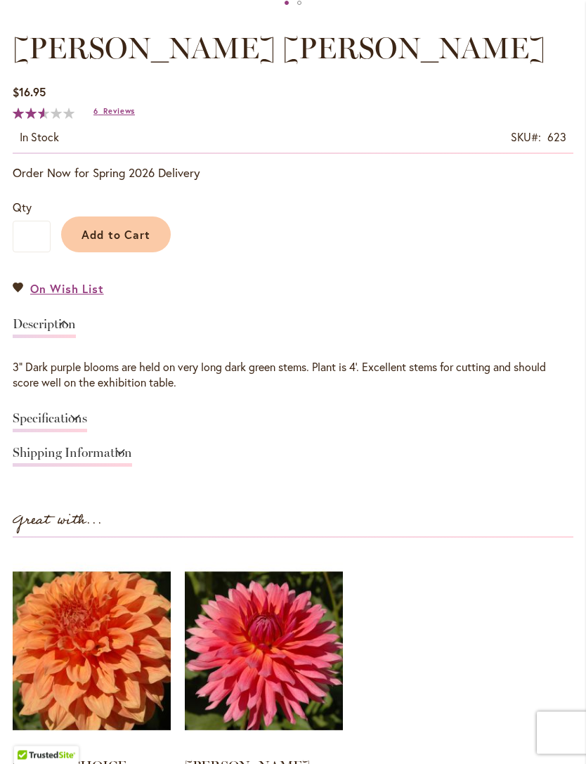
scroll to position [776, 0]
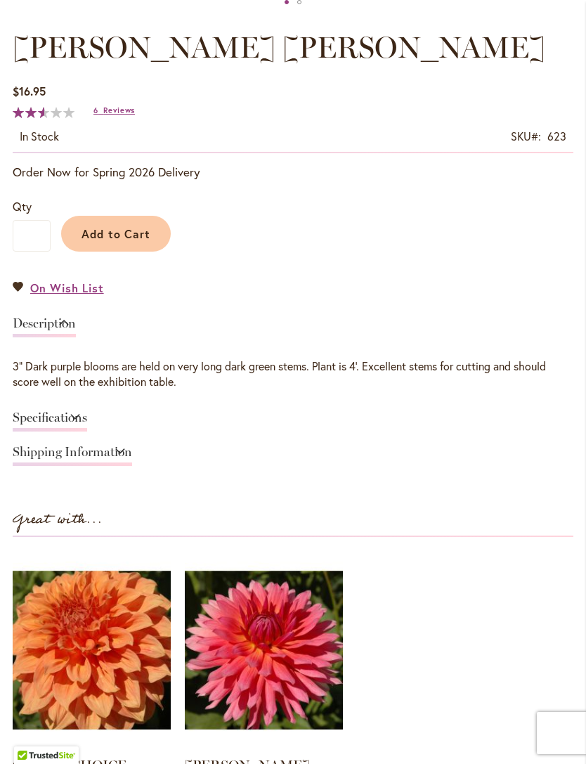
click at [116, 115] on span "Reviews" at bounding box center [119, 110] width 32 height 10
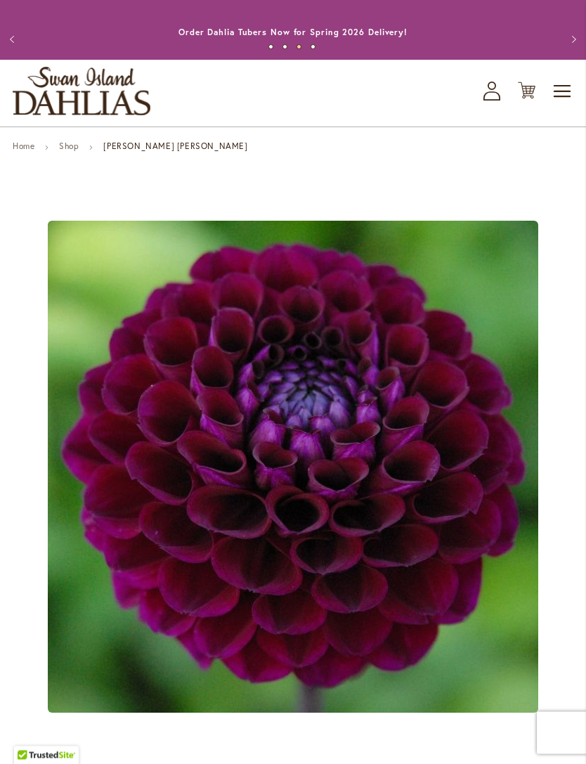
scroll to position [0, 0]
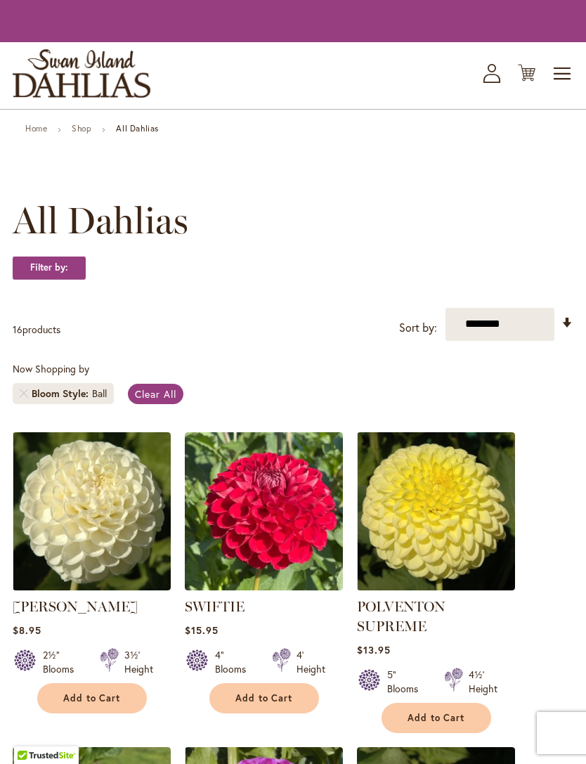
scroll to position [342, 0]
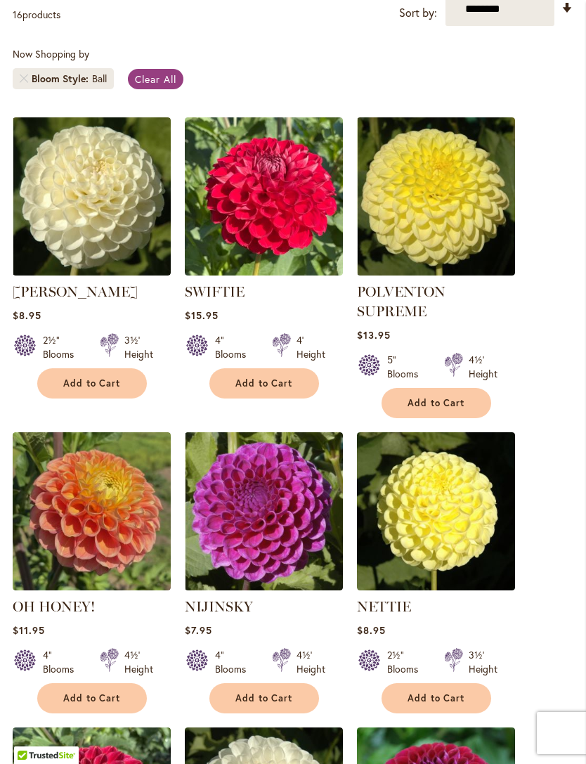
click at [26, 83] on link "Remove Bloom Style Ball" at bounding box center [24, 78] width 8 height 8
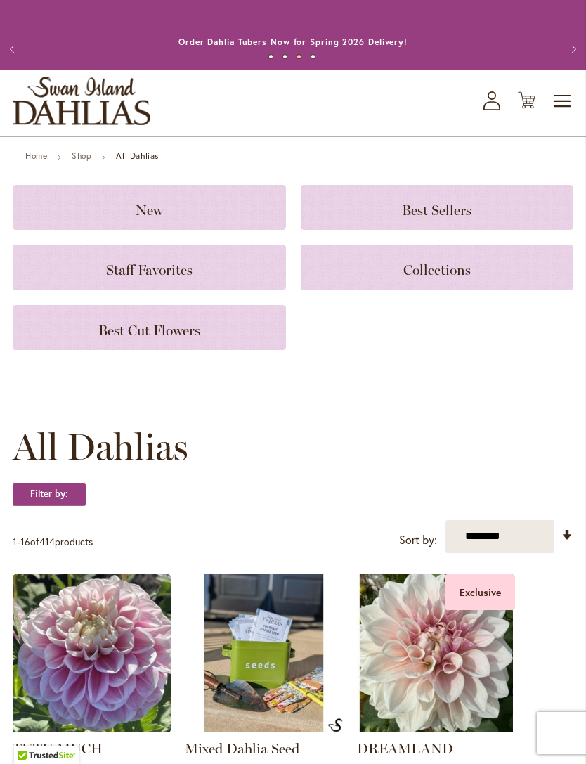
click at [568, 110] on span "Toggle Nav" at bounding box center [562, 101] width 21 height 28
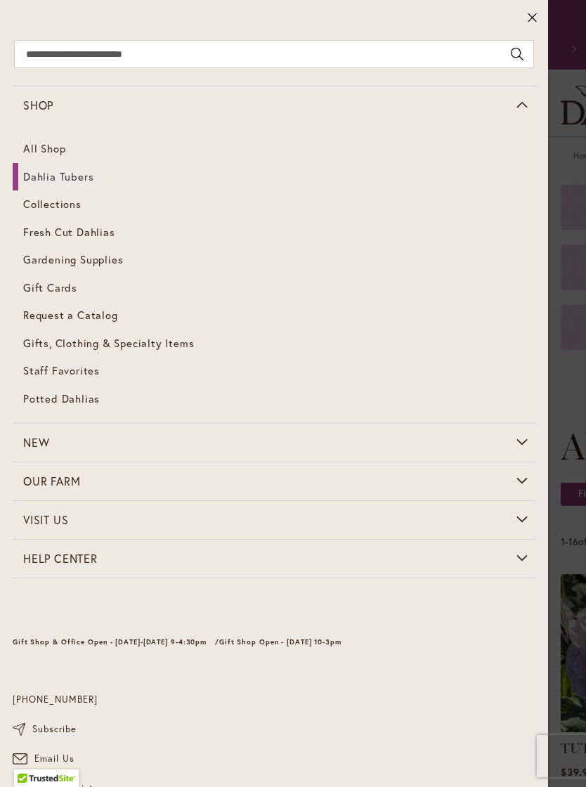
click at [63, 181] on span "Dahlia Tubers" at bounding box center [58, 176] width 70 height 14
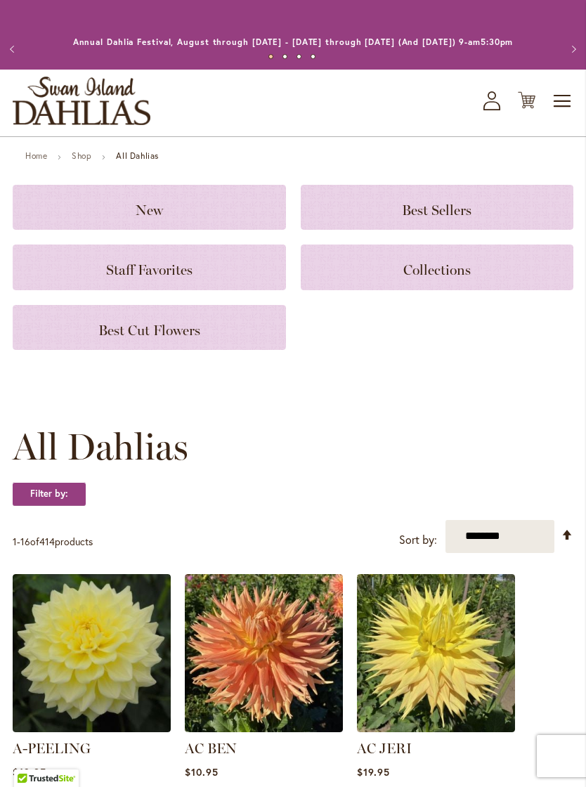
click at [491, 110] on icon "My Account" at bounding box center [491, 100] width 17 height 19
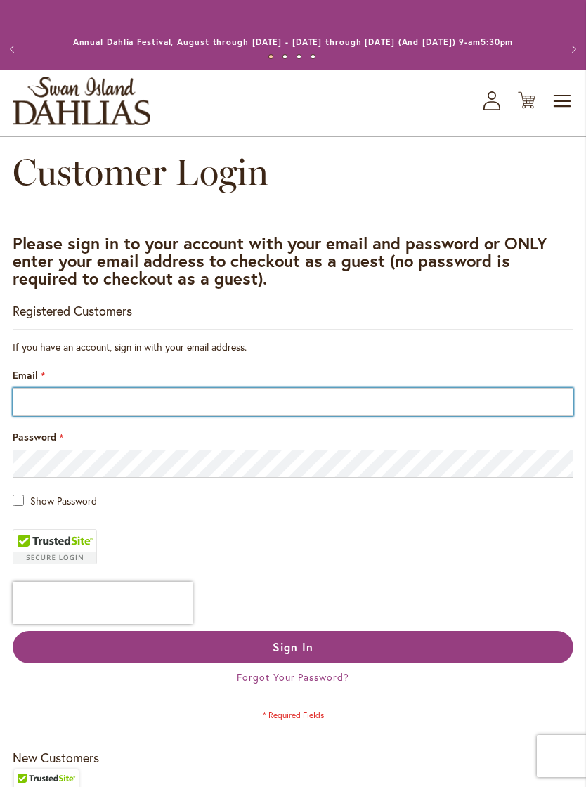
click at [82, 416] on input "Email" at bounding box center [293, 402] width 561 height 28
type input "**********"
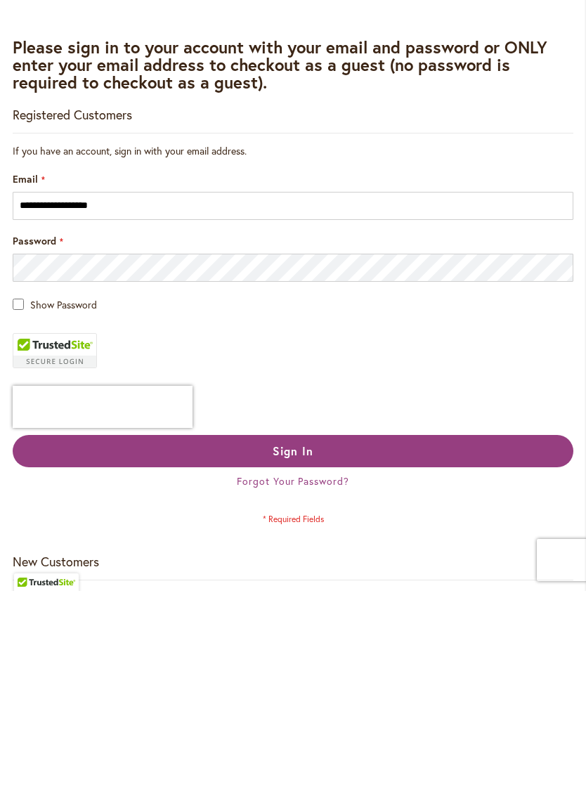
click at [419, 631] on button "Sign In" at bounding box center [293, 647] width 561 height 32
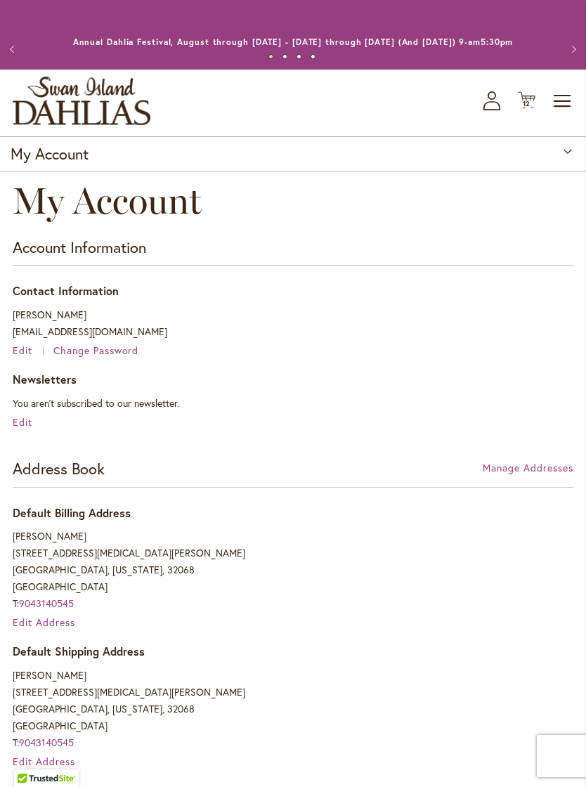
click at [521, 108] on span "12 12 items" at bounding box center [527, 103] width 14 height 7
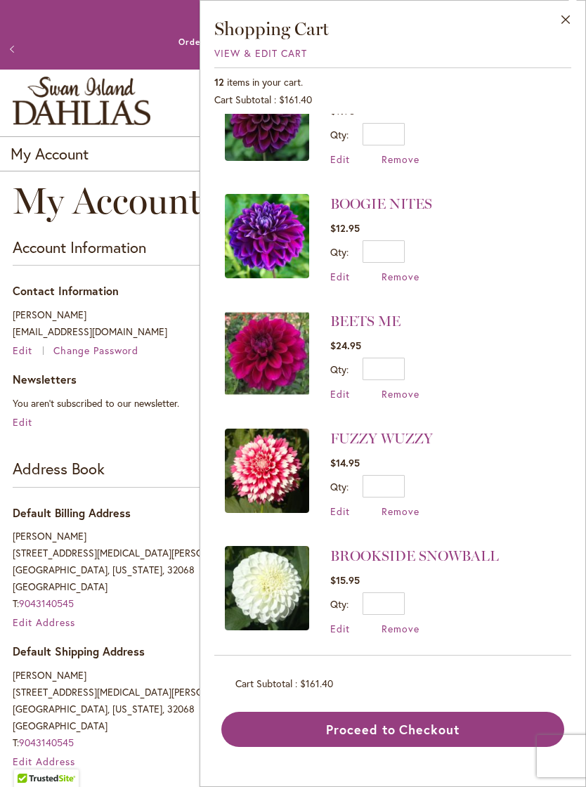
scroll to position [518, 0]
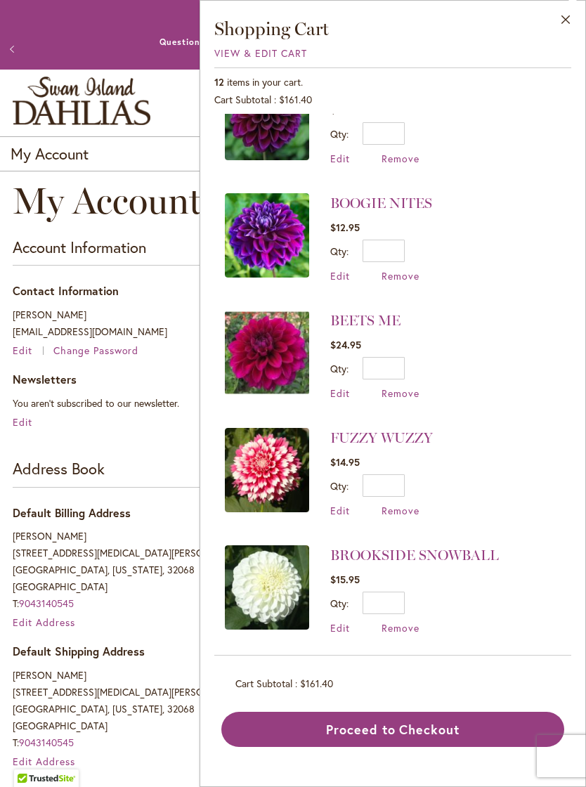
click at [331, 506] on span "Edit" at bounding box center [340, 510] width 20 height 13
click at [367, 508] on div "Edit Remove" at bounding box center [381, 510] width 103 height 13
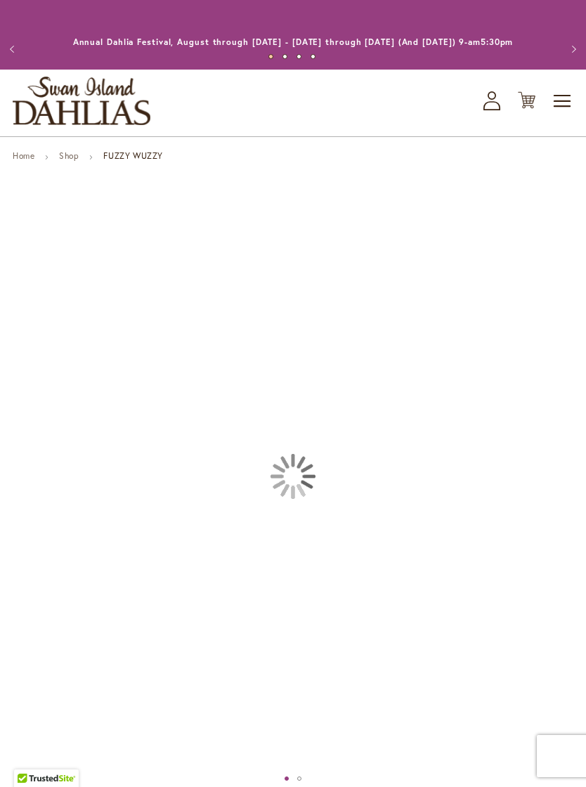
type input "******"
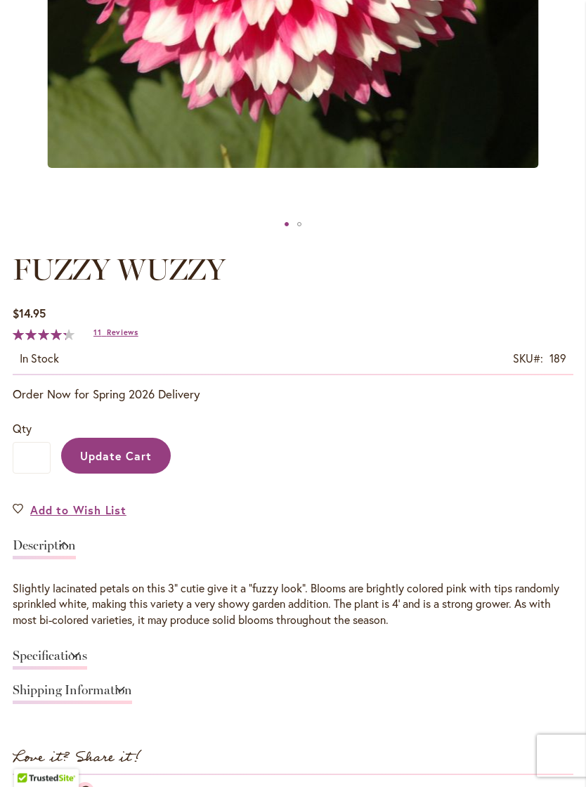
scroll to position [552, 0]
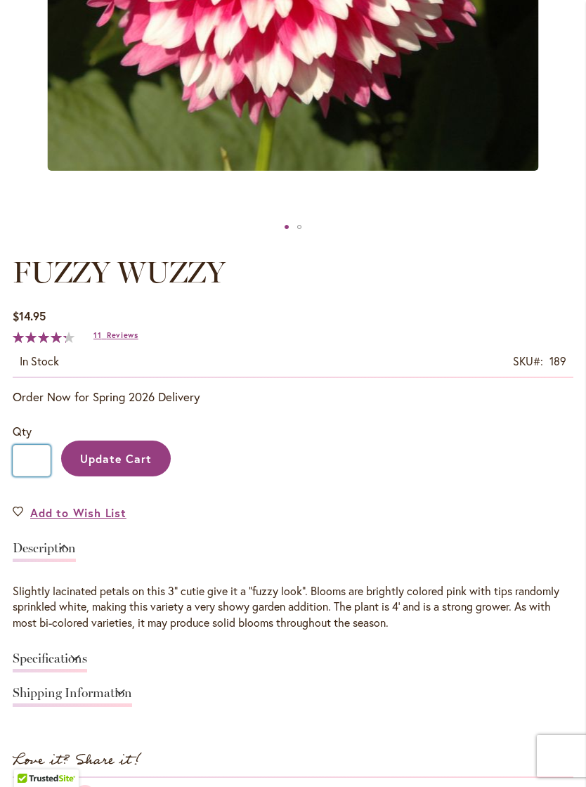
click at [38, 474] on input "*" at bounding box center [32, 461] width 38 height 32
type input "*"
click at [108, 466] on span "Update Cart" at bounding box center [116, 458] width 72 height 15
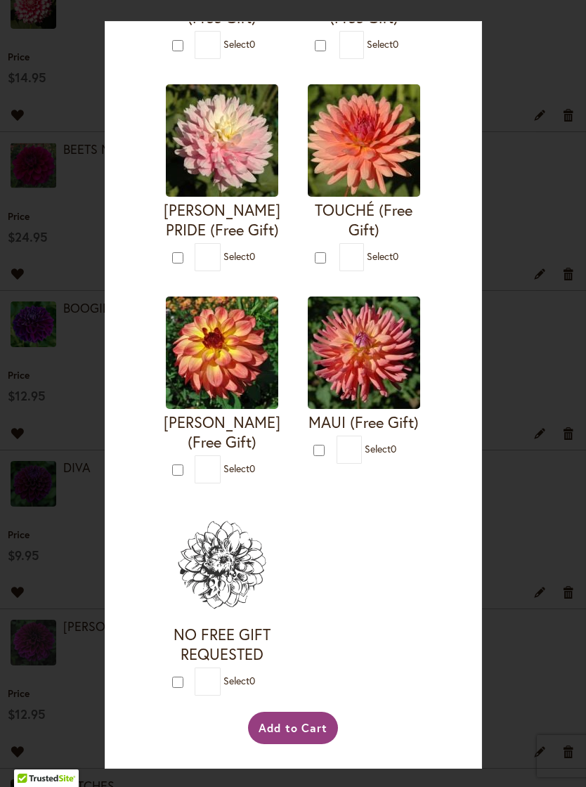
scroll to position [1402, 0]
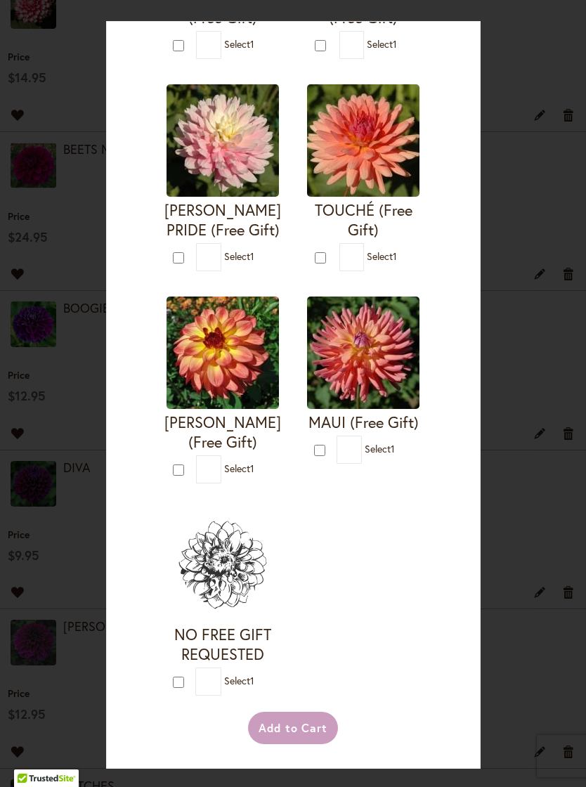
type input "*"
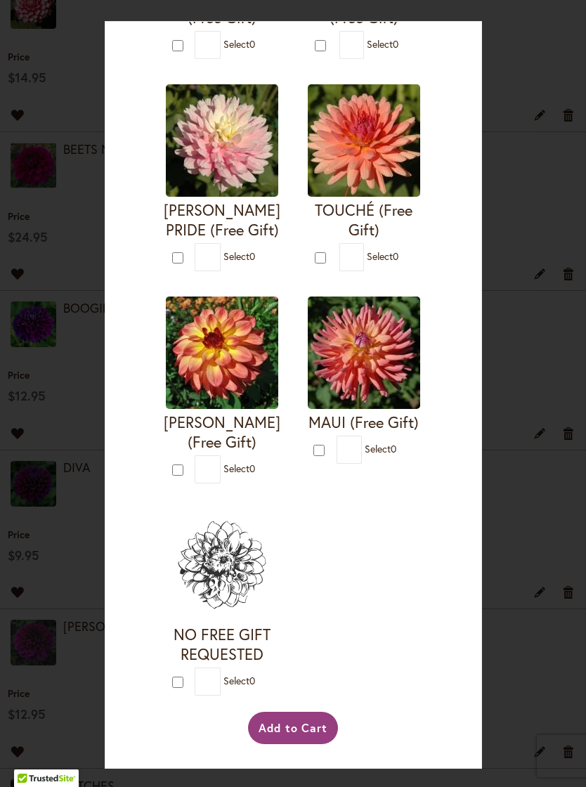
scroll to position [2959, 0]
click at [301, 744] on button "Add to Cart" at bounding box center [293, 728] width 91 height 32
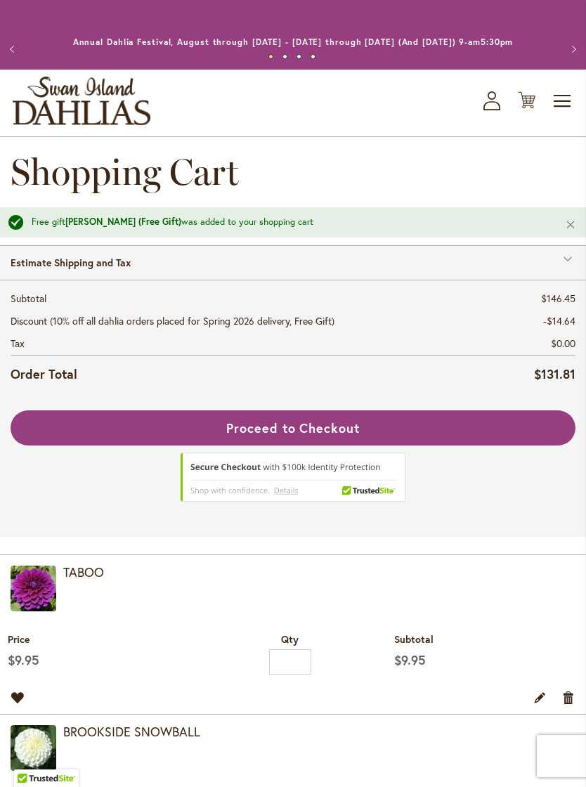
scroll to position [956, 0]
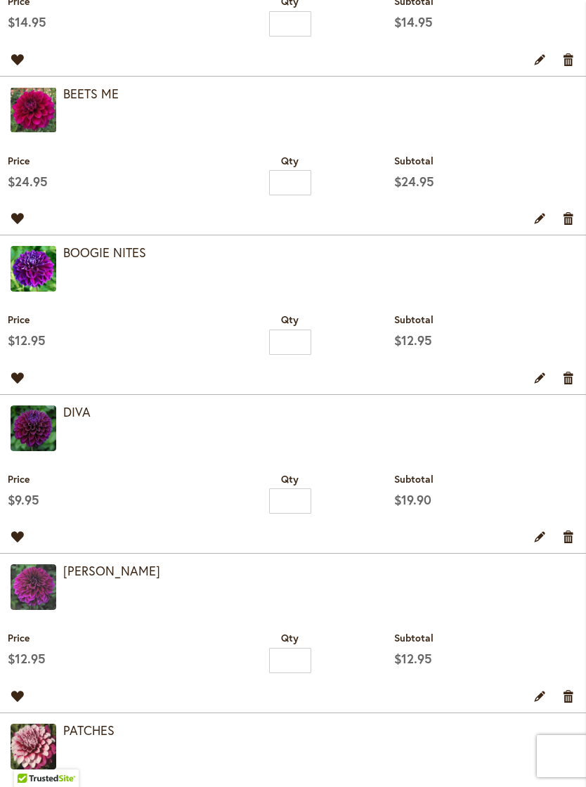
click at [26, 133] on img at bounding box center [34, 110] width 46 height 46
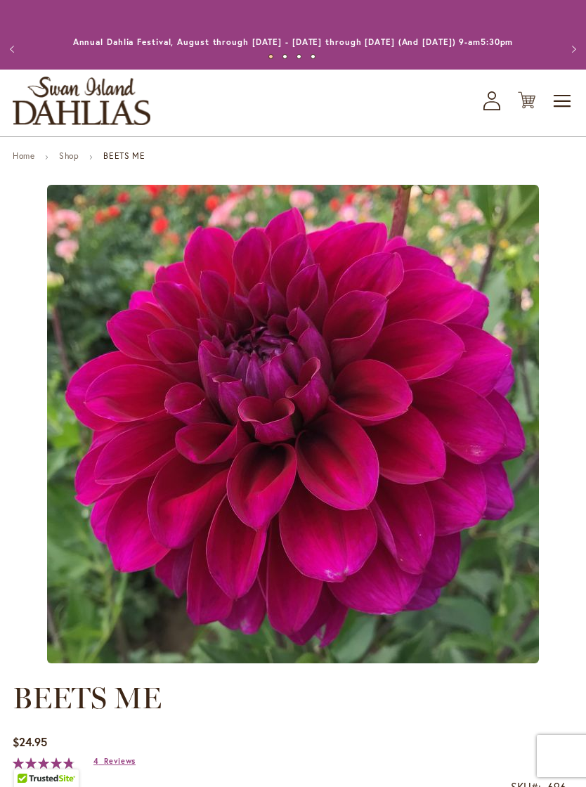
type input "******"
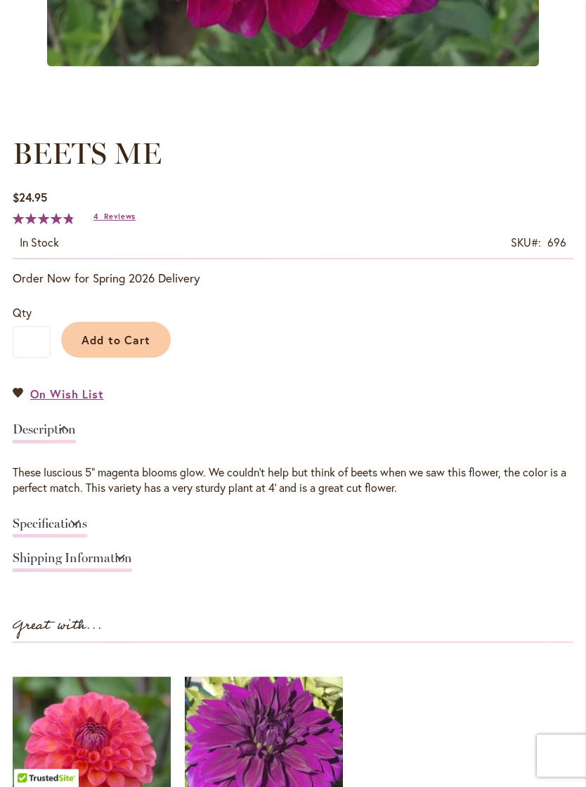
scroll to position [650, 0]
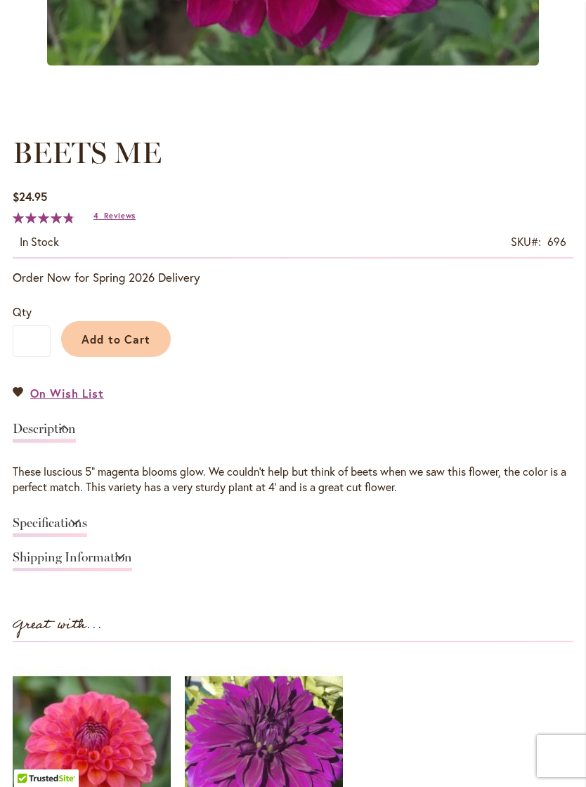
click at [110, 221] on span "Reviews" at bounding box center [120, 216] width 32 height 10
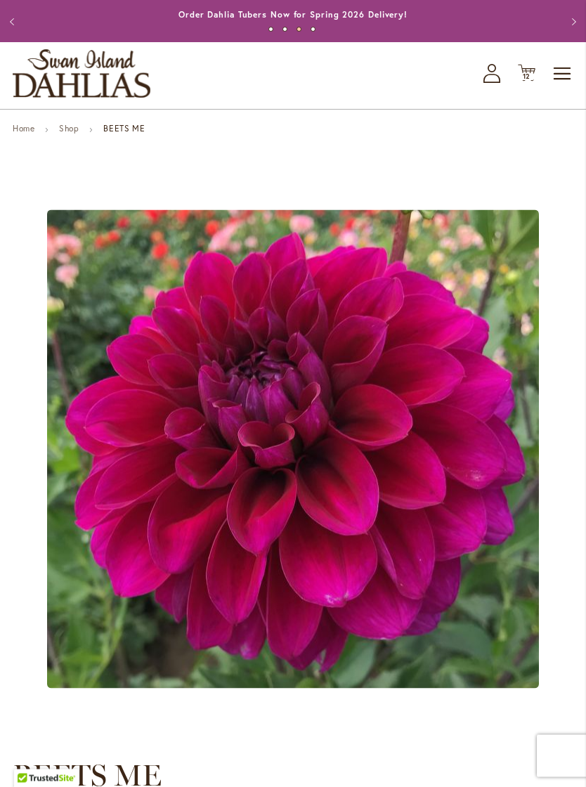
scroll to position [0, 0]
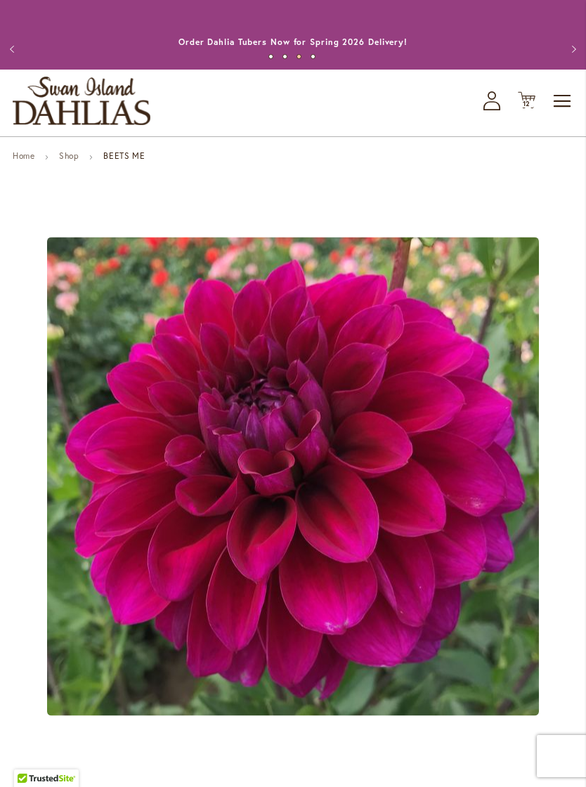
click at [530, 108] on span "12" at bounding box center [527, 103] width 8 height 9
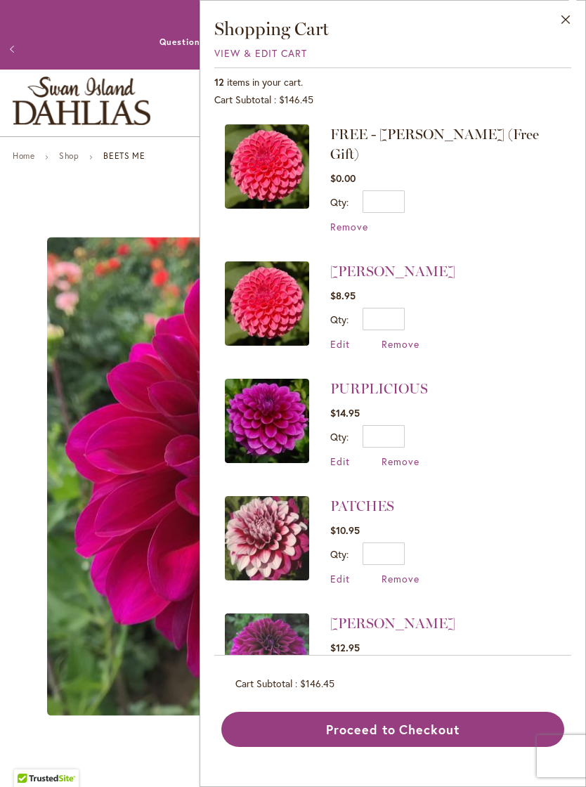
click at [400, 337] on span "Remove" at bounding box center [401, 343] width 38 height 13
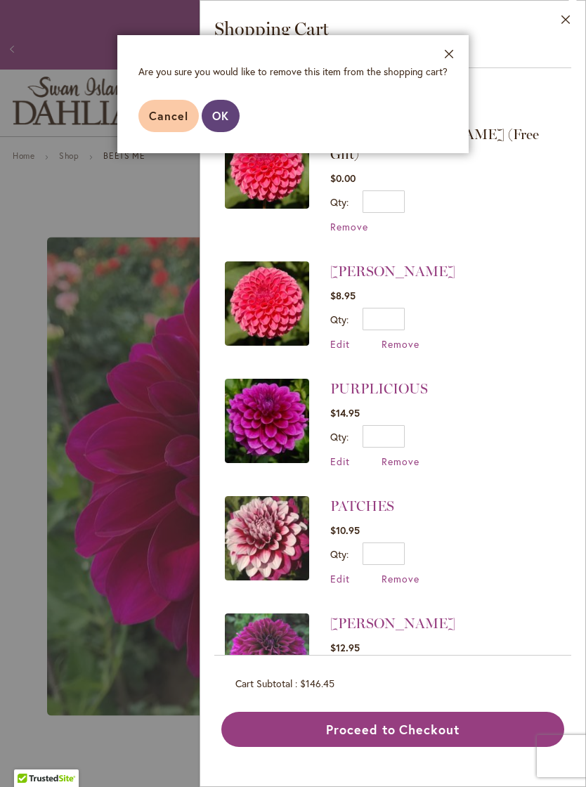
click at [209, 119] on button "OK" at bounding box center [221, 116] width 38 height 32
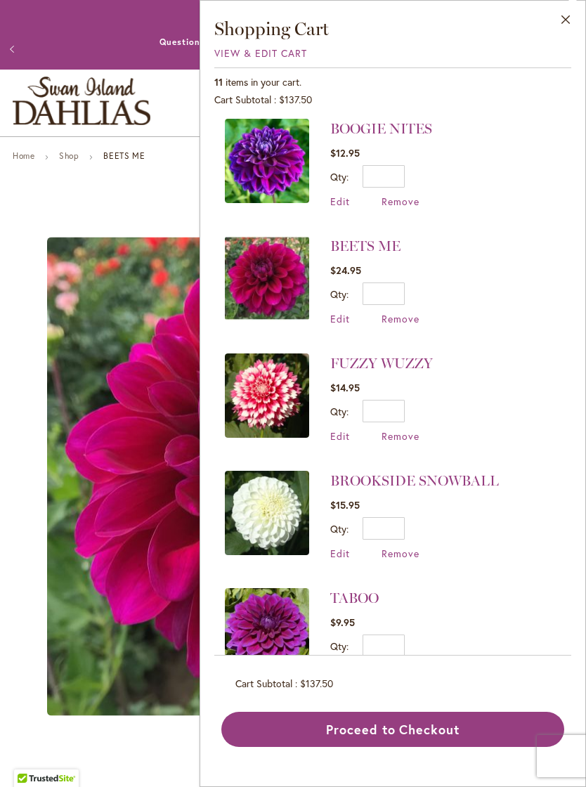
scroll to position [611, 0]
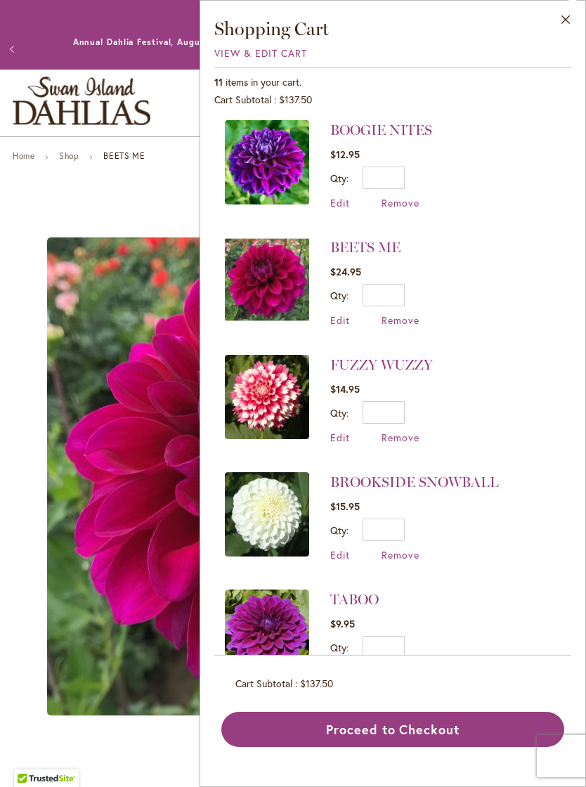
click at [422, 746] on button "Proceed to Checkout" at bounding box center [392, 729] width 343 height 35
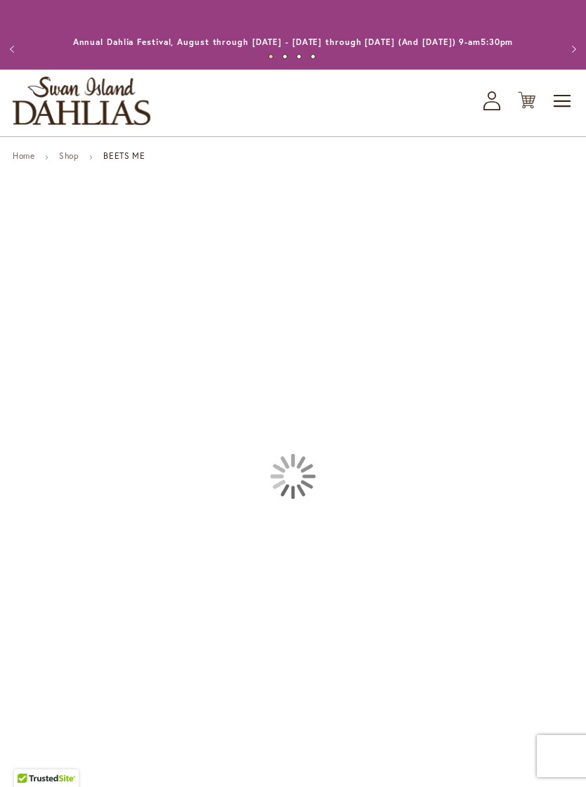
type input "******"
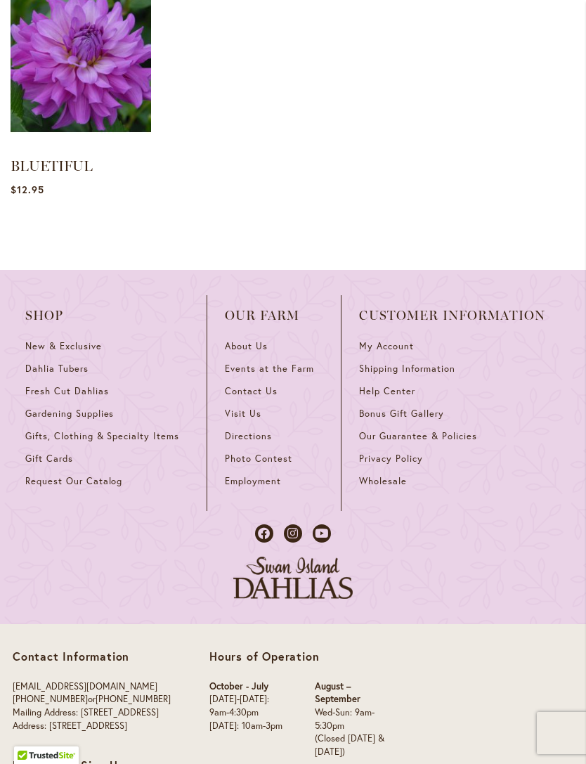
scroll to position [2749, 0]
click at [398, 488] on span "Wholesale" at bounding box center [383, 482] width 48 height 12
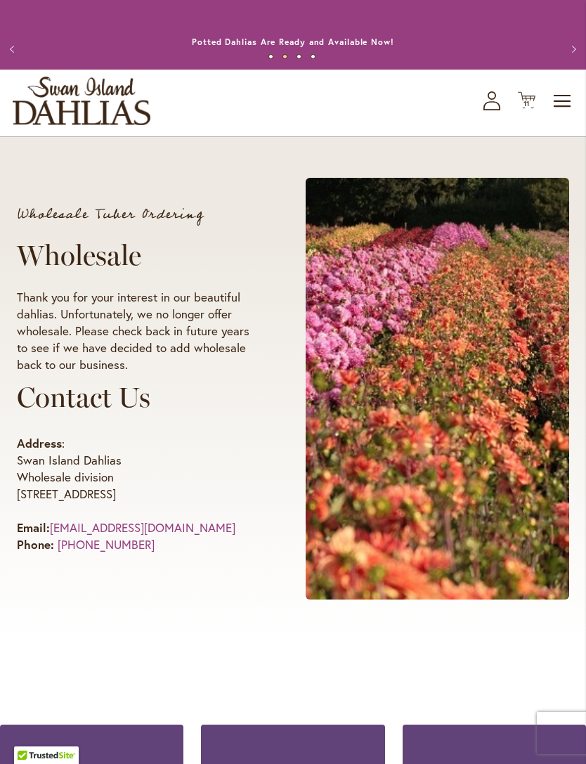
click at [558, 114] on span "Toggle Nav" at bounding box center [562, 101] width 21 height 28
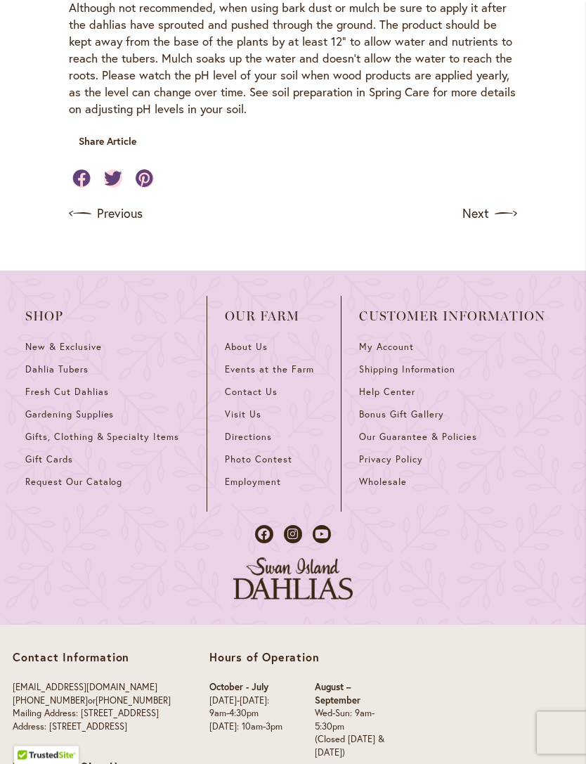
scroll to position [1826, 0]
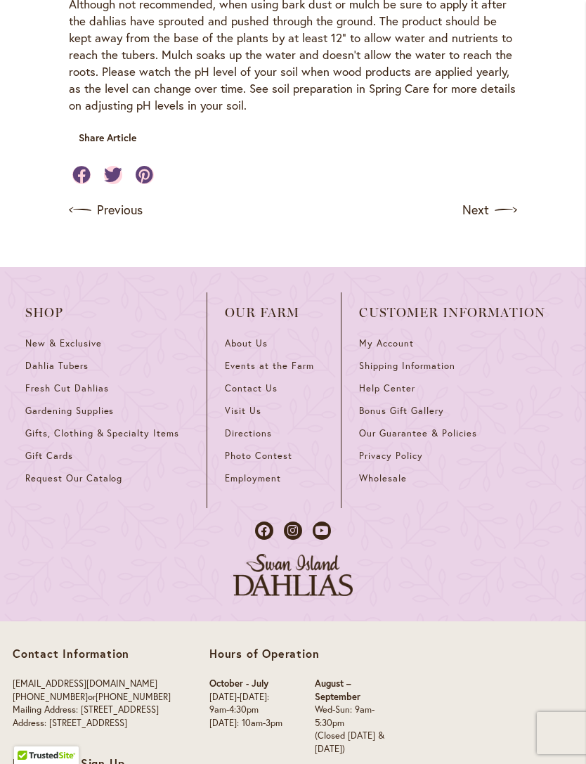
click at [89, 405] on span "Gardening Supplies" at bounding box center [69, 411] width 89 height 12
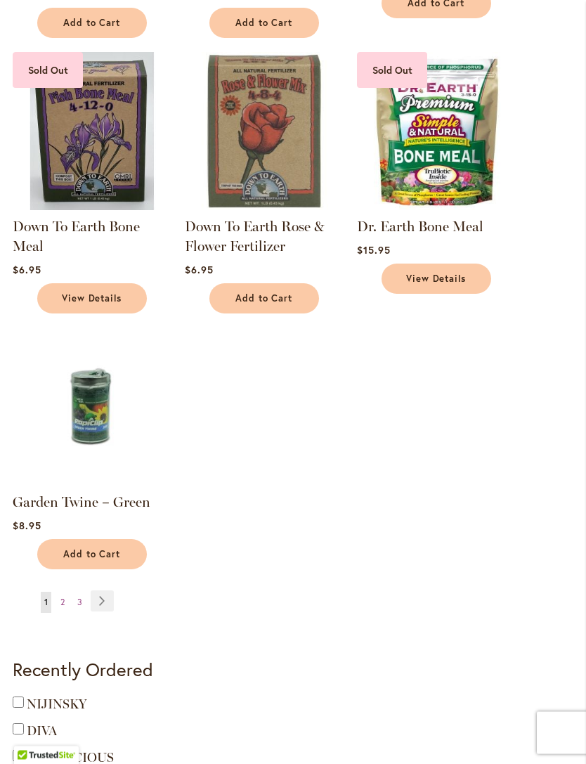
scroll to position [1426, 0]
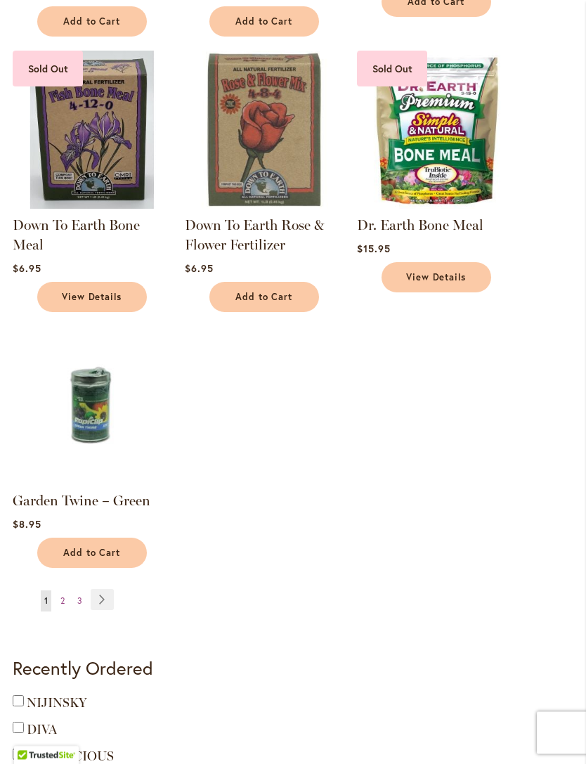
click at [108, 611] on link "Page Next" at bounding box center [102, 600] width 23 height 21
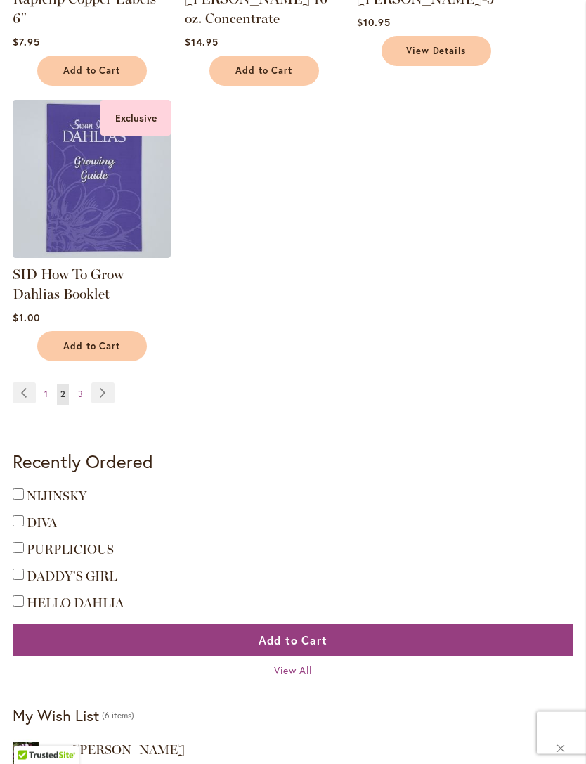
scroll to position [1673, 0]
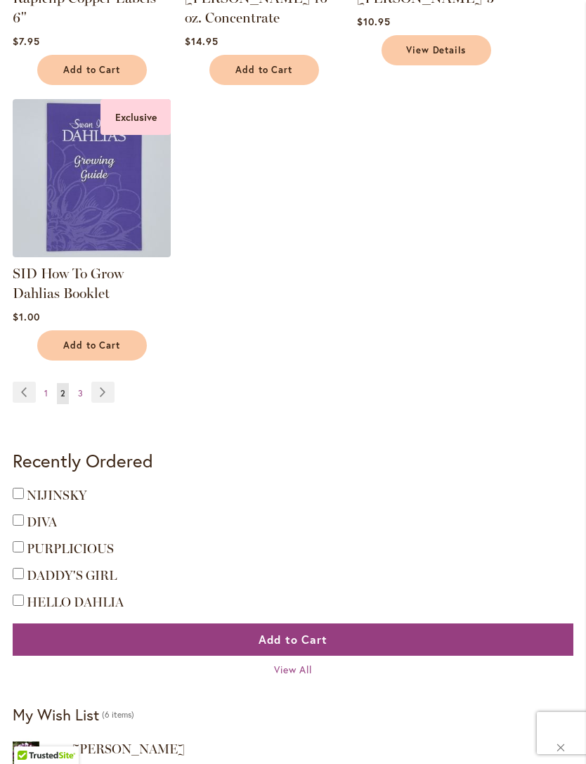
click at [104, 389] on link "Page Next" at bounding box center [102, 392] width 23 height 21
